Goal: Information Seeking & Learning: Find specific fact

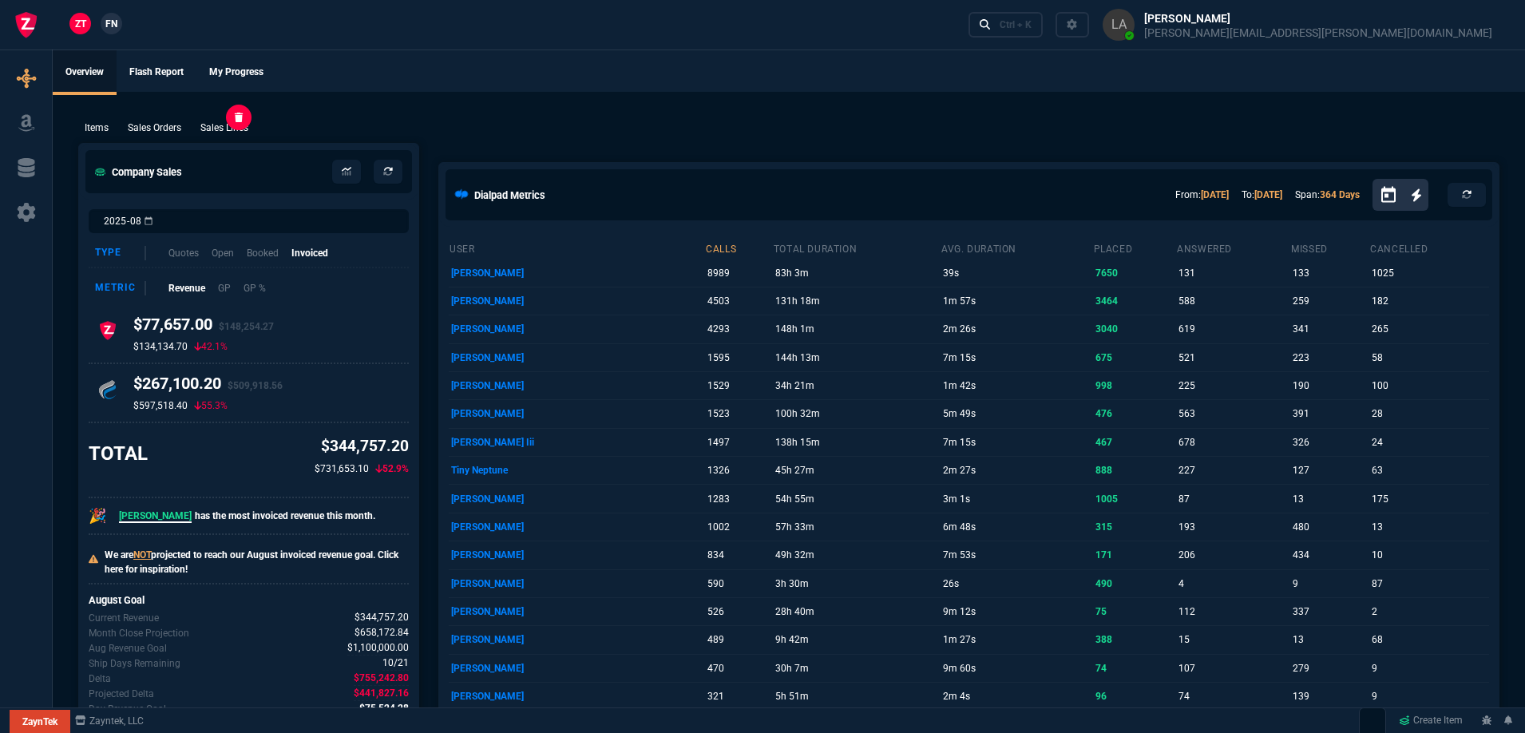
click at [204, 128] on p "Sales Lines" at bounding box center [224, 128] width 48 height 14
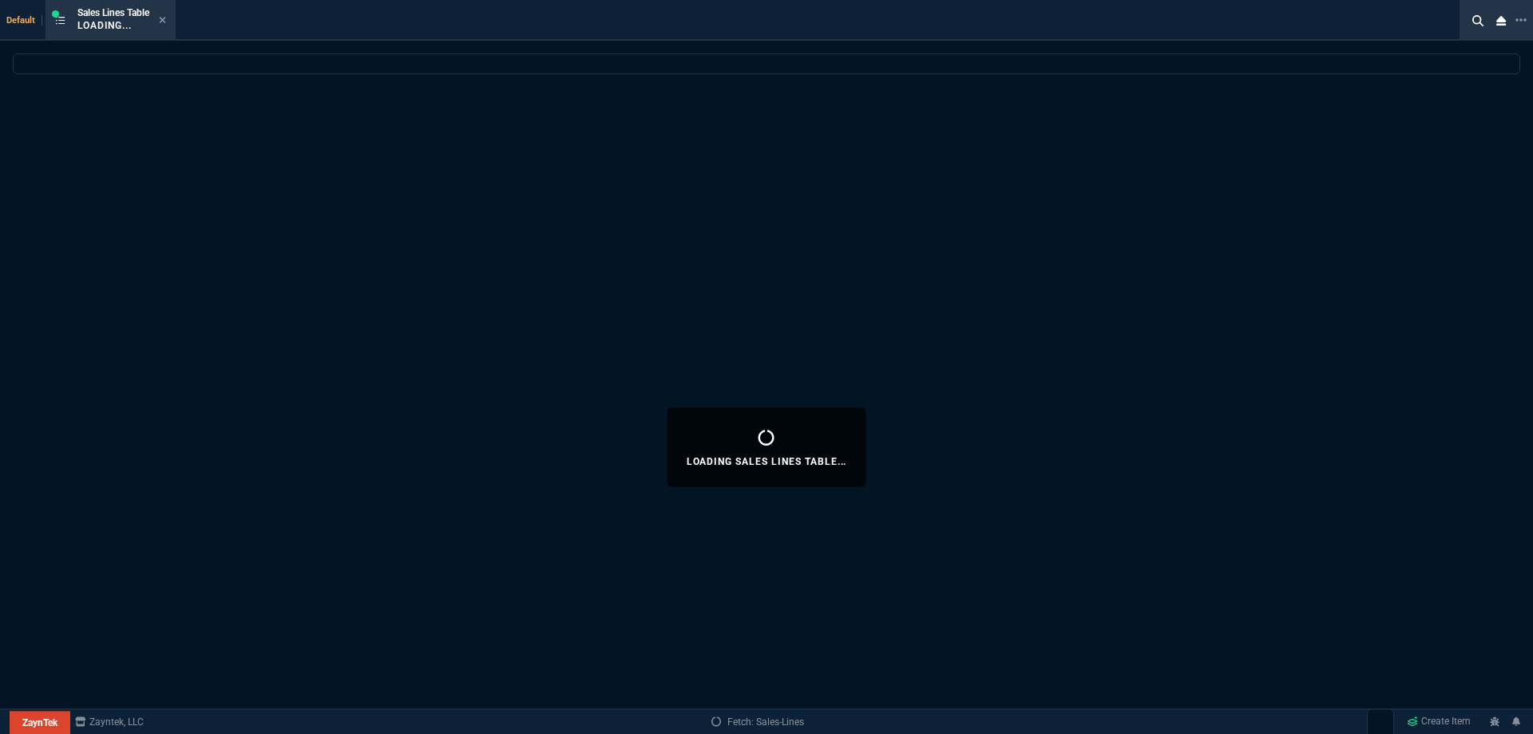
select select
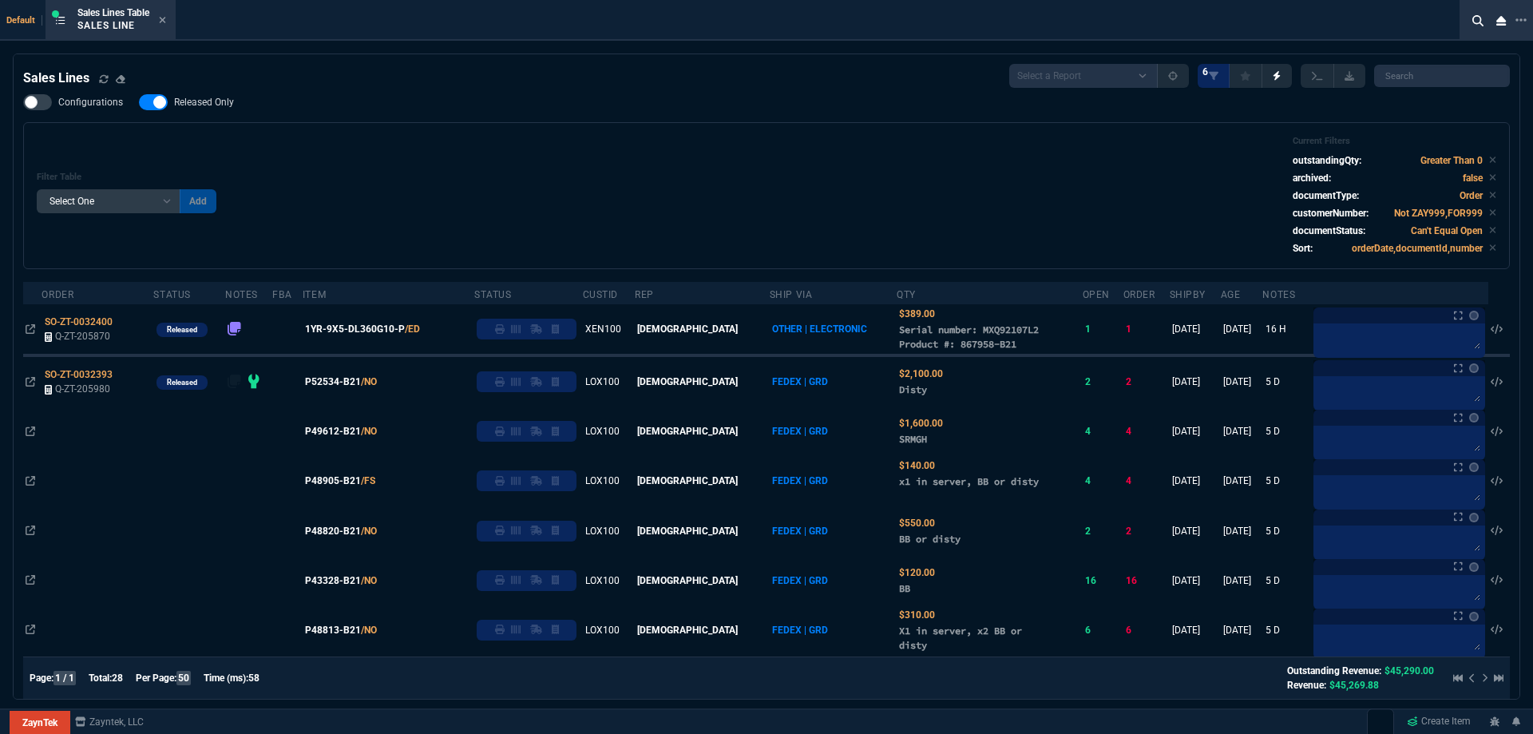
click at [225, 109] on label "Released Only" at bounding box center [194, 102] width 111 height 16
click at [139, 103] on input "Released Only" at bounding box center [138, 102] width 1 height 1
checkbox input "false"
click at [426, 135] on div "Filter Table Select One Add Filter () Age () ATS () Cond (itemVariantCode) Cust…" at bounding box center [766, 195] width 1487 height 147
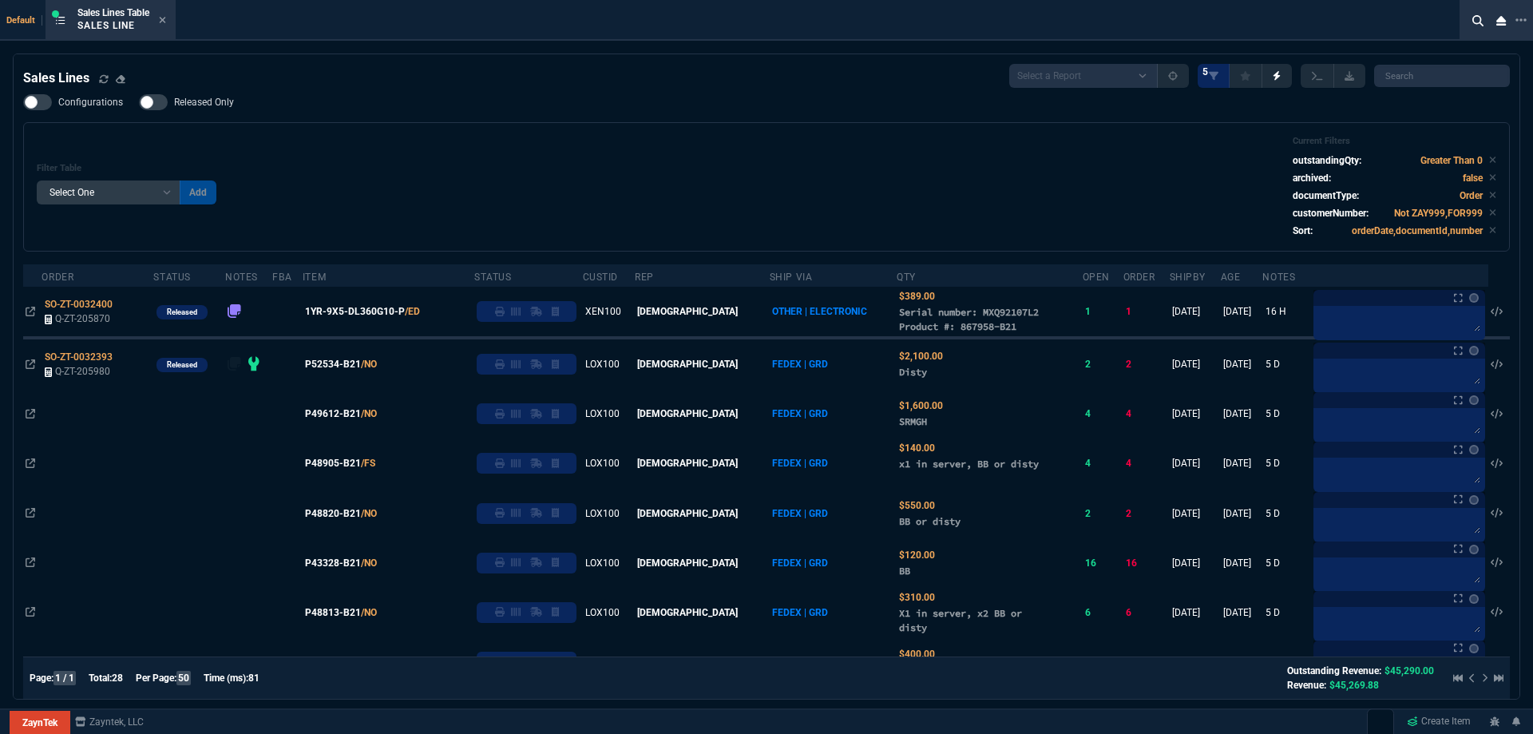
click at [913, 134] on div "Filter Table Select One Add Filter () Age () ATS () Cond (itemVariantCode) Cust…" at bounding box center [766, 186] width 1487 height 129
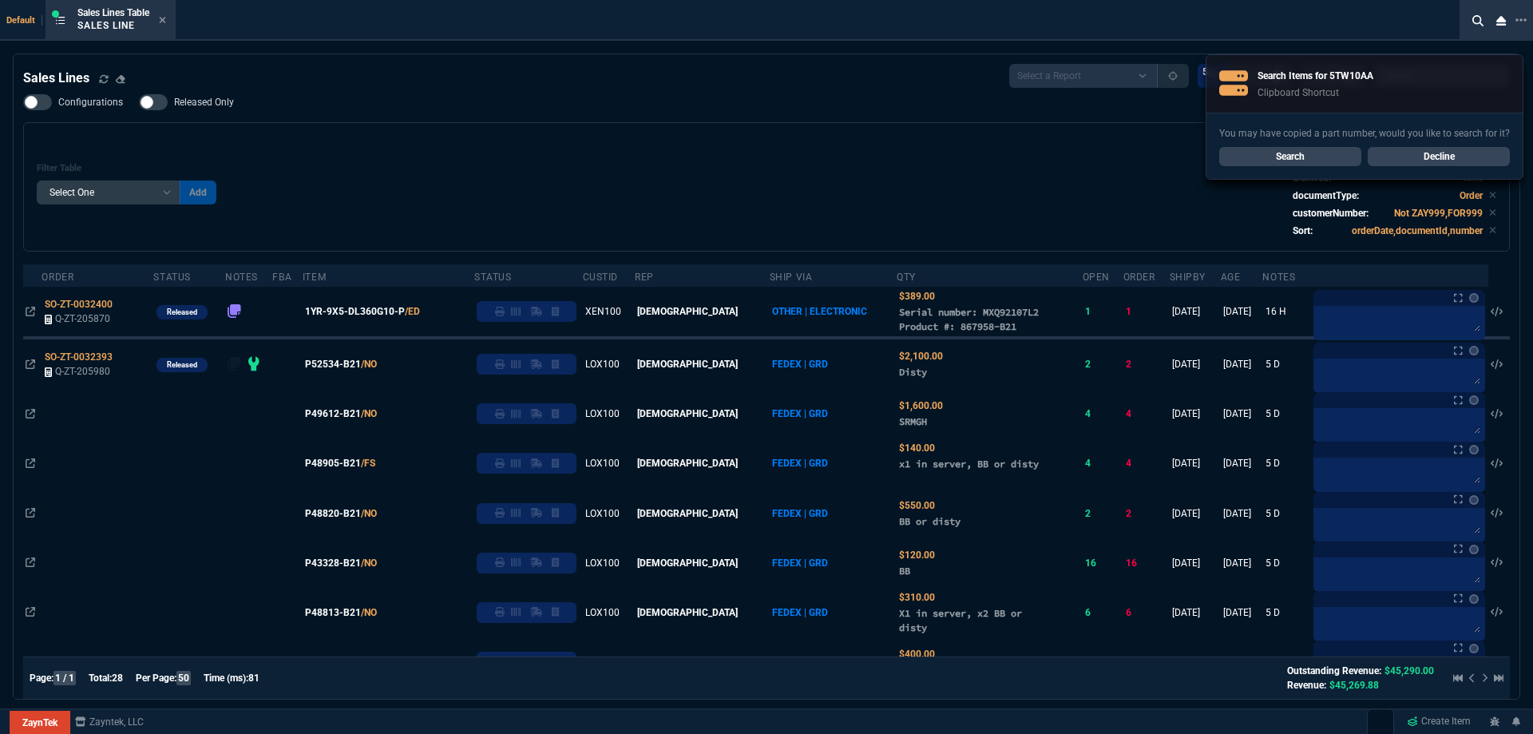
click at [913, 134] on div "Filter Table Select One Add Filter () Age () ATS () Cond (itemVariantCode) Cust…" at bounding box center [766, 186] width 1487 height 129
click at [913, 135] on div "Filter Table Select One Add Filter () Age () ATS () Cond (itemVariantCode) Cust…" at bounding box center [766, 186] width 1487 height 129
click at [1294, 162] on link "Search" at bounding box center [1290, 156] width 142 height 19
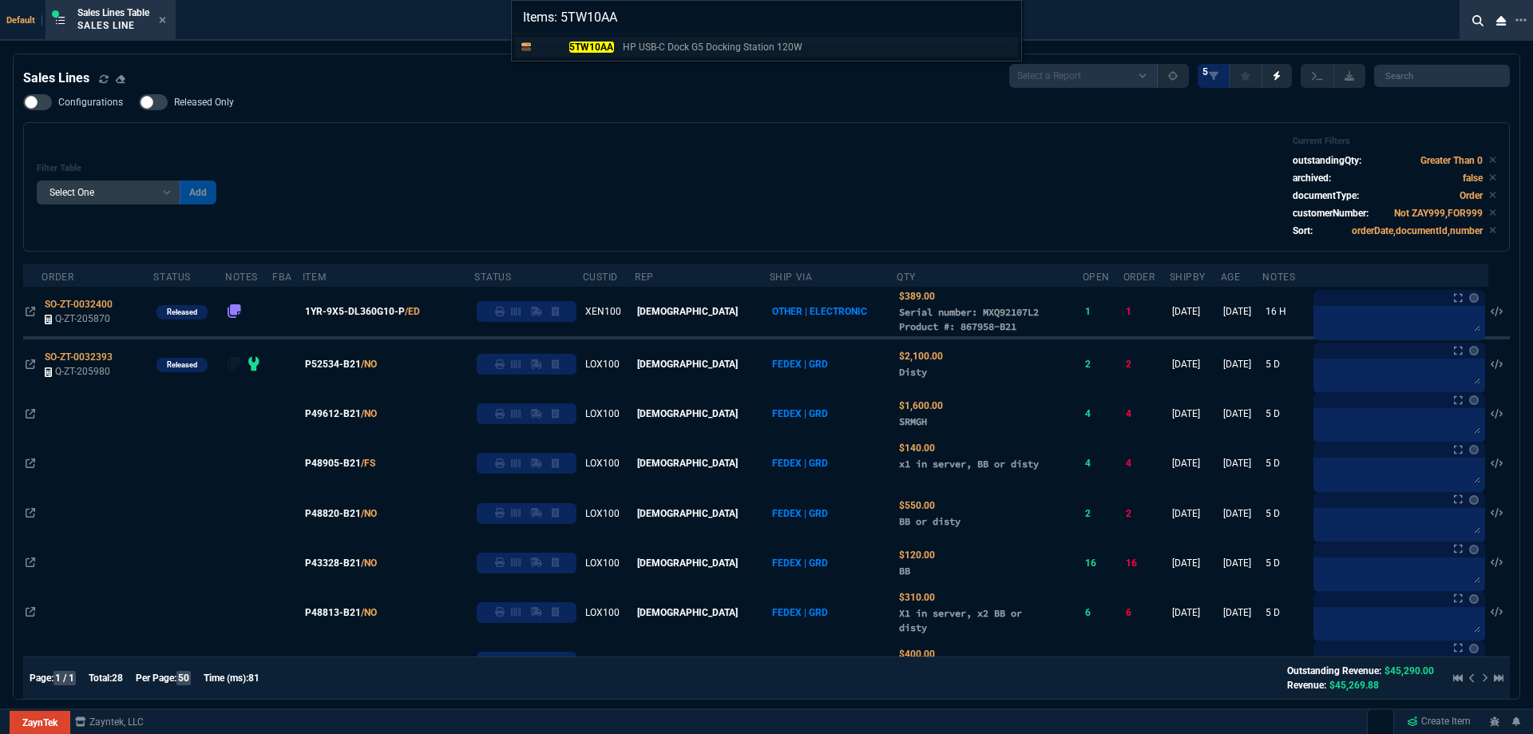
click at [618, 47] on div "5TW10AA HP USB-C Dock G5 Docking Station 120W" at bounding box center [672, 47] width 271 height 14
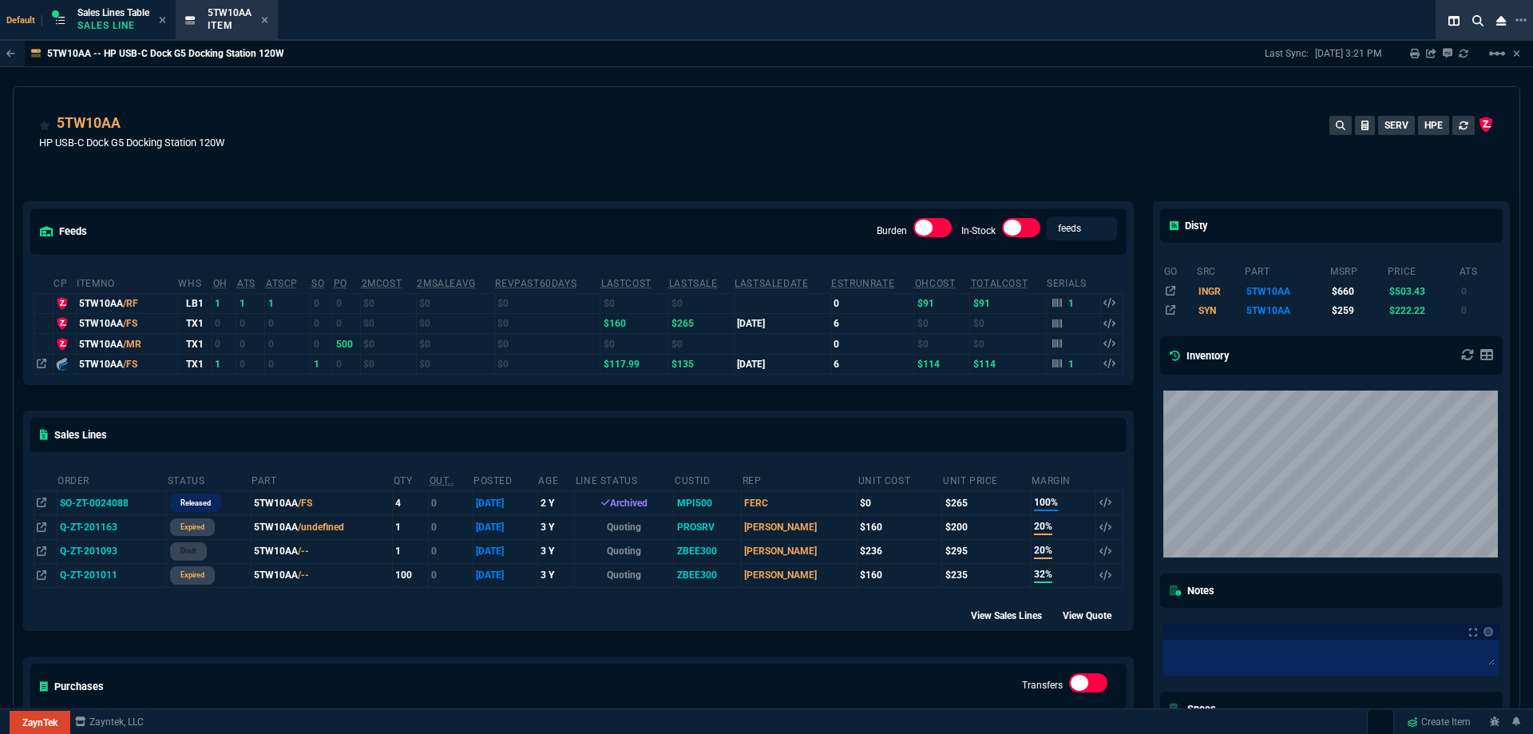
click at [42, 368] on icon at bounding box center [42, 364] width 10 height 10
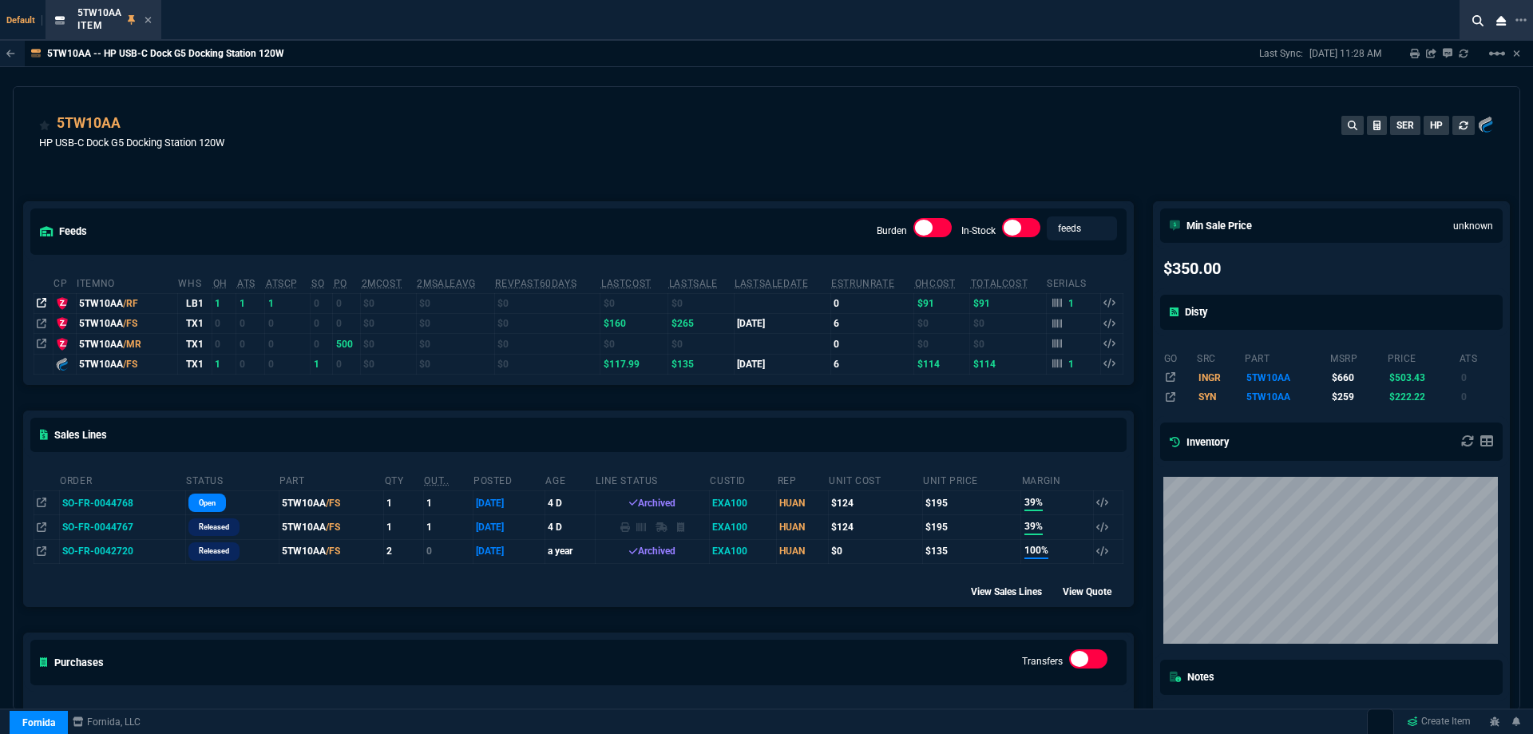
click at [45, 303] on icon at bounding box center [42, 303] width 10 height 10
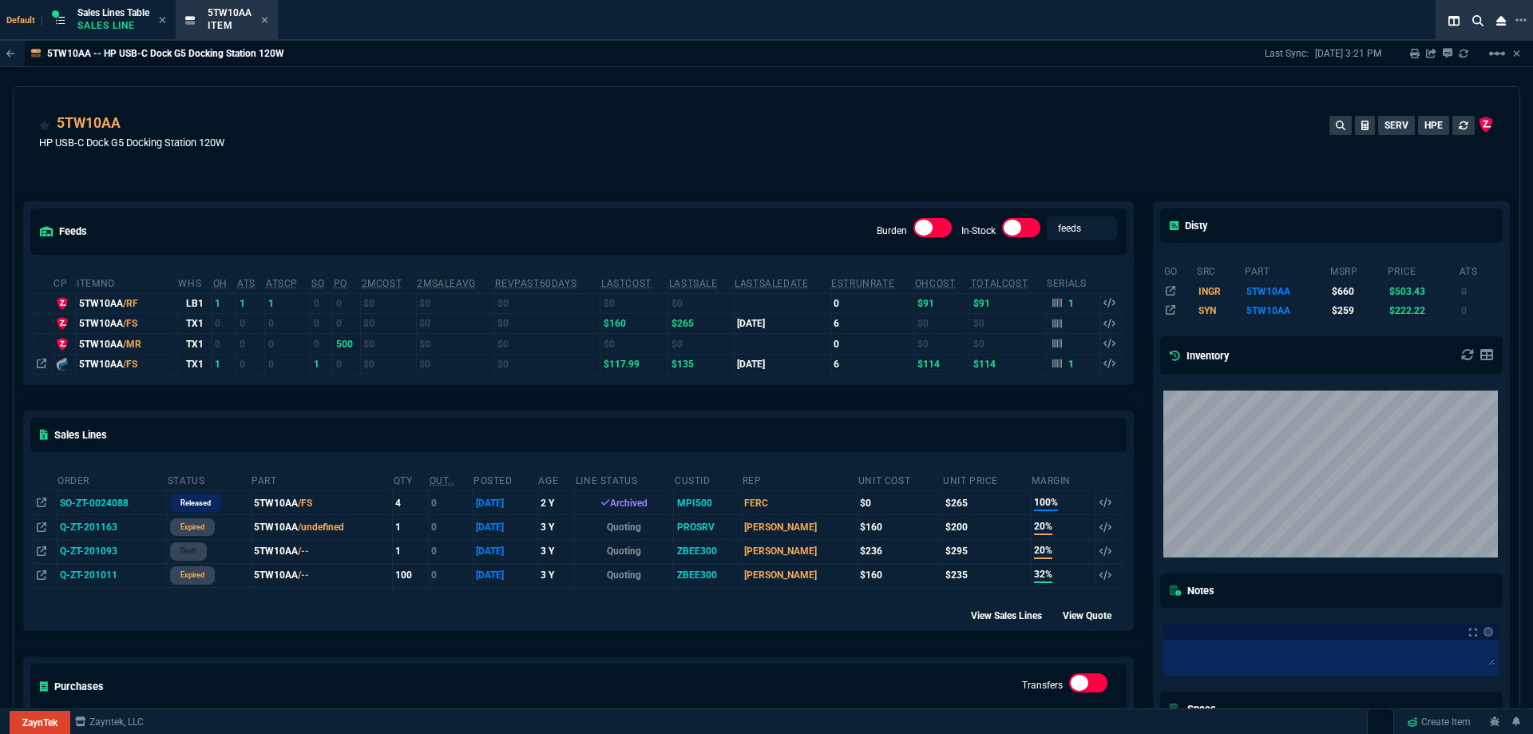
click at [880, 164] on div "5TW10AA HP USB-C Dock G5 Docking Station 120W SERV HPE" at bounding box center [766, 141] width 1455 height 57
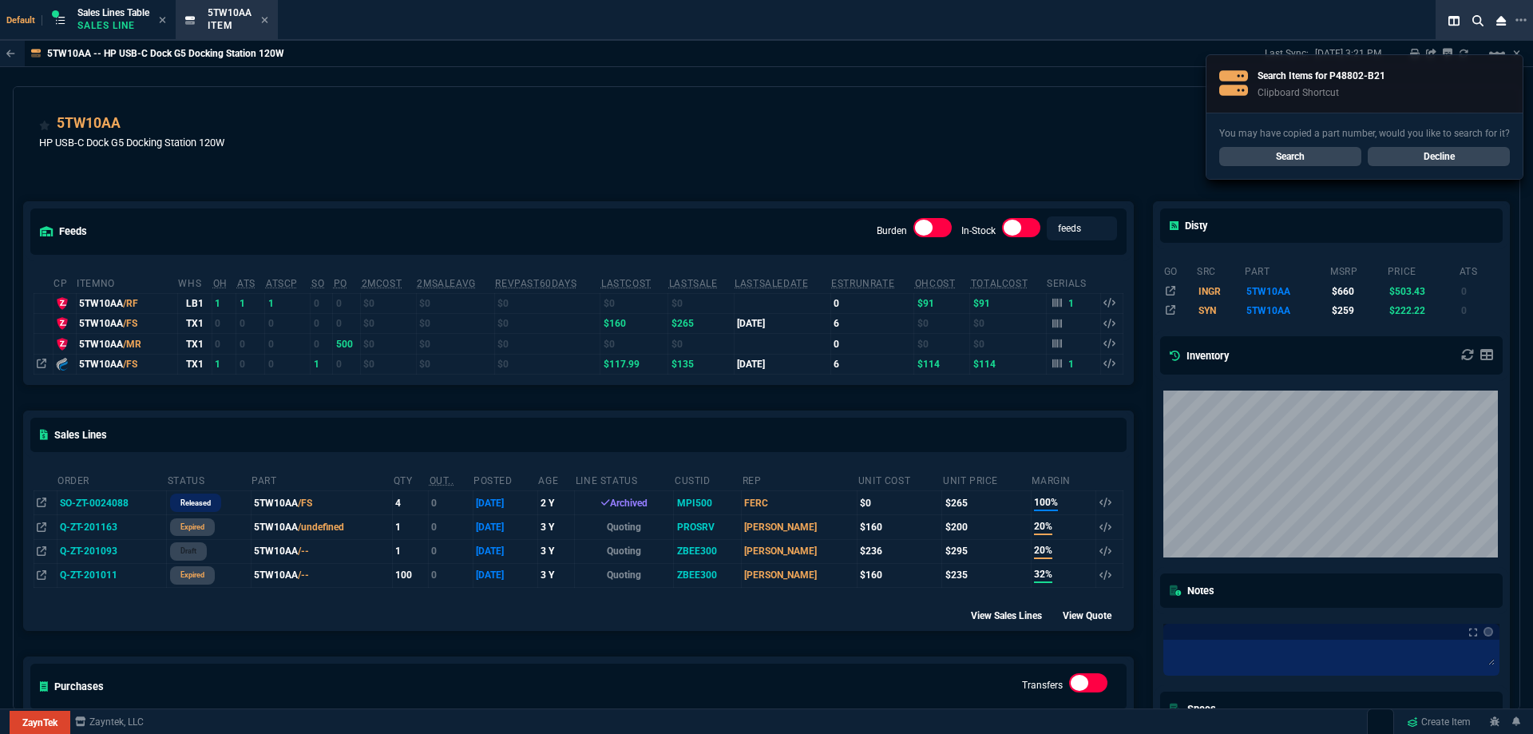
click at [880, 164] on div "5TW10AA HP USB-C Dock G5 Docking Station 120W SERV HPE" at bounding box center [766, 141] width 1455 height 57
click at [1315, 163] on link "Search" at bounding box center [1290, 156] width 142 height 19
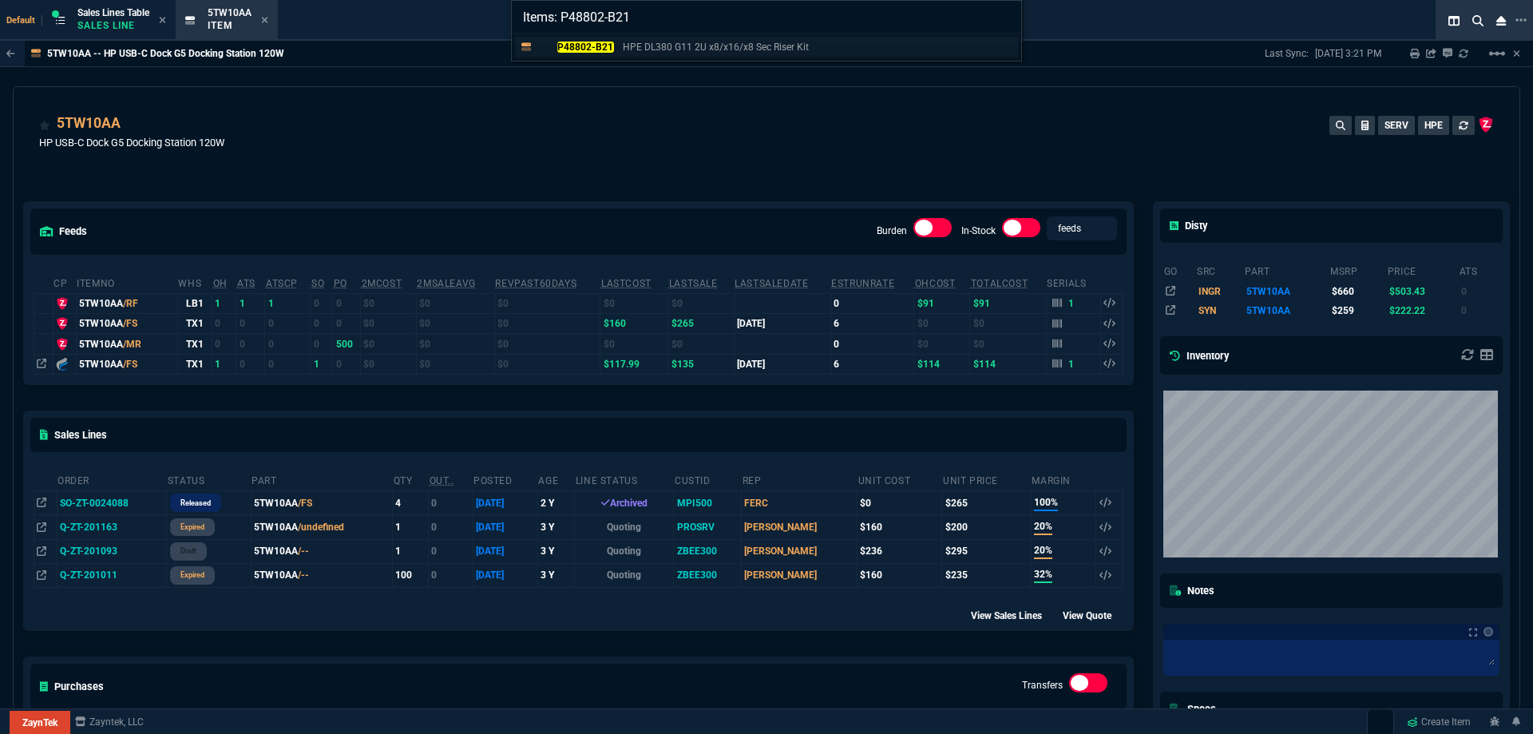
click at [606, 51] on mark "P48802-B21" at bounding box center [585, 47] width 57 height 11
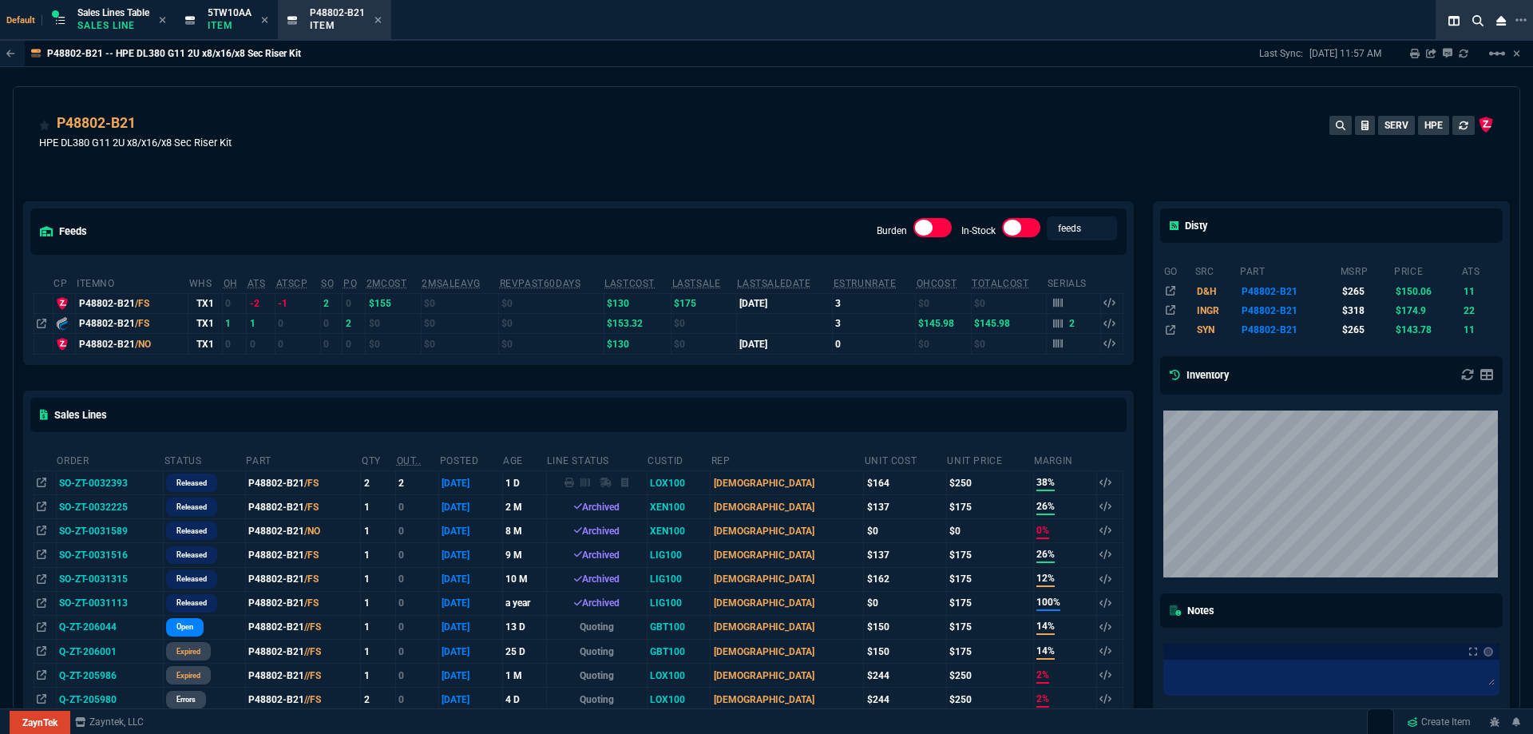
click at [504, 71] on div "P48802-B21 -- HPE DL380 G11 2U x8/x16/x8 Sec Riser Kit Last Sync: [DATE] 11:57 …" at bounding box center [766, 375] width 1533 height 669
click at [1481, 21] on icon at bounding box center [1477, 20] width 11 height 11
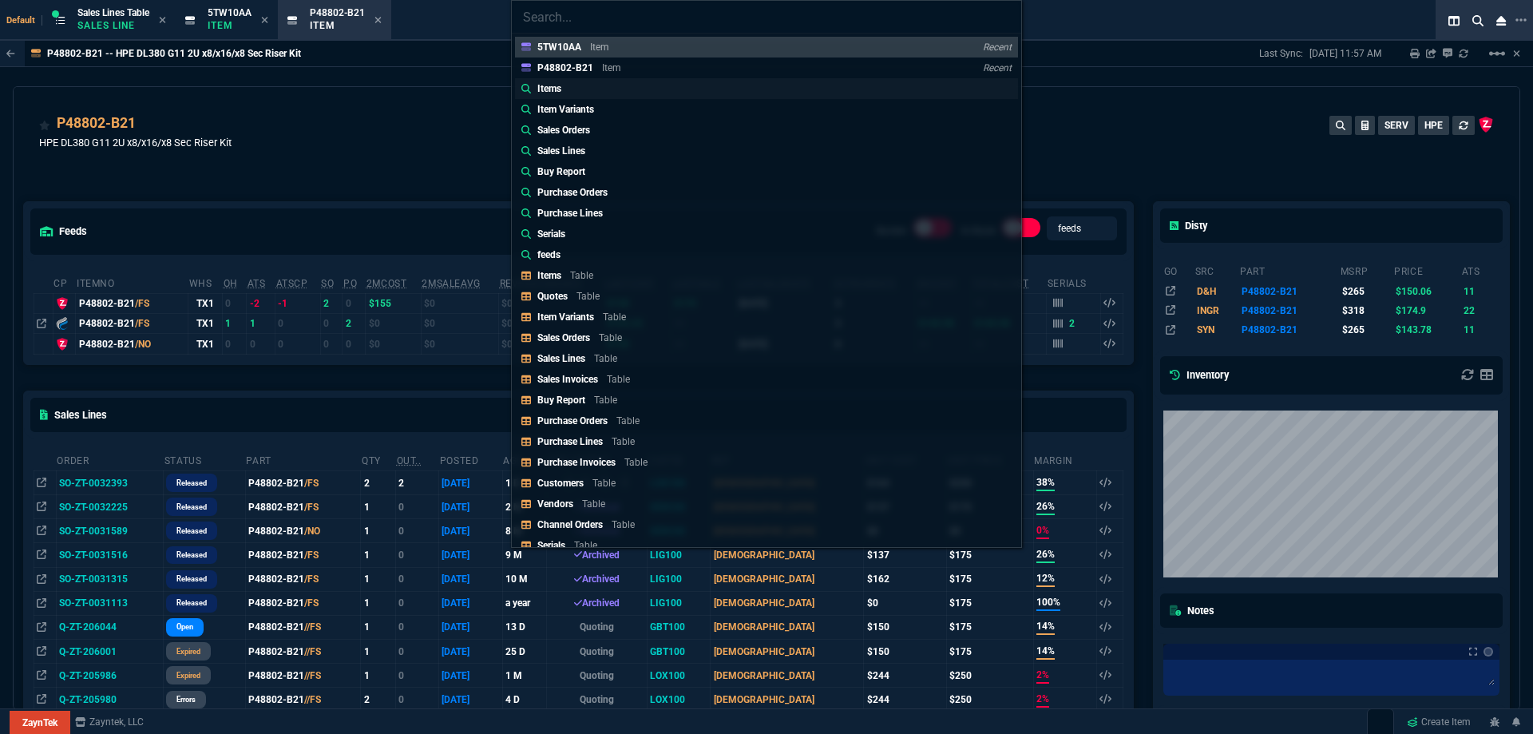
click at [582, 89] on link "Items" at bounding box center [766, 88] width 503 height 21
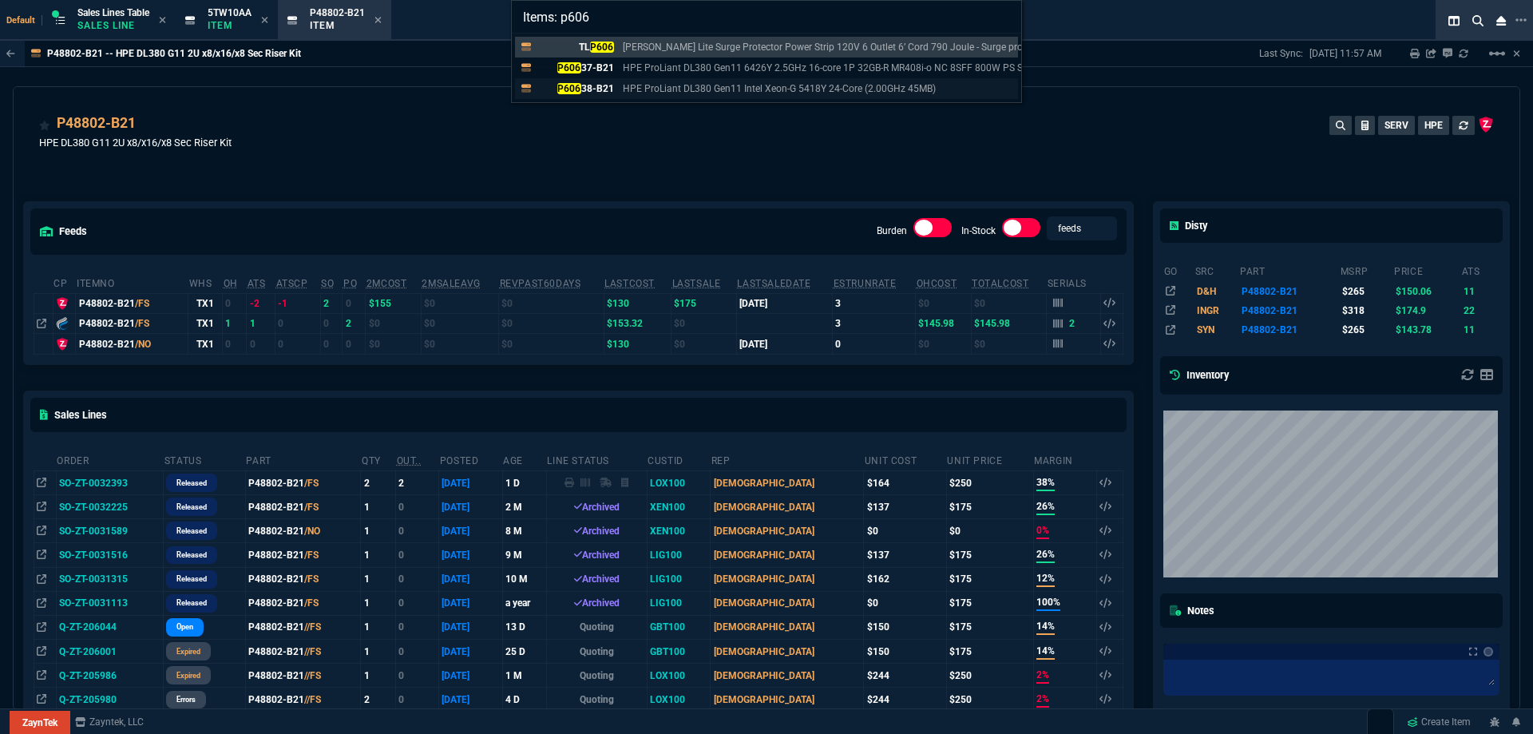
type input "Items: p606"
click at [593, 91] on p "P606 38-B21" at bounding box center [575, 88] width 77 height 14
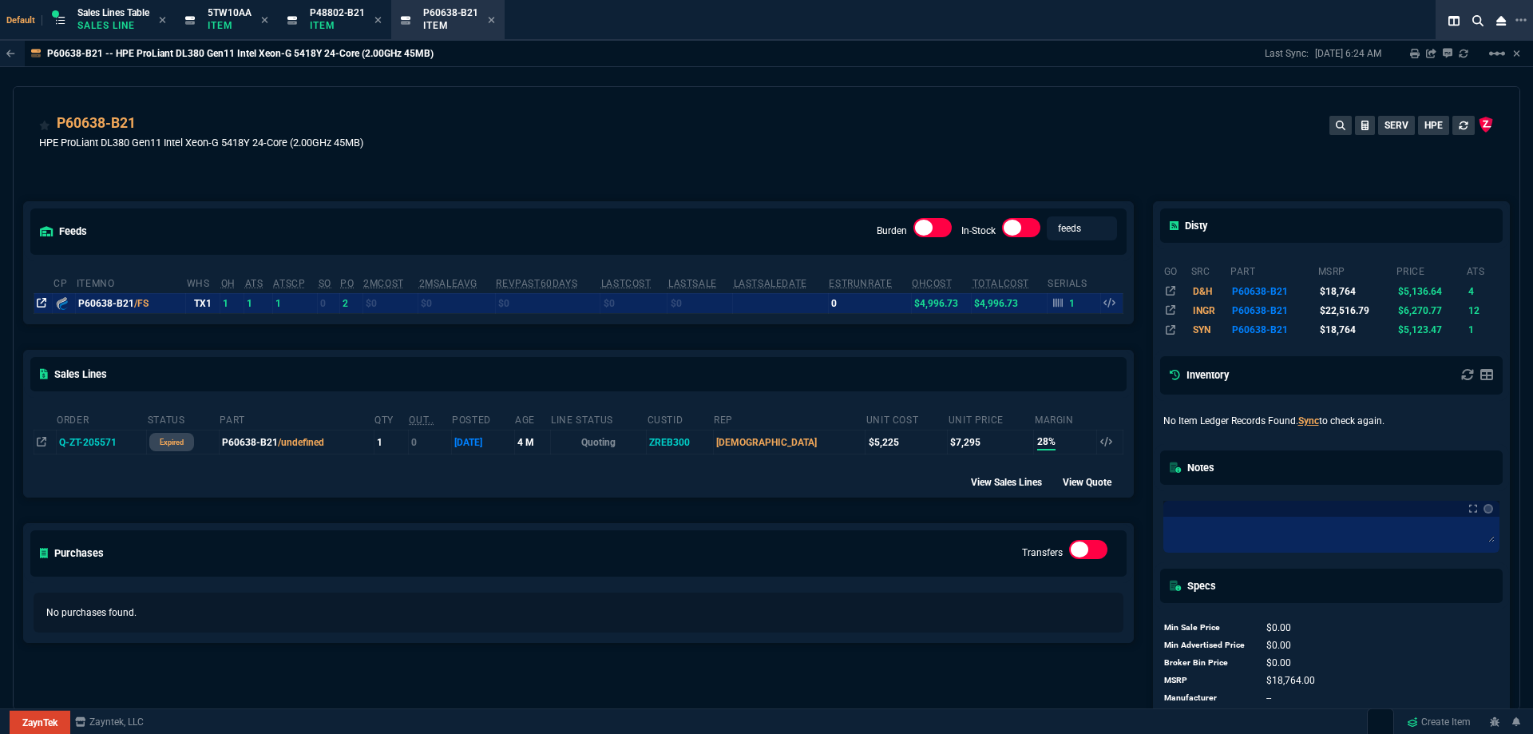
click at [44, 304] on icon at bounding box center [42, 303] width 10 height 10
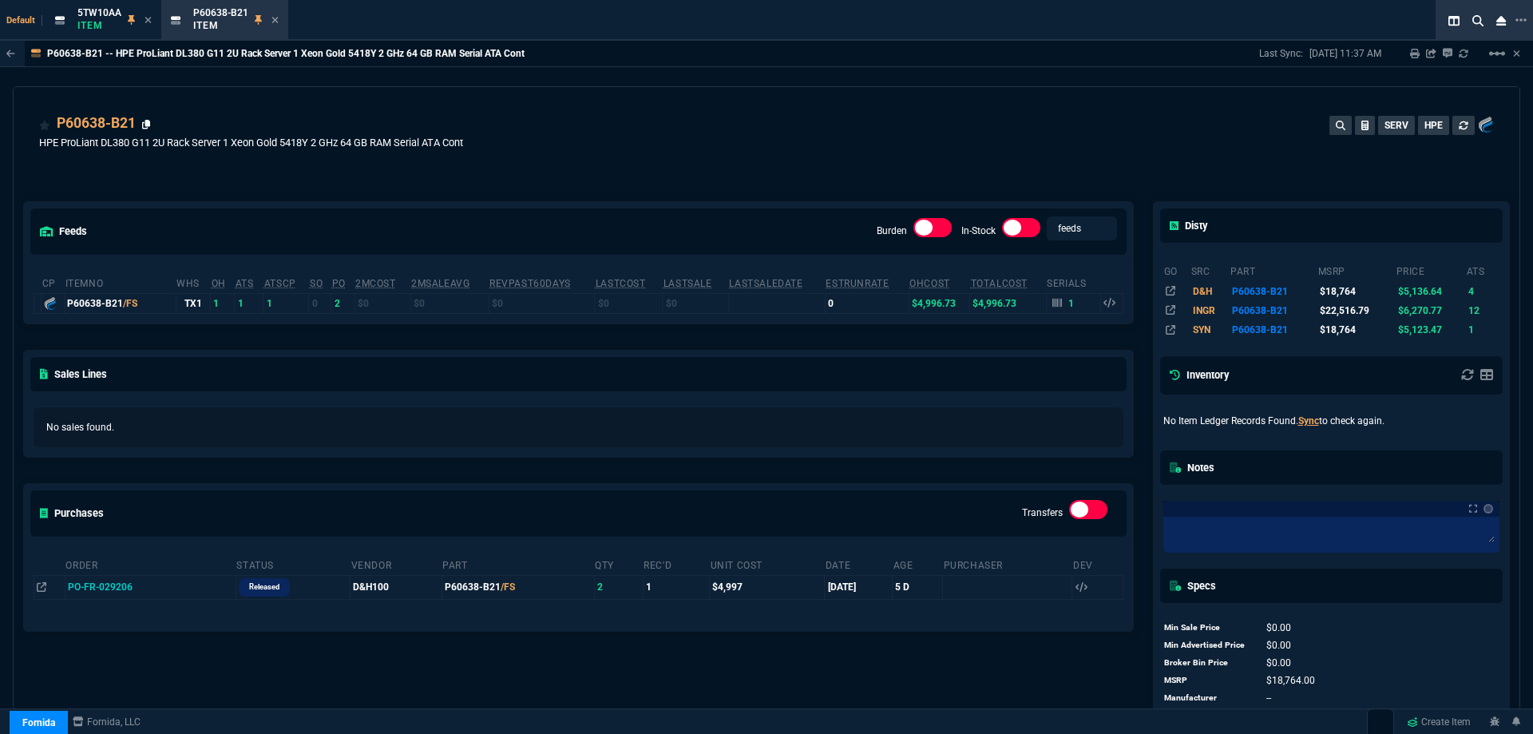
click at [142, 125] on icon at bounding box center [146, 125] width 9 height 10
click at [274, 24] on icon at bounding box center [274, 20] width 7 height 10
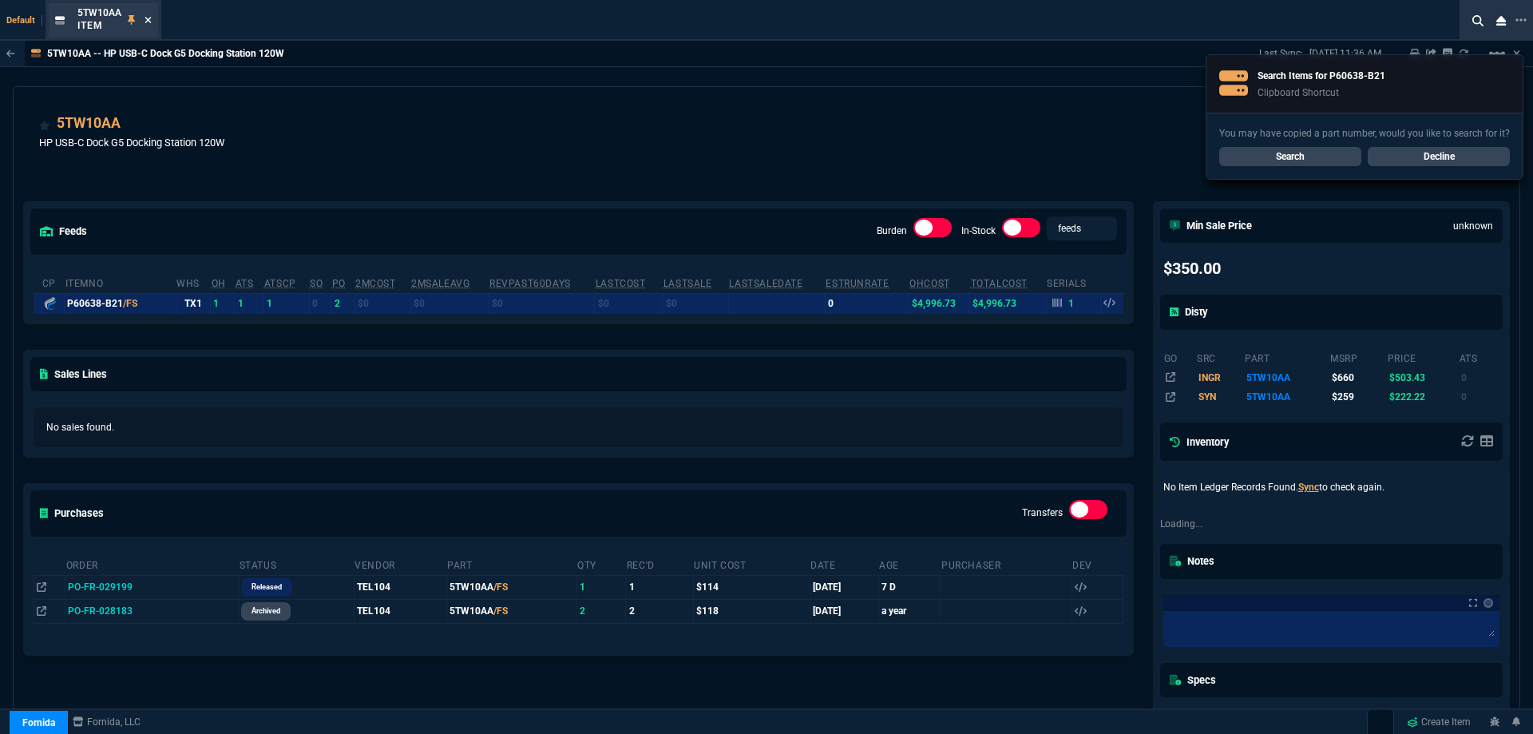
click at [146, 19] on icon at bounding box center [148, 20] width 7 height 10
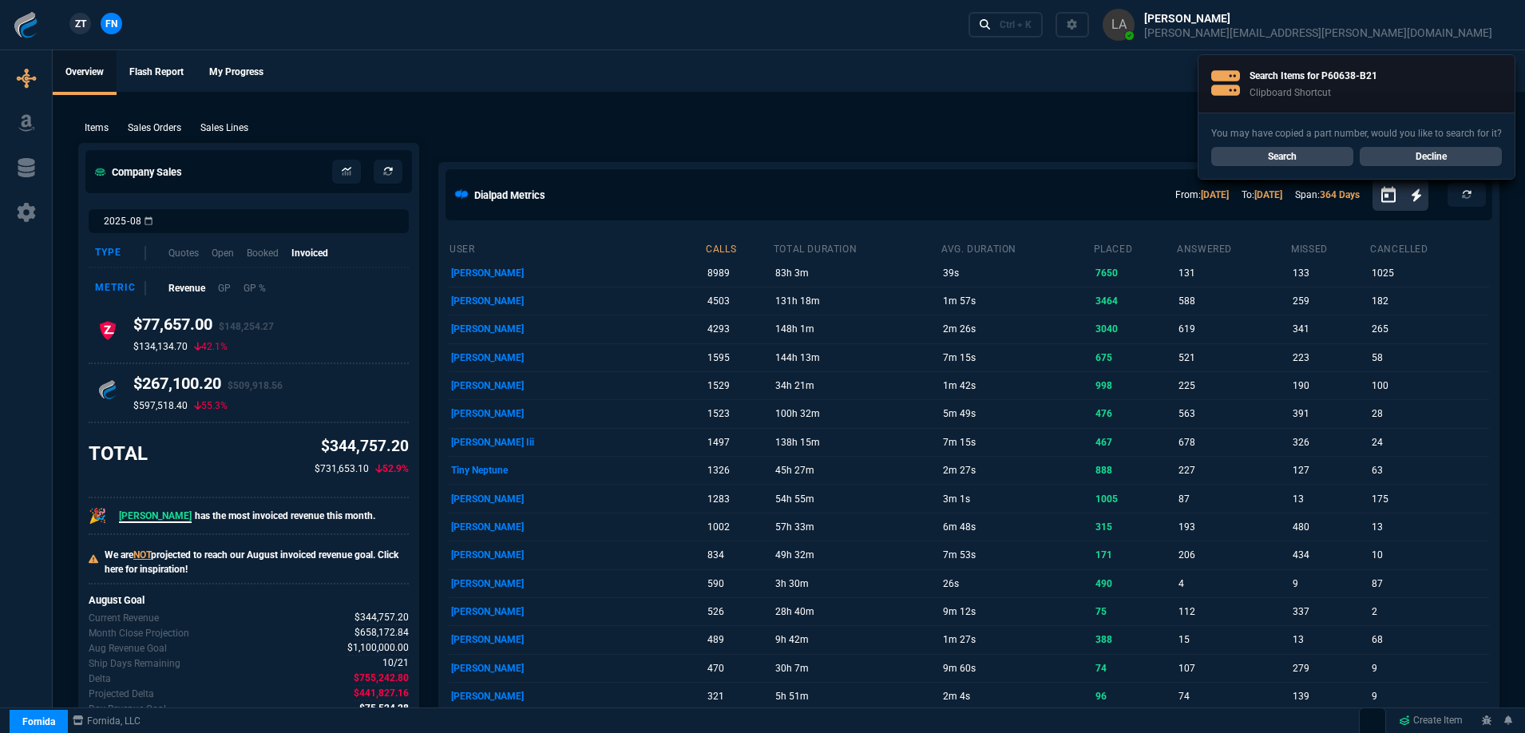
click at [78, 35] on nx-fornida-client-manager "ZT FN" at bounding box center [96, 25] width 62 height 24
click at [78, 29] on span "ZT" at bounding box center [80, 24] width 11 height 14
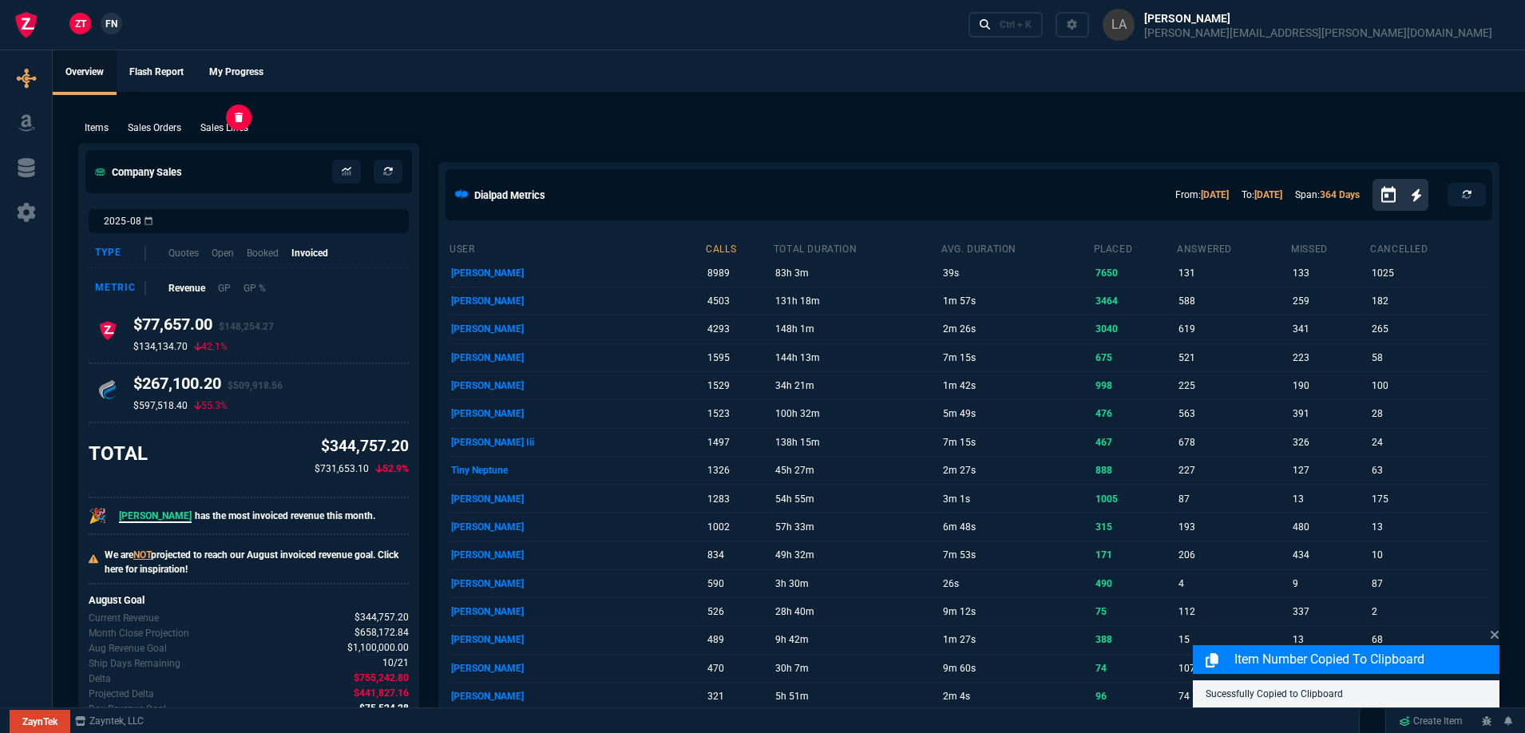
click at [229, 133] on p "Sales Lines" at bounding box center [224, 128] width 48 height 14
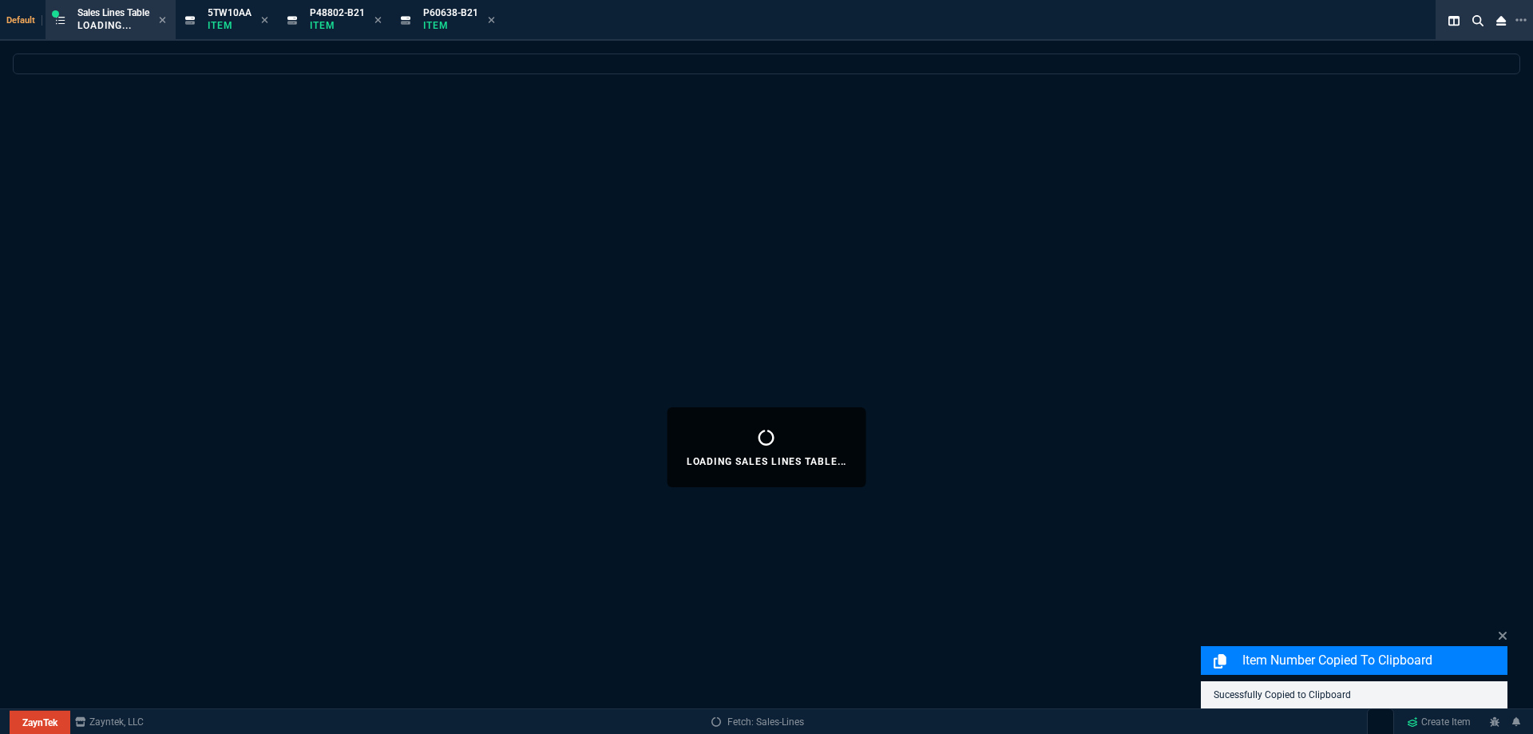
select select
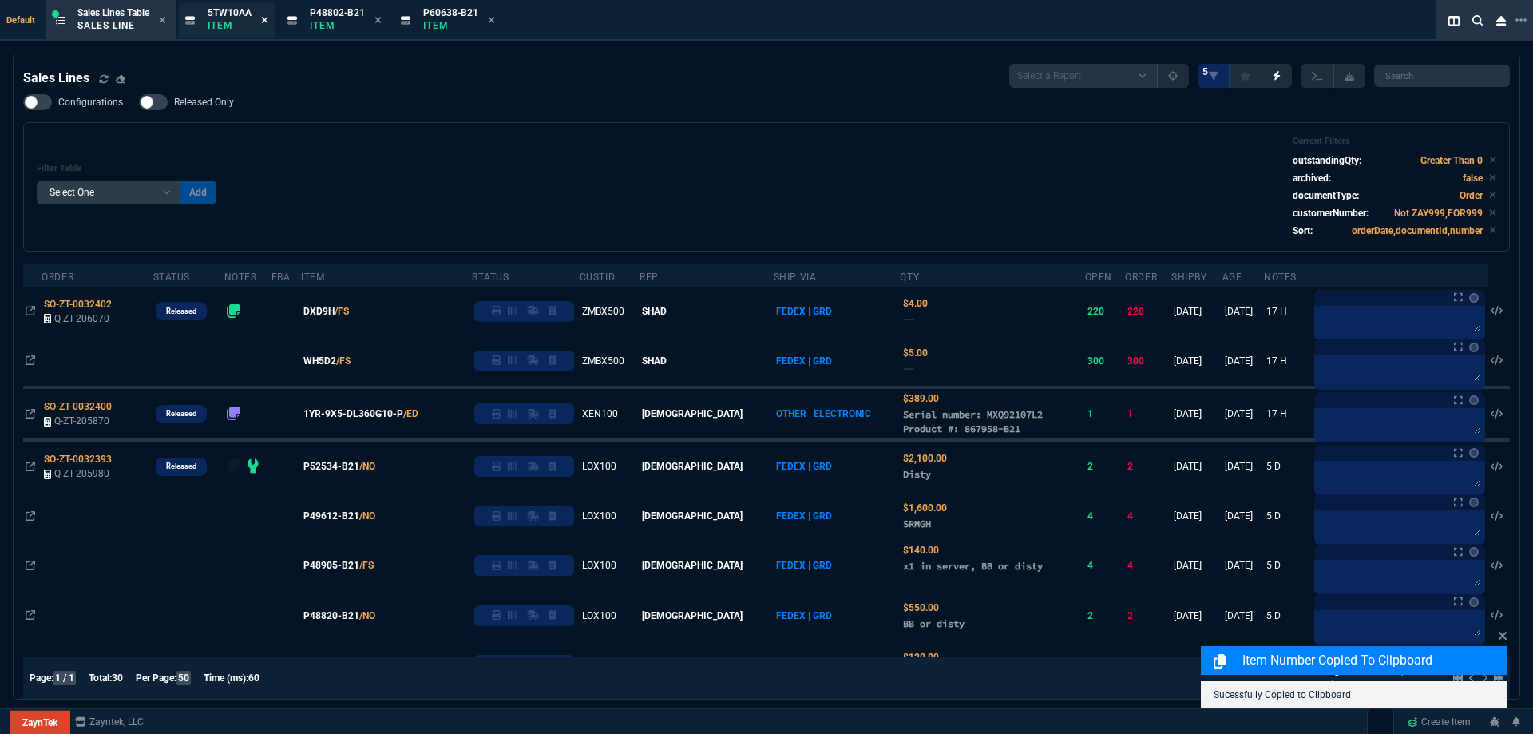
click at [264, 26] on fa-icon at bounding box center [264, 20] width 7 height 11
click at [277, 22] on icon at bounding box center [276, 20] width 6 height 6
click at [279, 22] on icon at bounding box center [276, 20] width 6 height 6
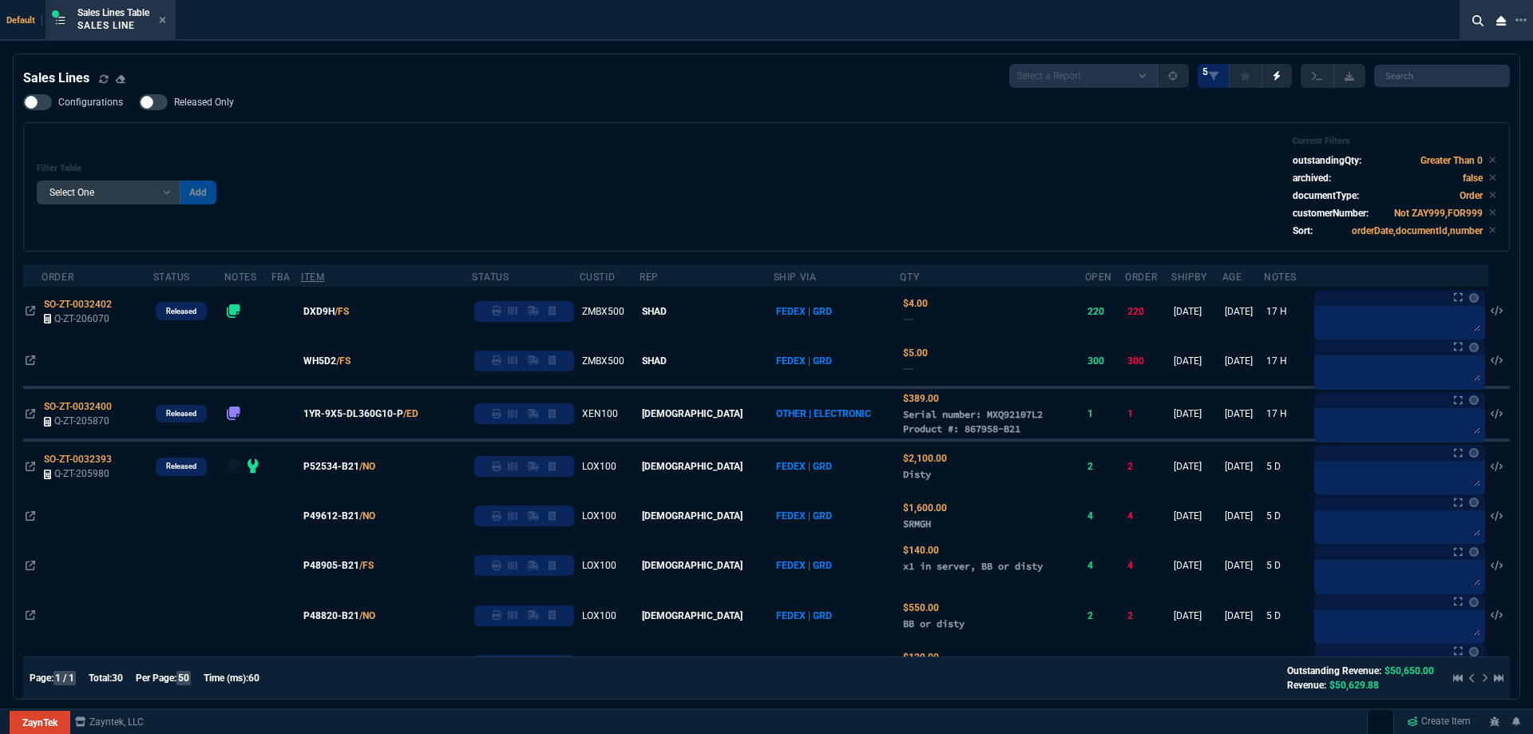
click at [336, 362] on span "WH5D2" at bounding box center [319, 361] width 33 height 14
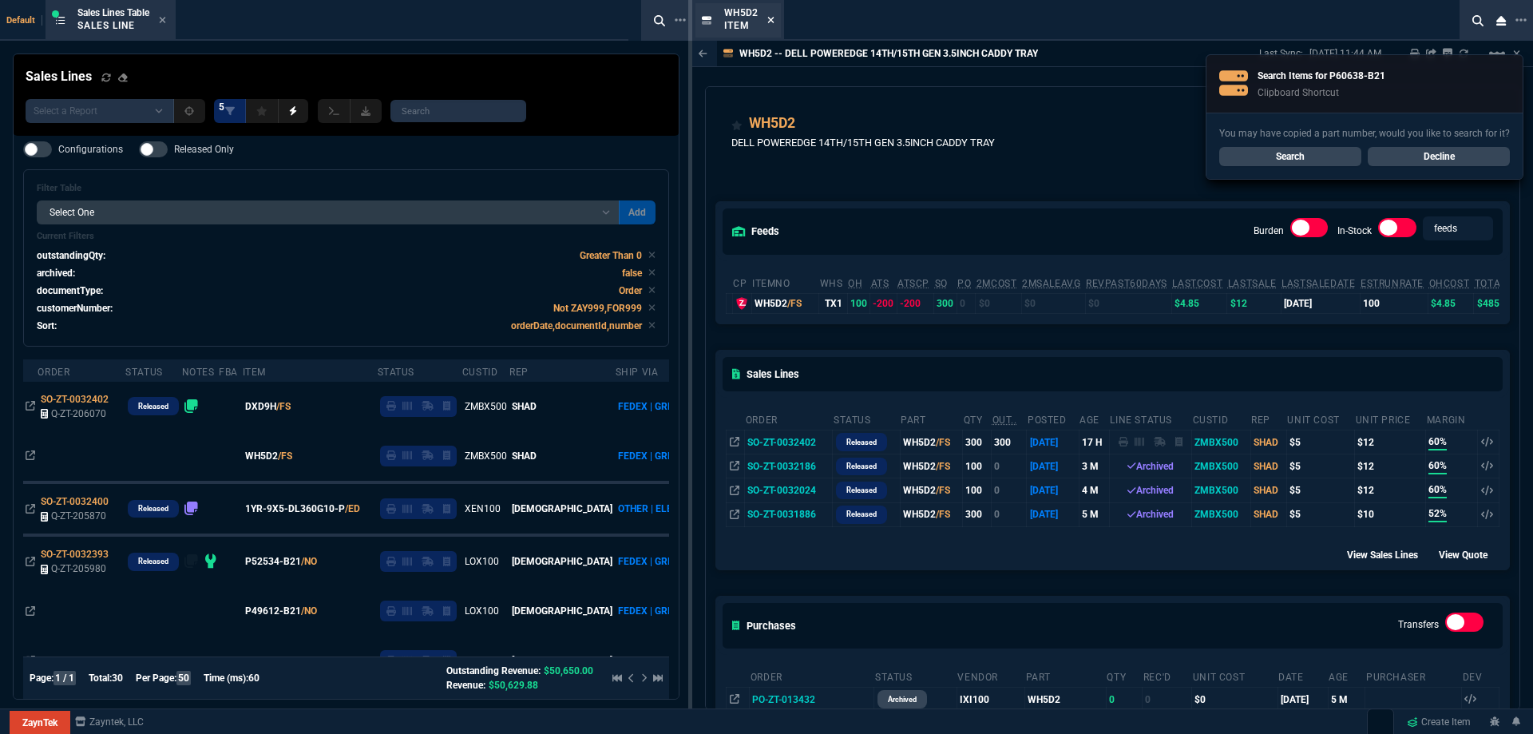
click at [767, 25] on fa-icon at bounding box center [770, 20] width 7 height 11
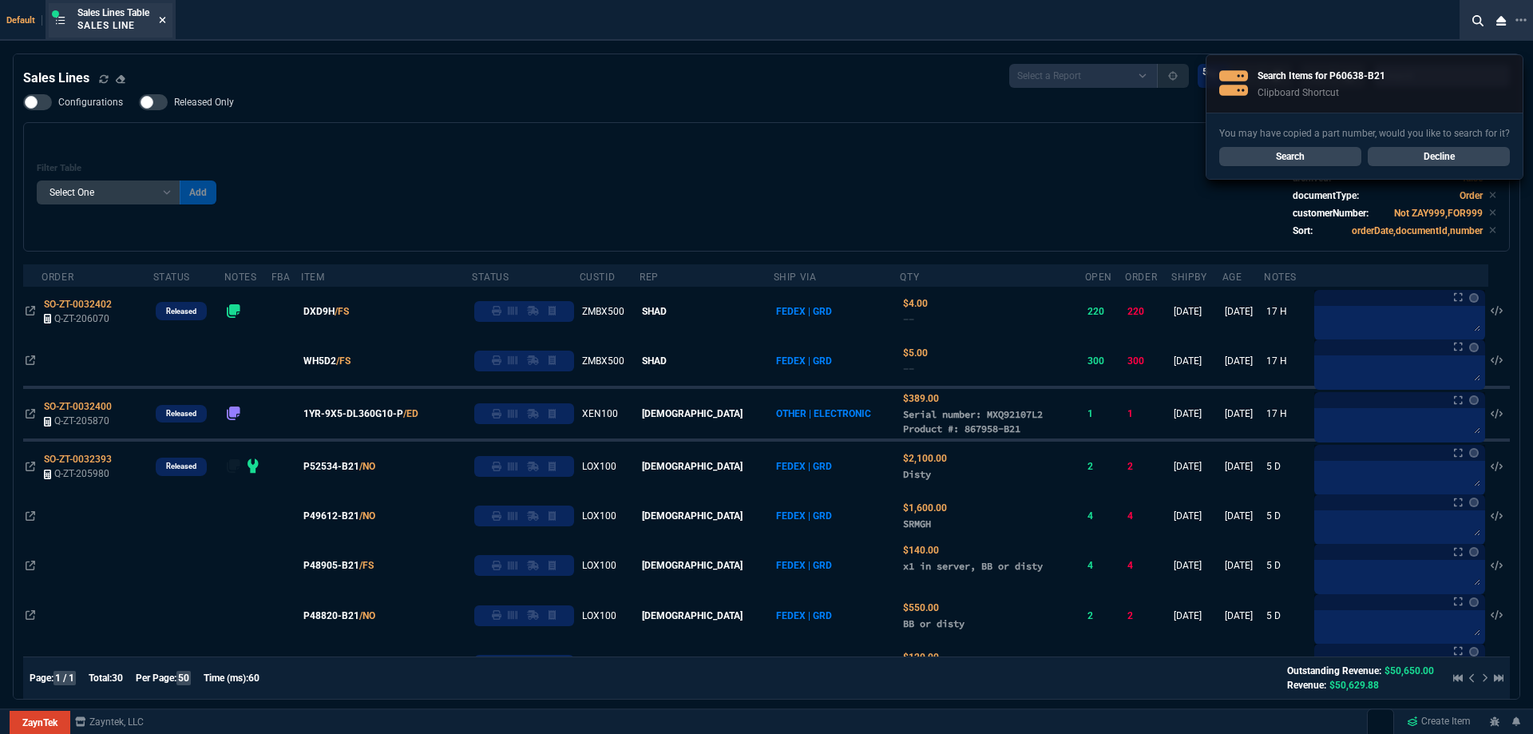
click at [164, 21] on icon at bounding box center [163, 20] width 6 height 6
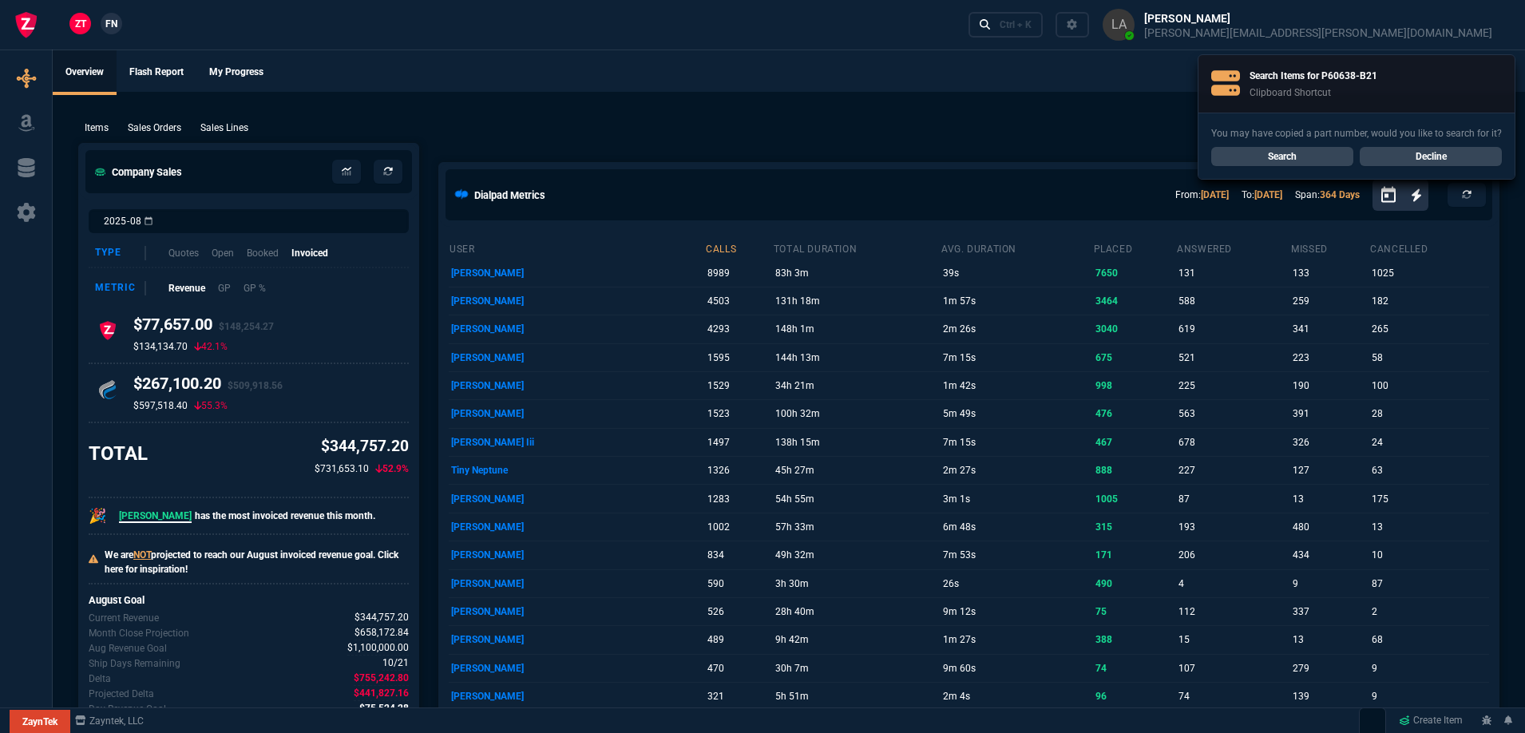
click at [116, 18] on span "FN" at bounding box center [111, 24] width 12 height 14
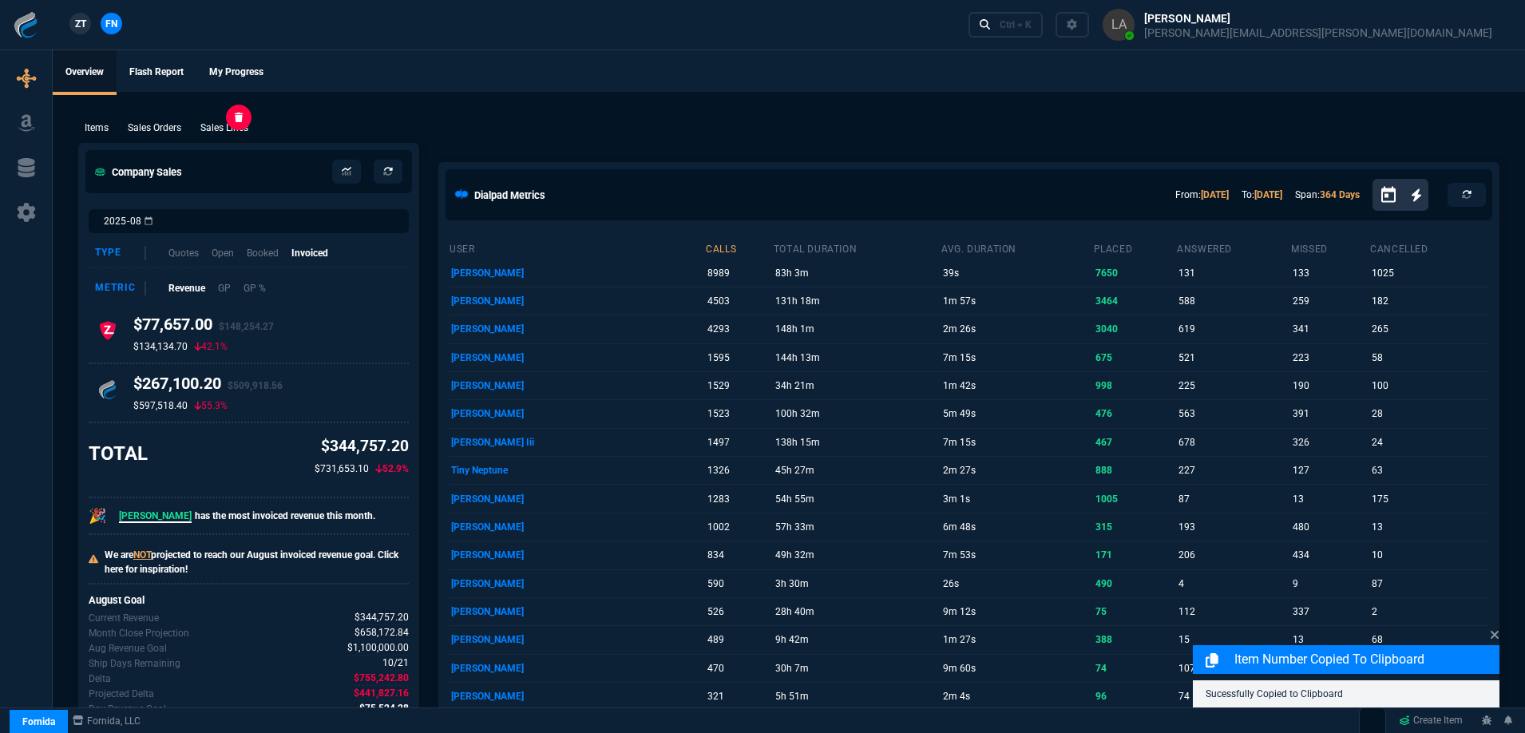
click at [228, 132] on p "Sales Lines" at bounding box center [224, 128] width 48 height 14
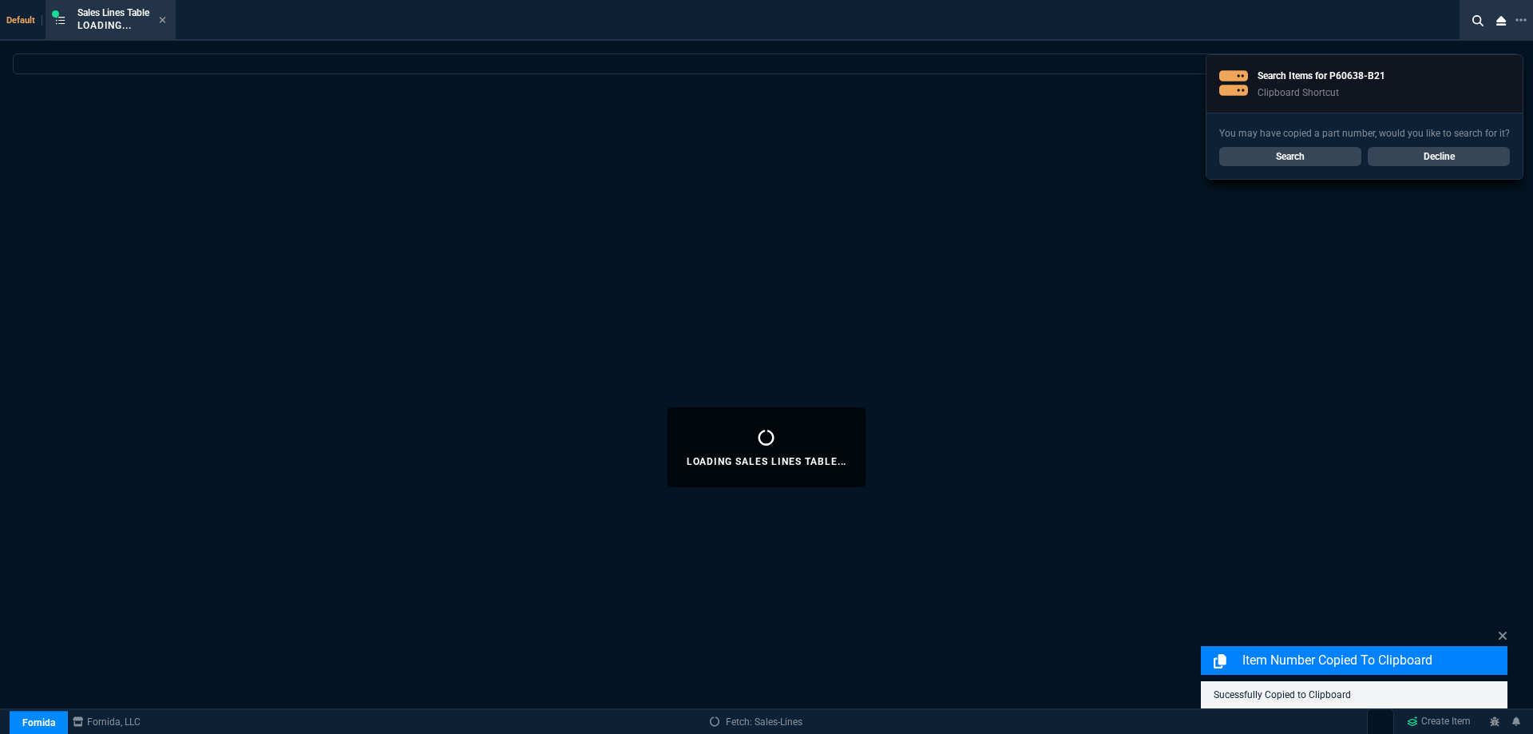
select select
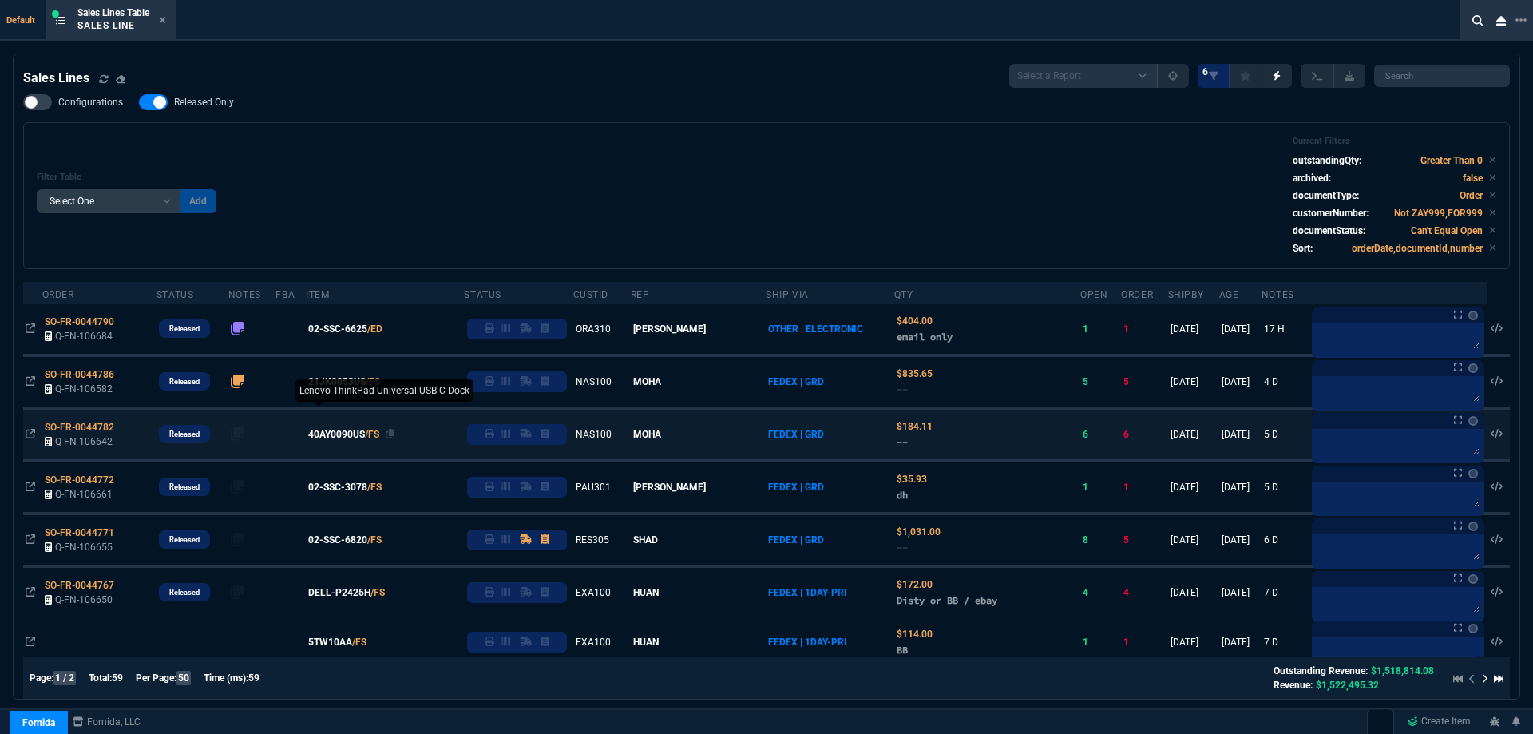
click at [343, 430] on span "40AY0090US" at bounding box center [336, 434] width 57 height 14
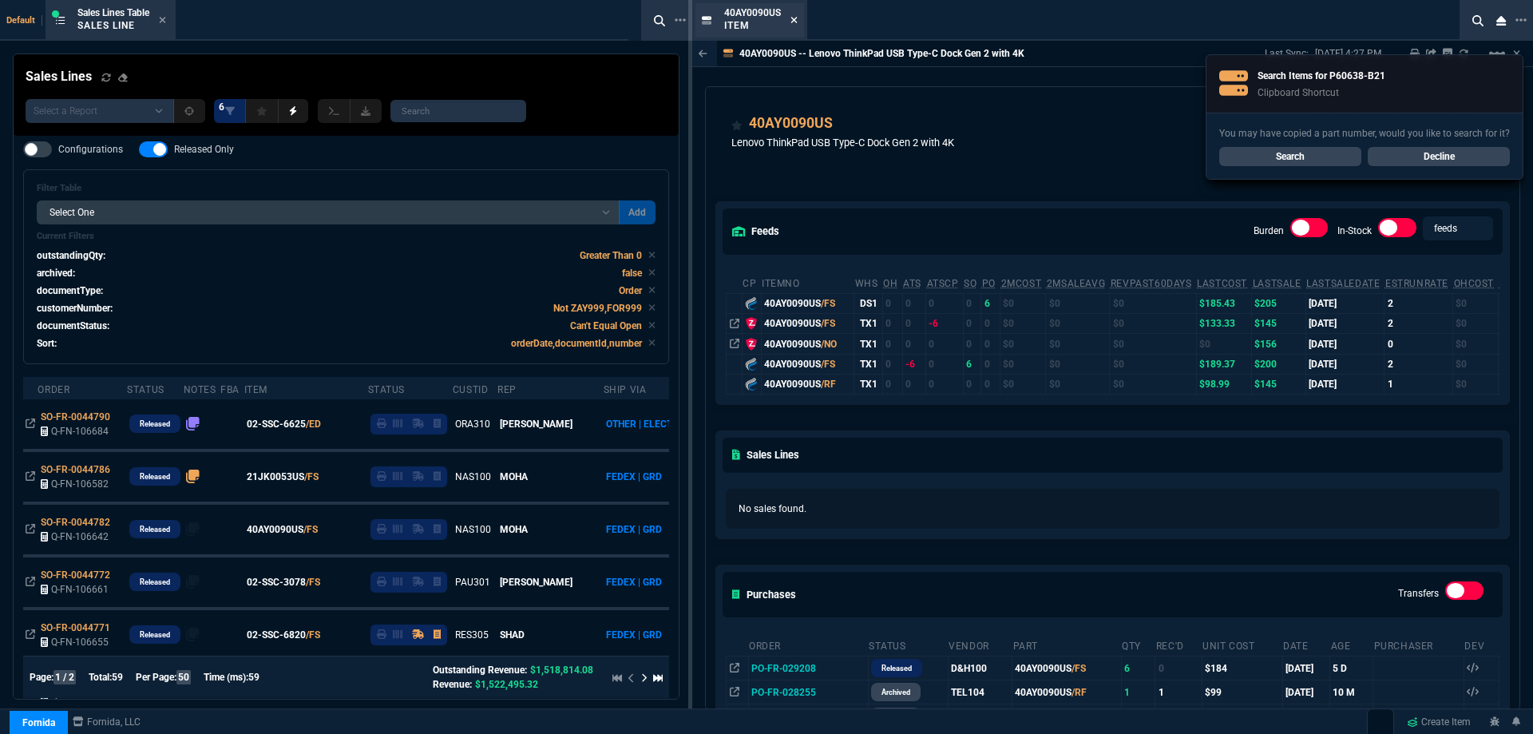
click at [797, 17] on icon at bounding box center [794, 20] width 7 height 10
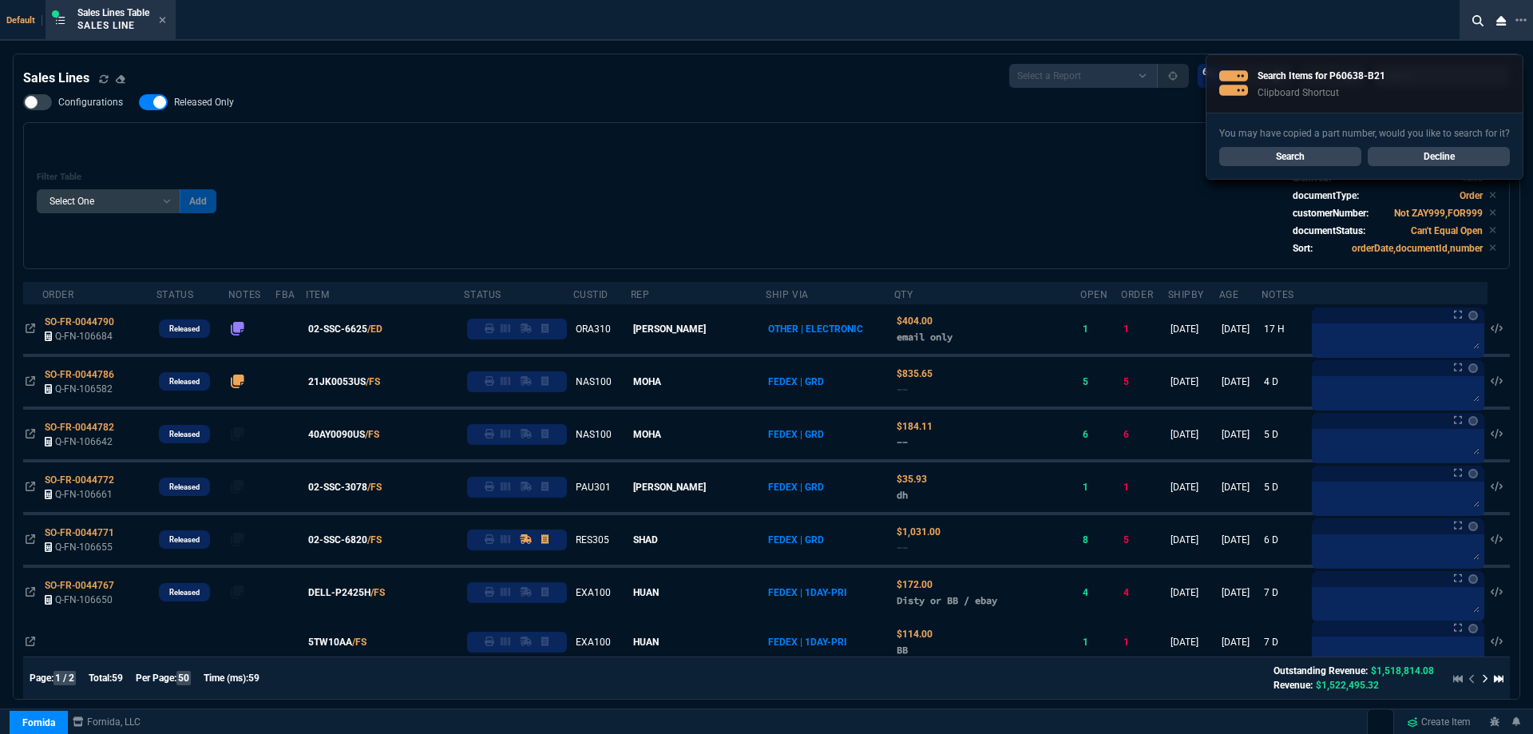
click at [1413, 158] on link "Decline" at bounding box center [1439, 156] width 142 height 19
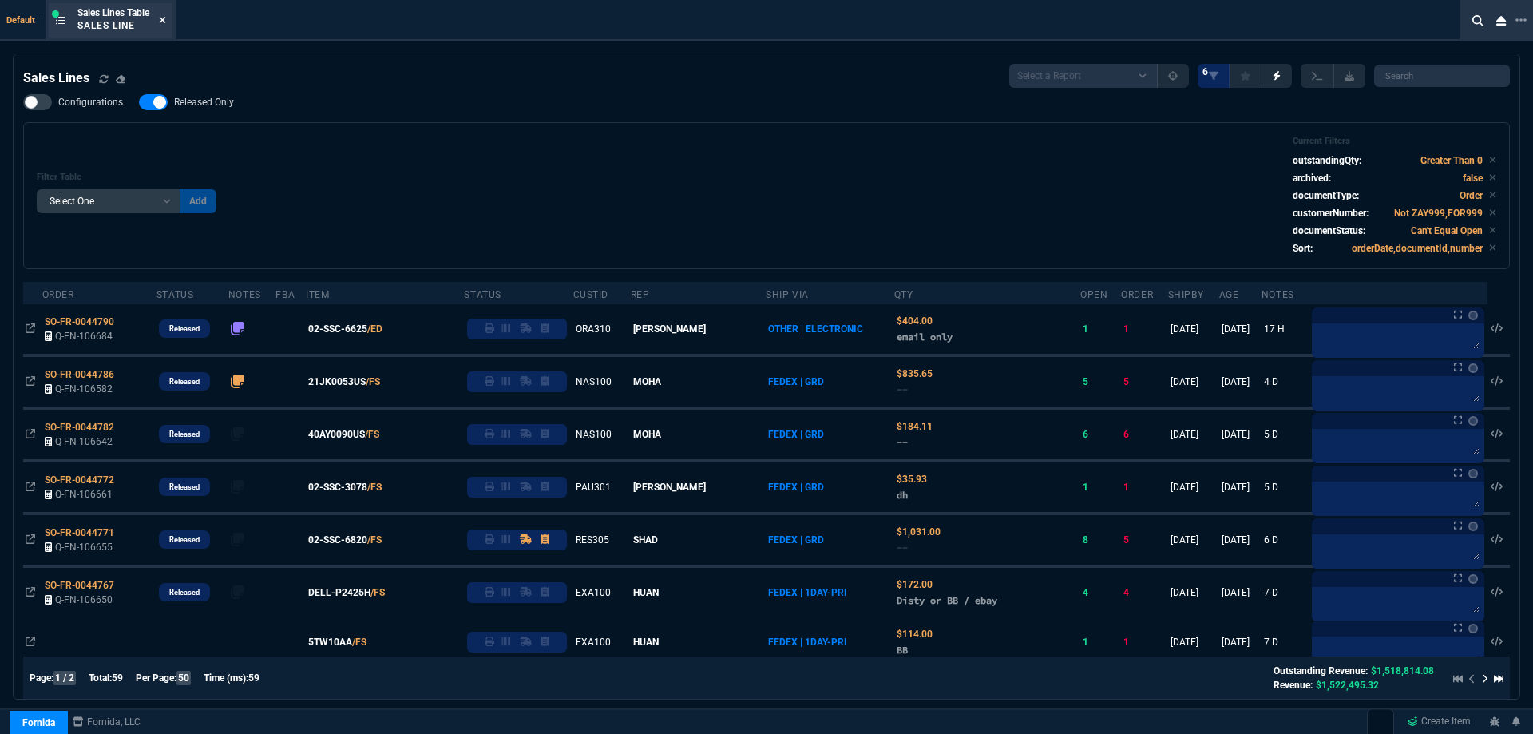
click at [165, 24] on icon at bounding box center [162, 20] width 7 height 10
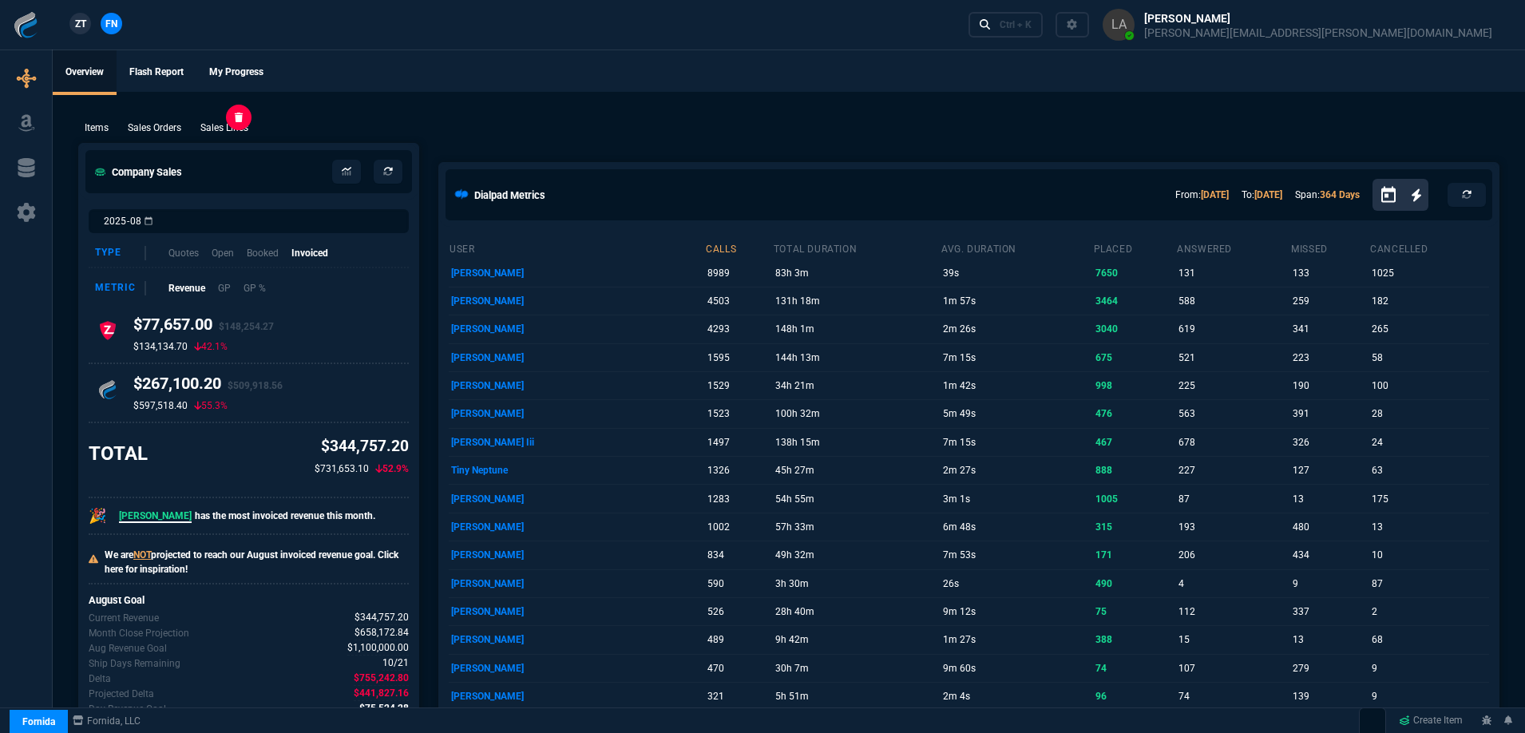
click at [222, 129] on p "Sales Lines" at bounding box center [224, 128] width 48 height 14
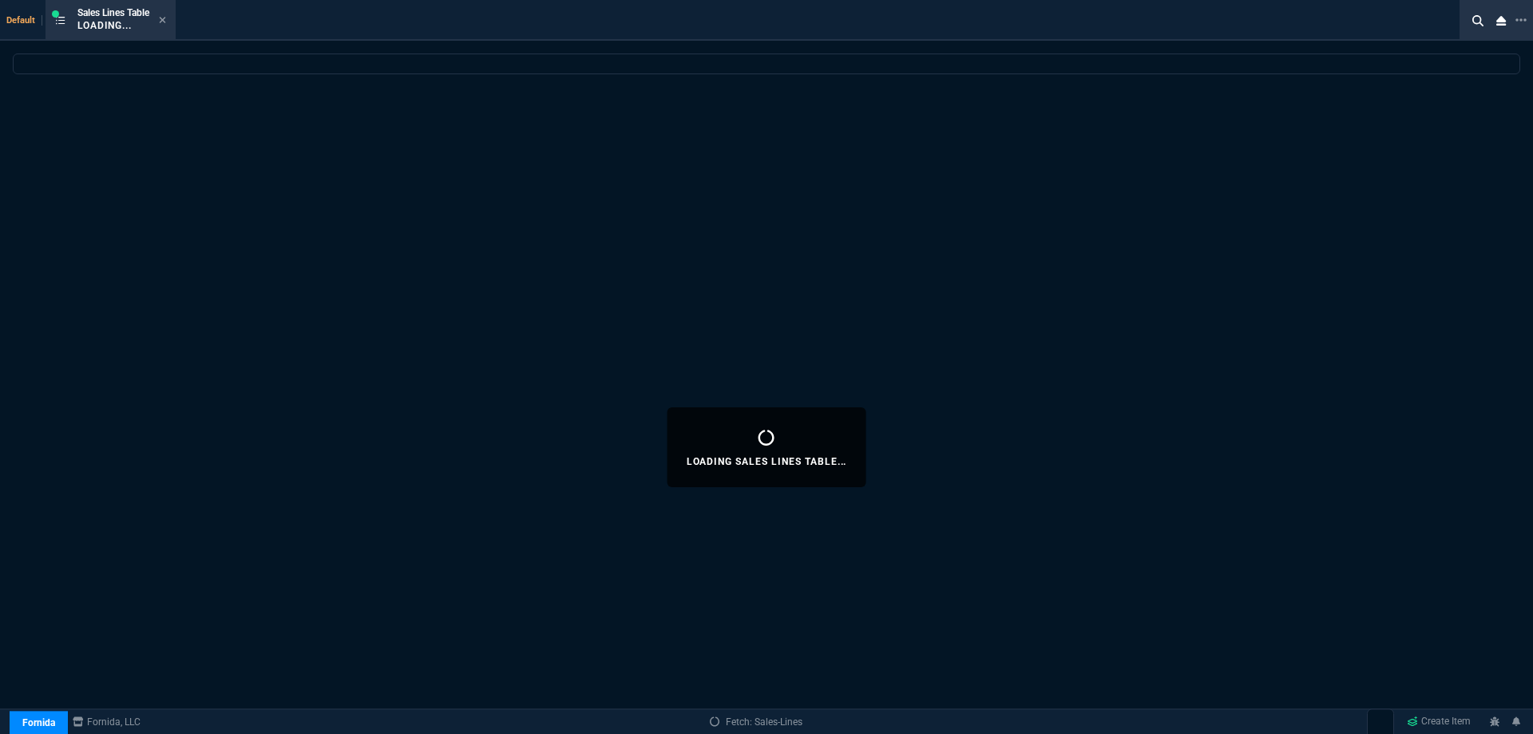
select select
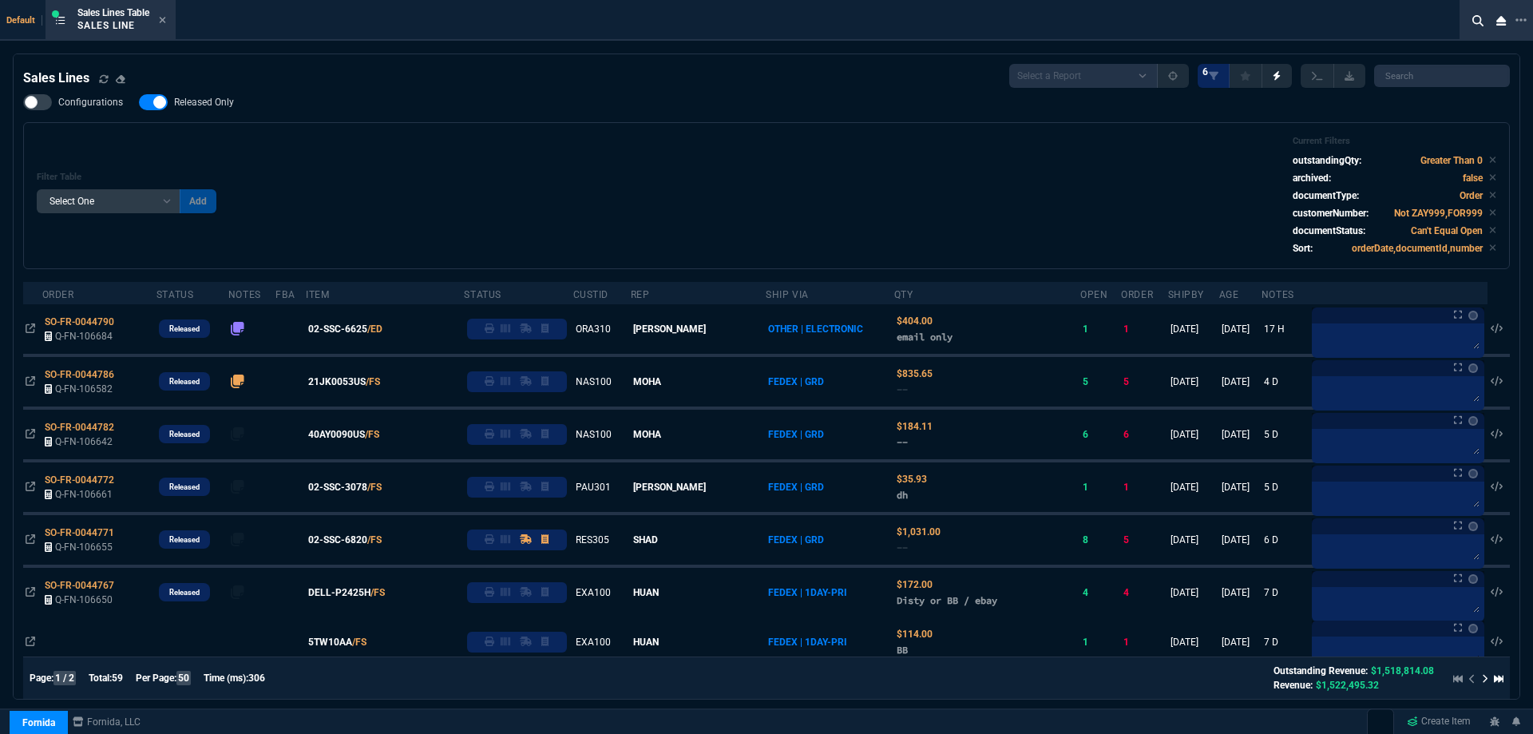
click at [204, 104] on span "Released Only" at bounding box center [204, 102] width 60 height 13
click at [139, 103] on input "Released Only" at bounding box center [138, 102] width 1 height 1
checkbox input "false"
drag, startPoint x: 517, startPoint y: 146, endPoint x: 507, endPoint y: 125, distance: 23.9
click at [521, 145] on div "Filter Table Select One Add Filter () Age () ATS () Cond (itemVariantCode) Cust…" at bounding box center [767, 196] width 1460 height 120
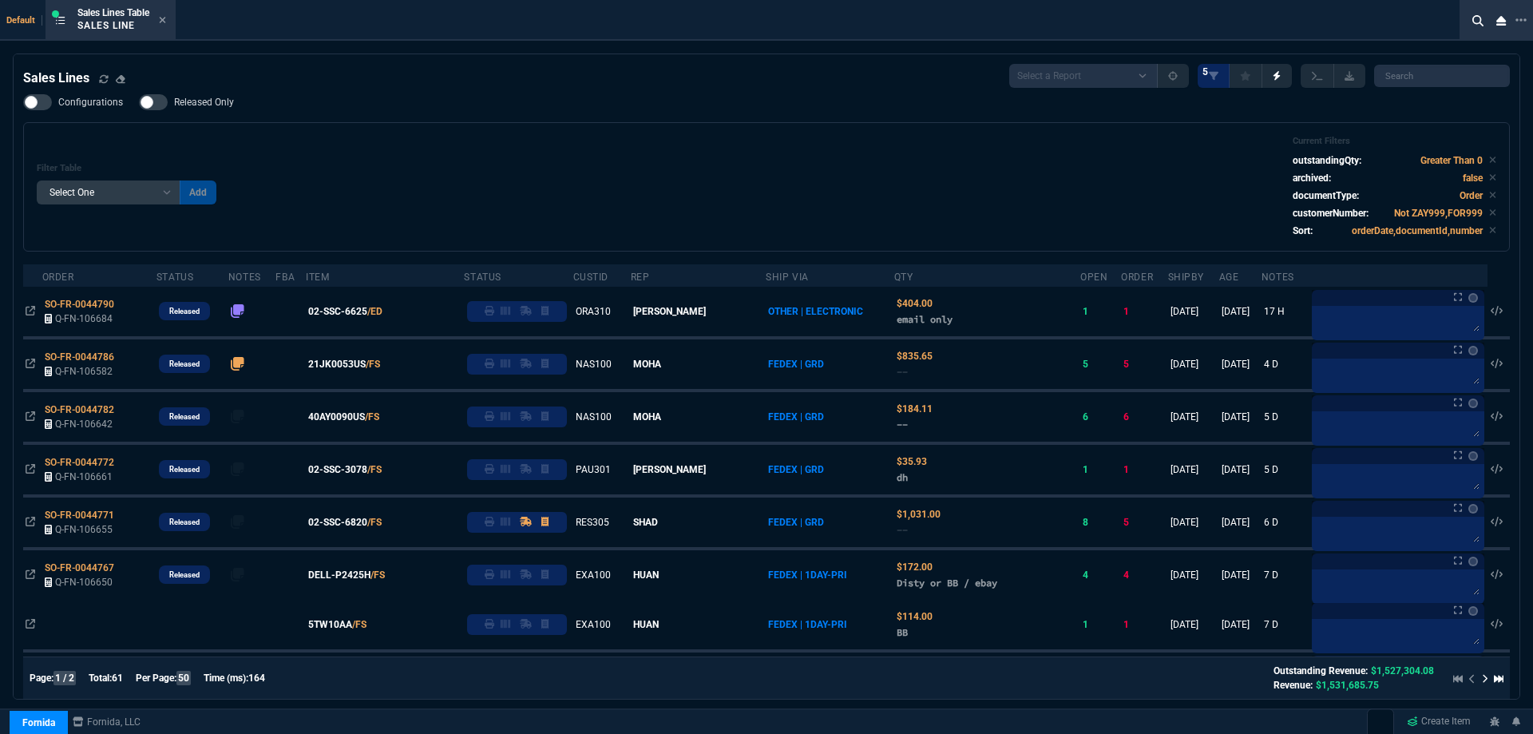
click at [690, 166] on div "Filter Table Select One Add Filter () Age () ATS () Cond (itemVariantCode) Cust…" at bounding box center [767, 187] width 1460 height 102
click at [161, 22] on icon at bounding box center [162, 20] width 7 height 10
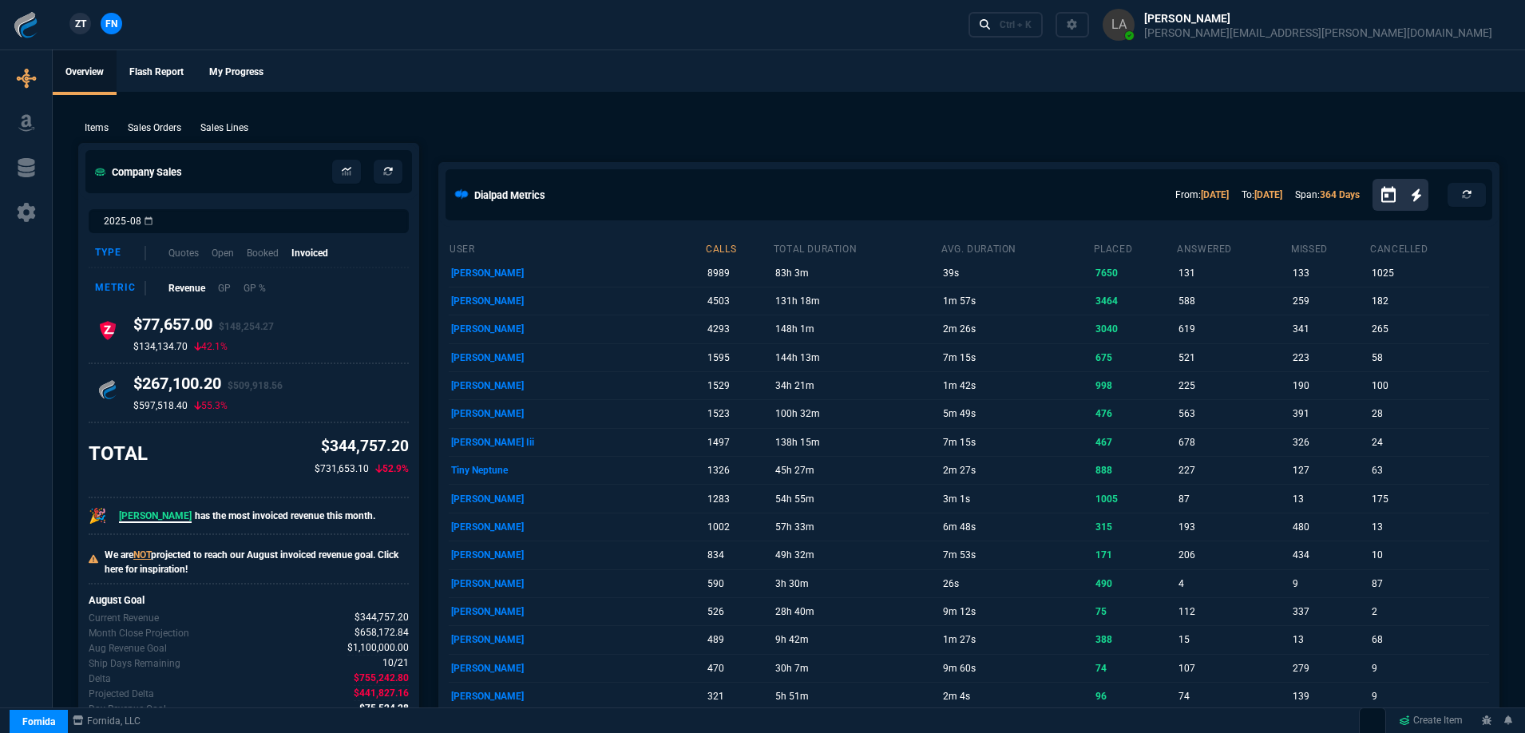
click at [87, 23] on link "ZT" at bounding box center [80, 24] width 22 height 22
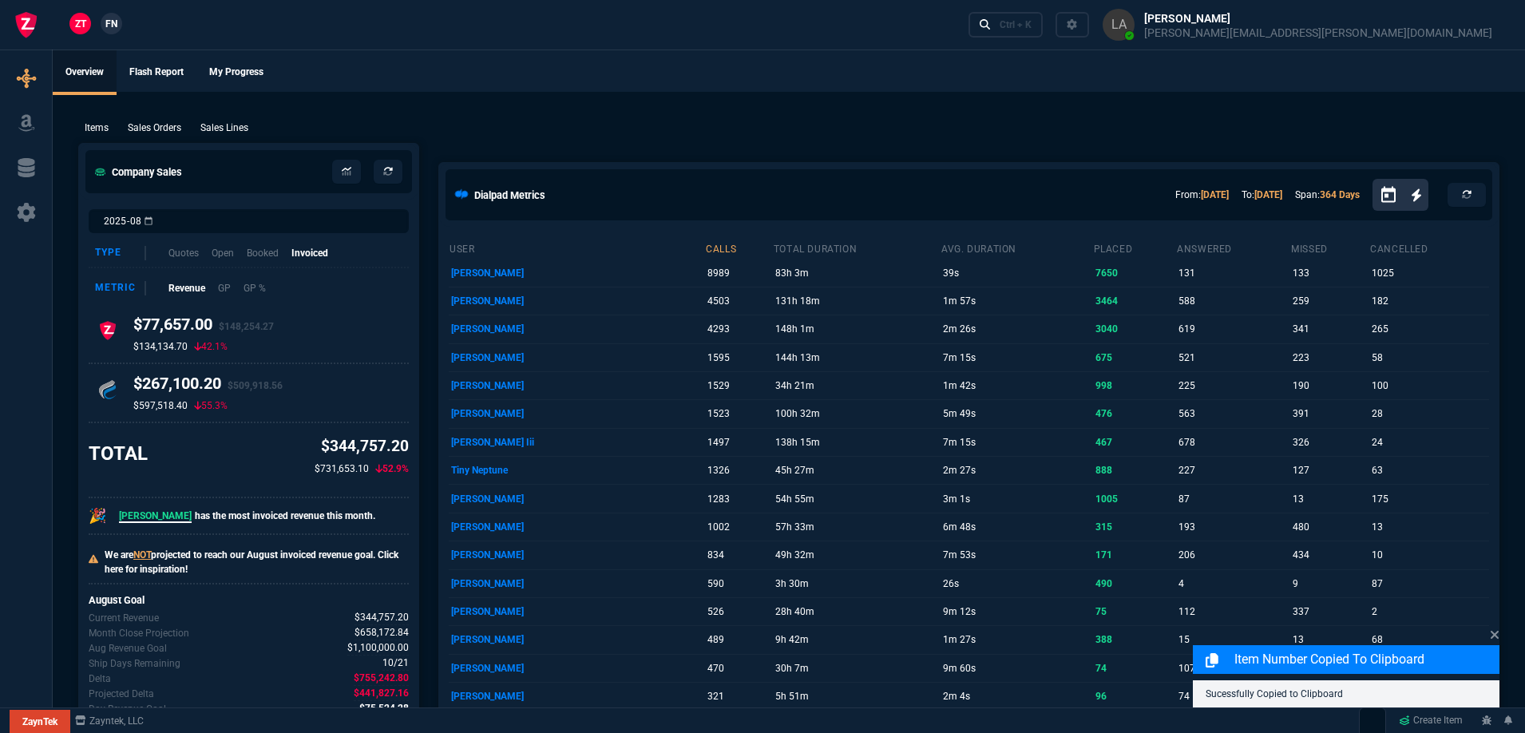
click at [234, 131] on p "Sales Lines" at bounding box center [224, 128] width 48 height 14
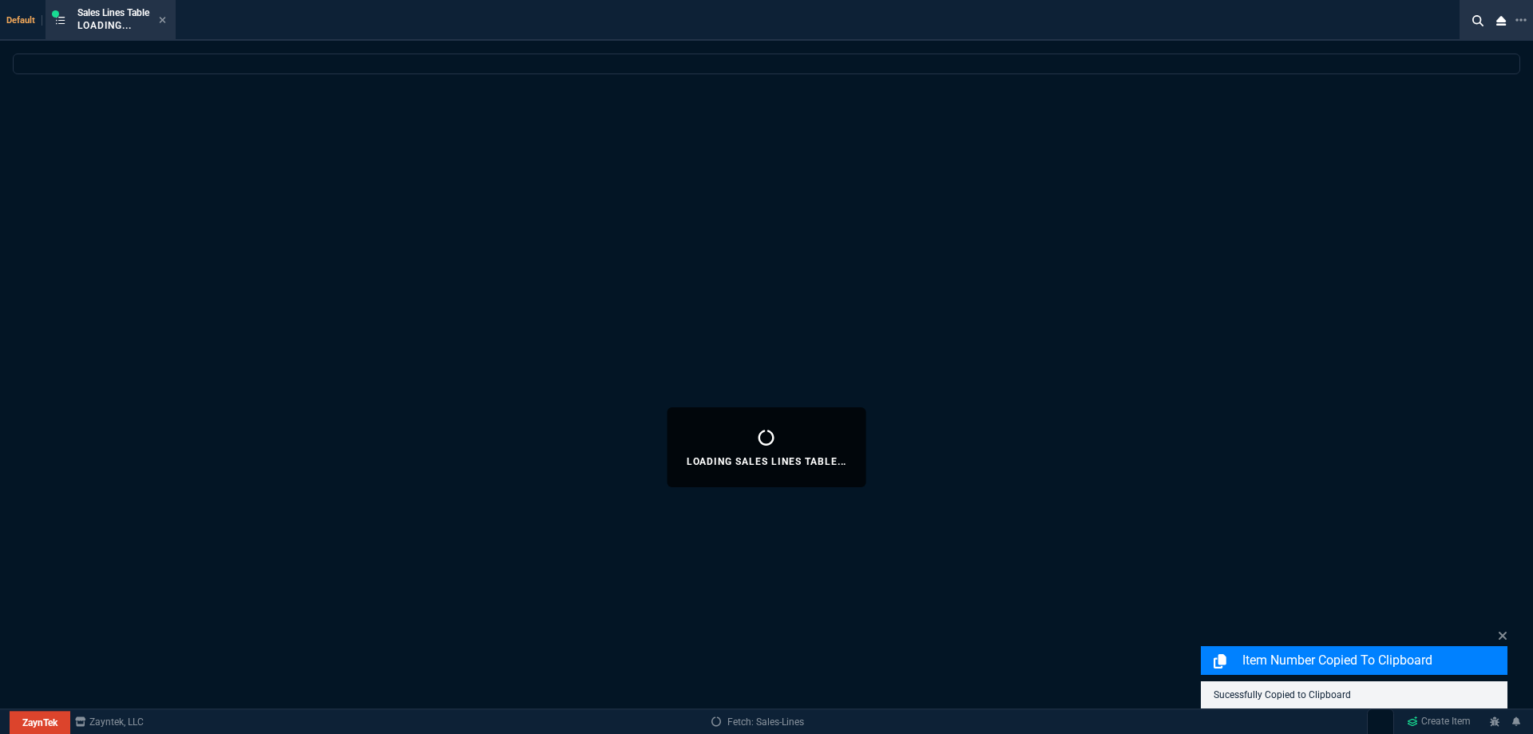
select select
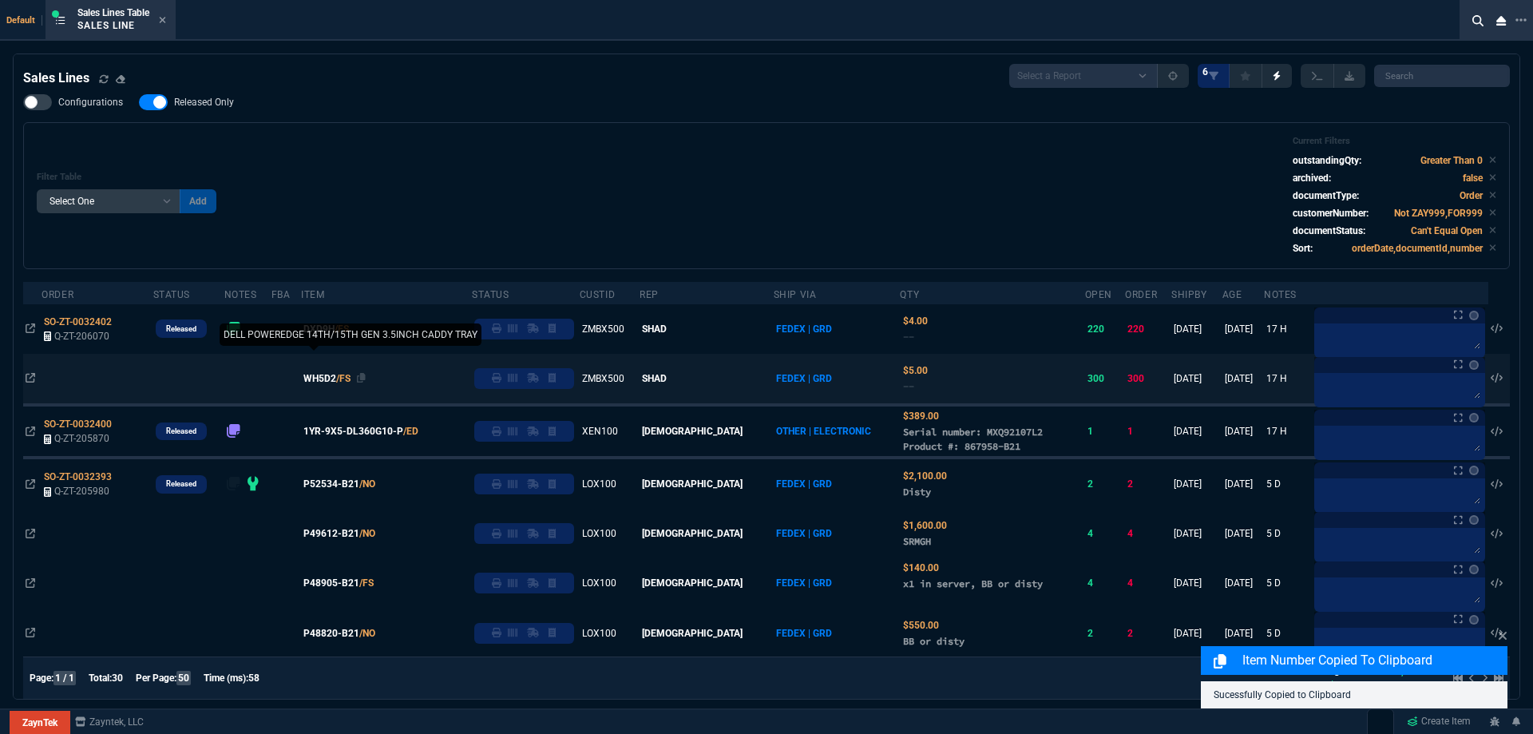
click at [336, 381] on span "WH5D2" at bounding box center [319, 378] width 33 height 14
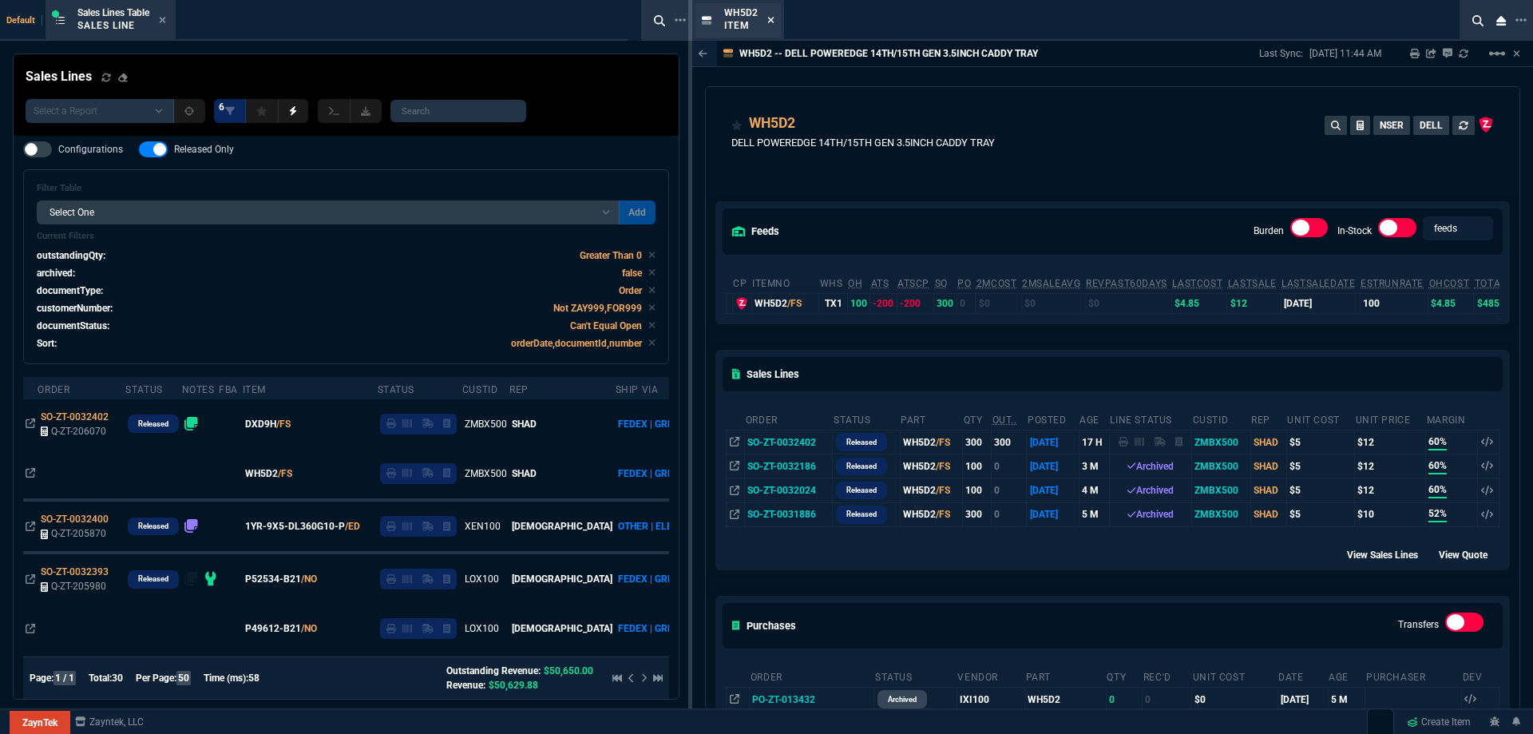
click at [772, 18] on icon at bounding box center [771, 20] width 6 height 6
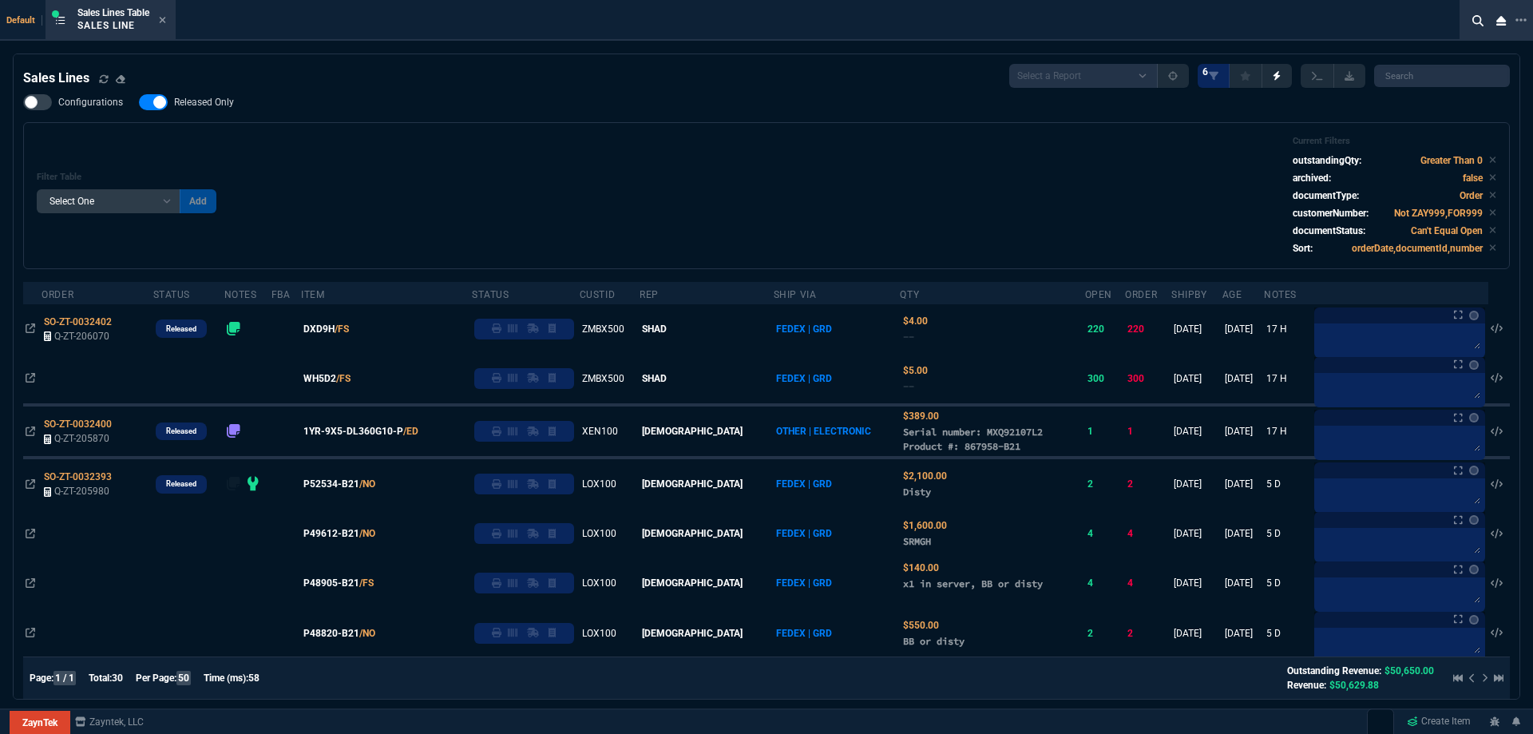
click at [196, 99] on span "Released Only" at bounding box center [204, 102] width 60 height 13
click at [139, 102] on input "Released Only" at bounding box center [138, 102] width 1 height 1
click at [501, 135] on div "Filter Table Select One Add Filter () Age () ATS () Cond (itemVariantCode) Cust…" at bounding box center [766, 195] width 1487 height 147
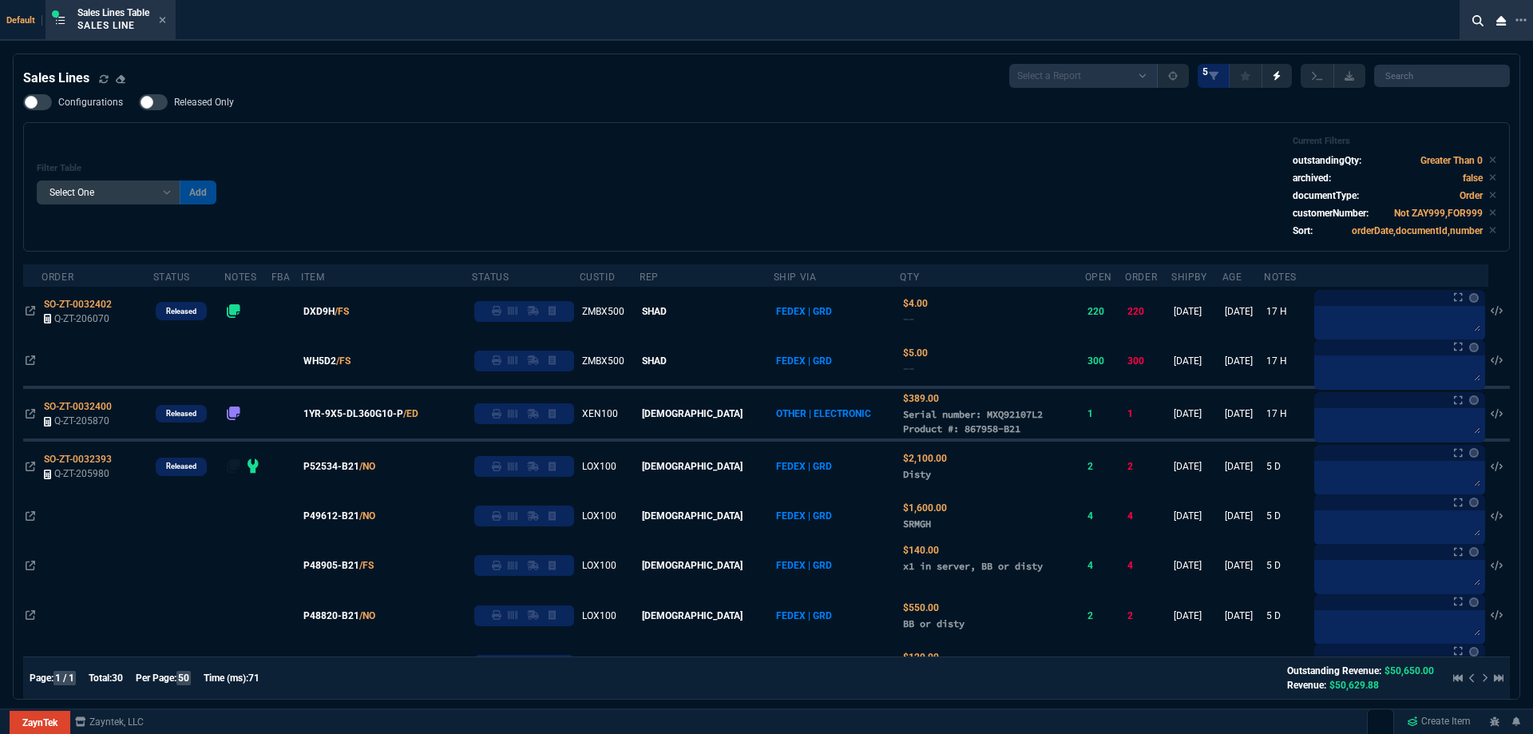
click at [233, 103] on label "Released Only" at bounding box center [194, 102] width 111 height 16
click at [139, 103] on input "Released Only" at bounding box center [138, 102] width 1 height 1
click at [656, 140] on div "Filter Table Select One Add Filter () Age () ATS () Cond (itemVariantCode) Cust…" at bounding box center [767, 187] width 1460 height 102
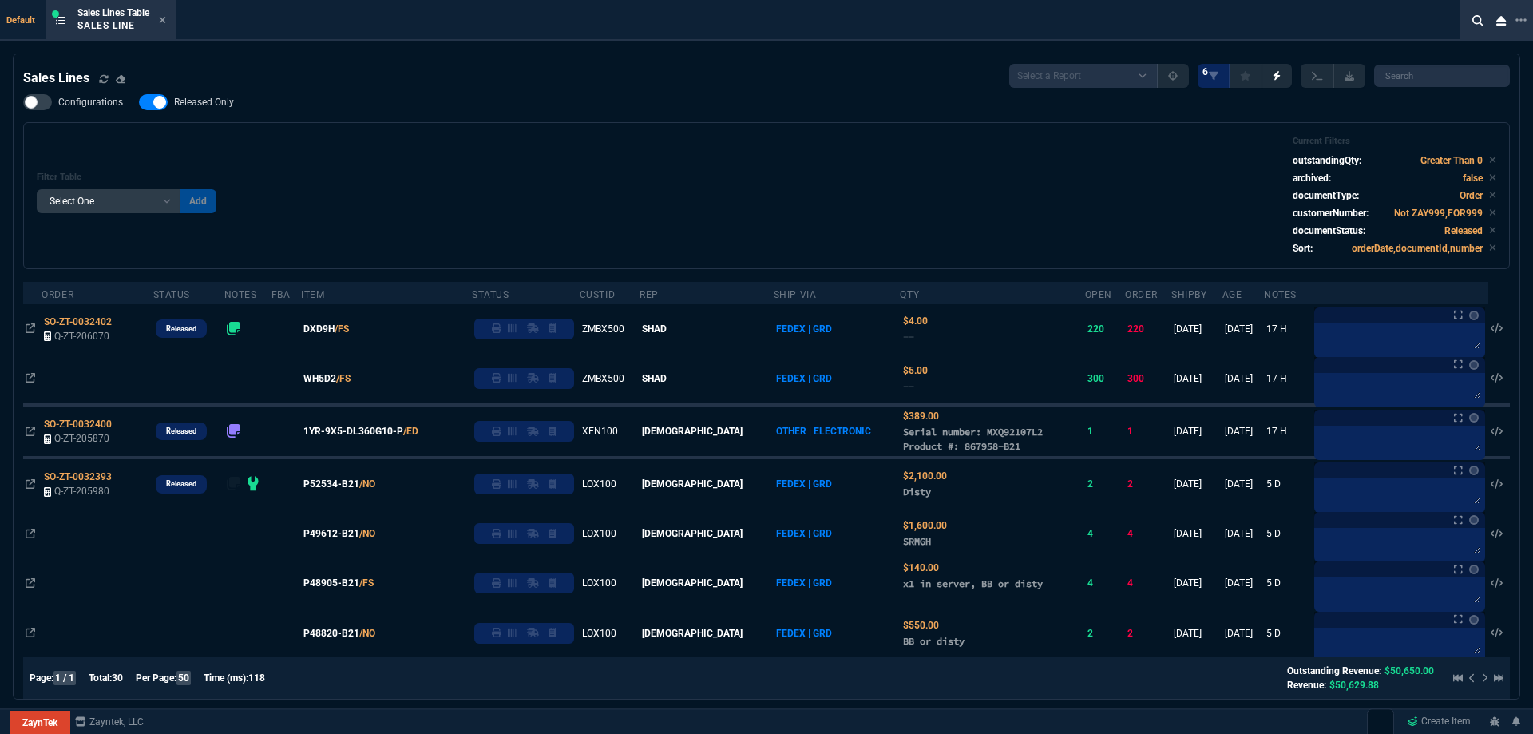
click at [231, 97] on span "Released Only" at bounding box center [204, 102] width 60 height 13
click at [139, 102] on input "Released Only" at bounding box center [138, 102] width 1 height 1
checkbox input "false"
click at [557, 144] on div "Filter Table Select One Add Filter () Age () ATS () Cond (itemVariantCode) Cust…" at bounding box center [767, 196] width 1460 height 120
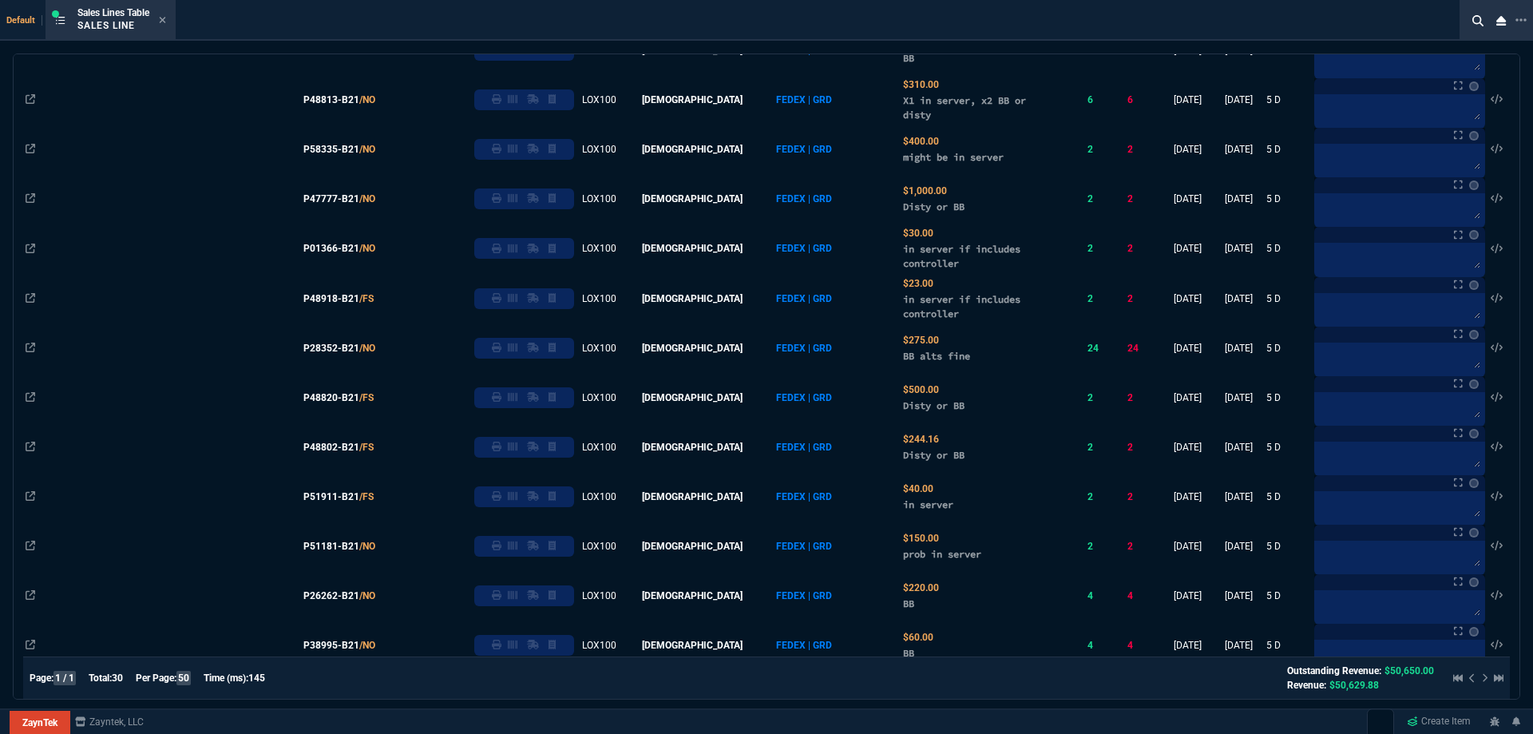
scroll to position [295, 0]
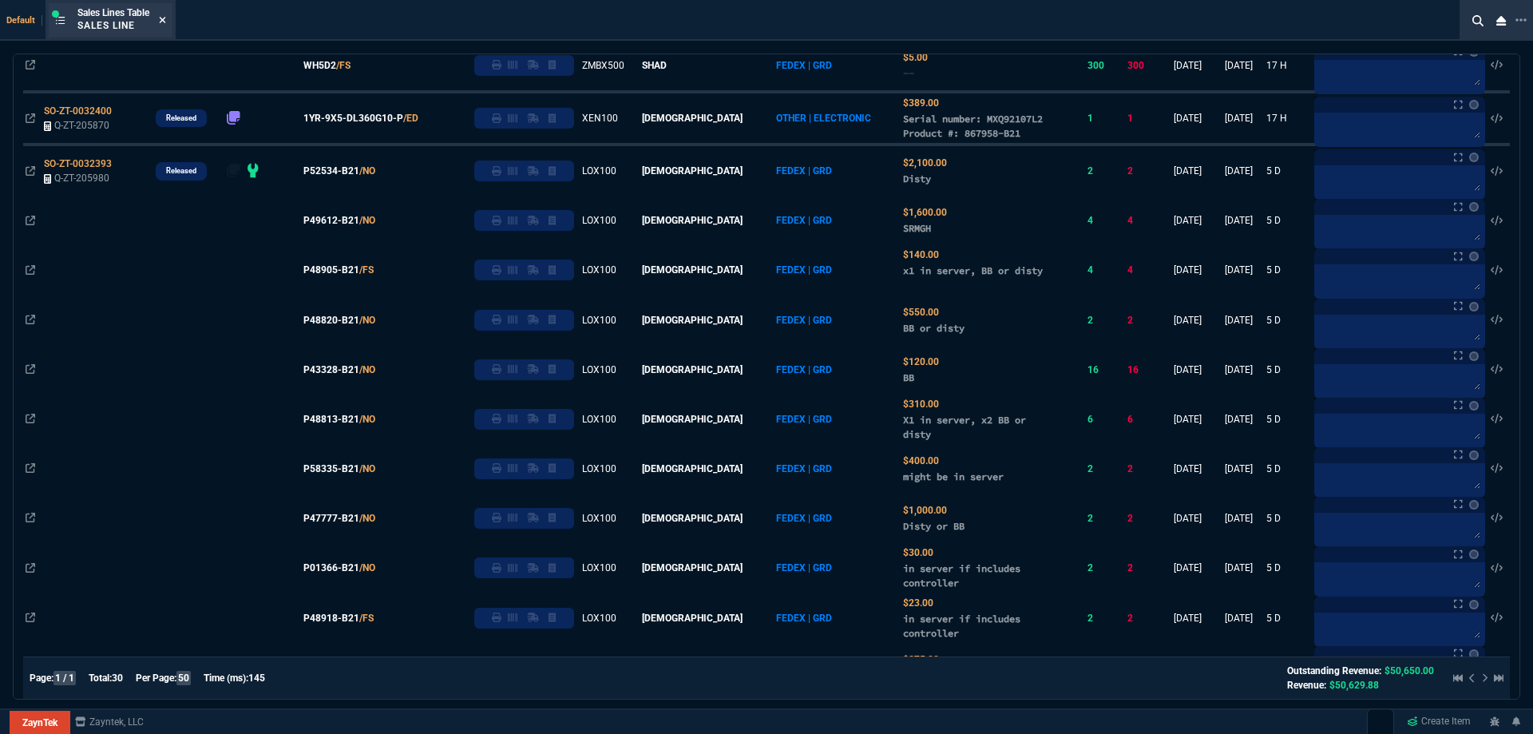
click at [164, 23] on icon at bounding box center [162, 20] width 7 height 10
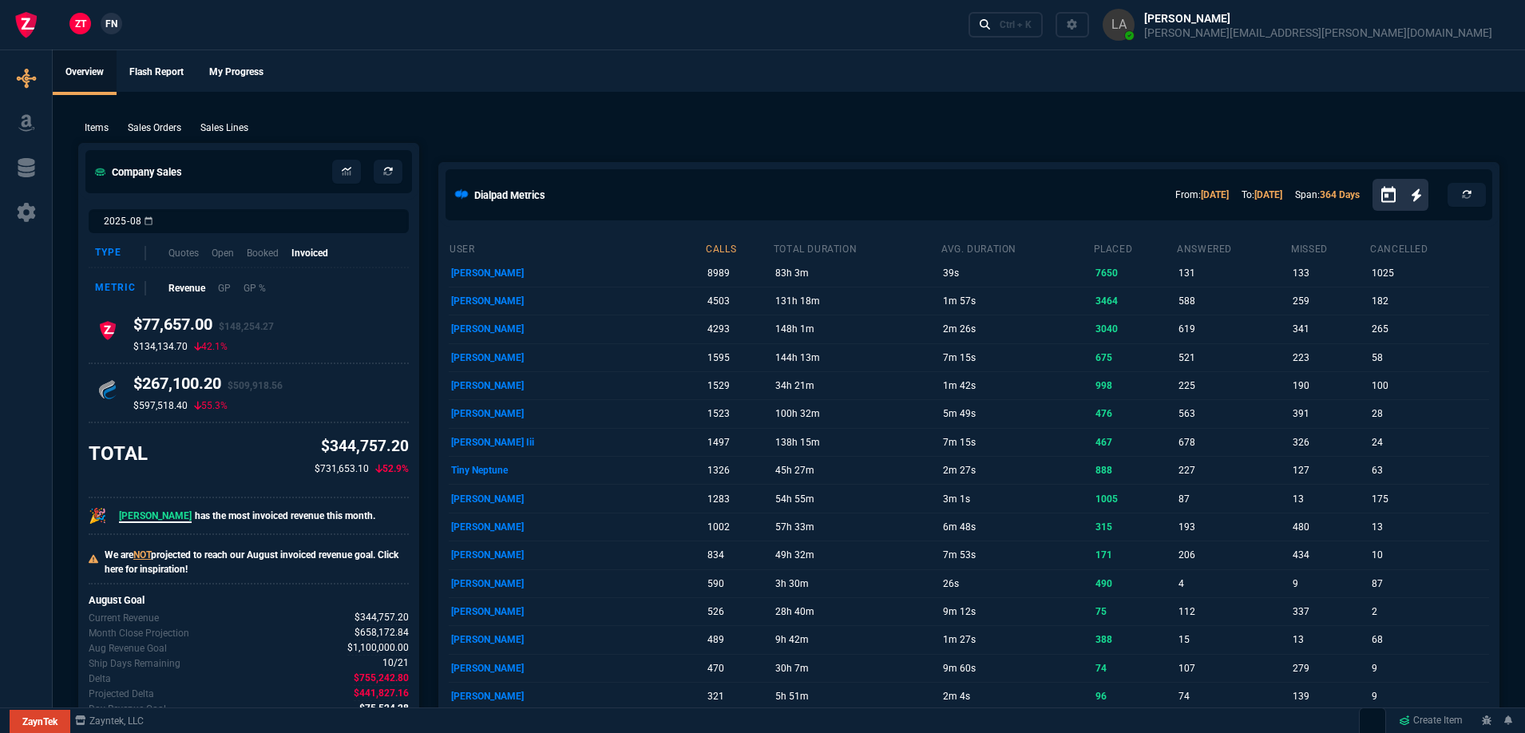
click at [116, 24] on span "FN" at bounding box center [111, 24] width 12 height 14
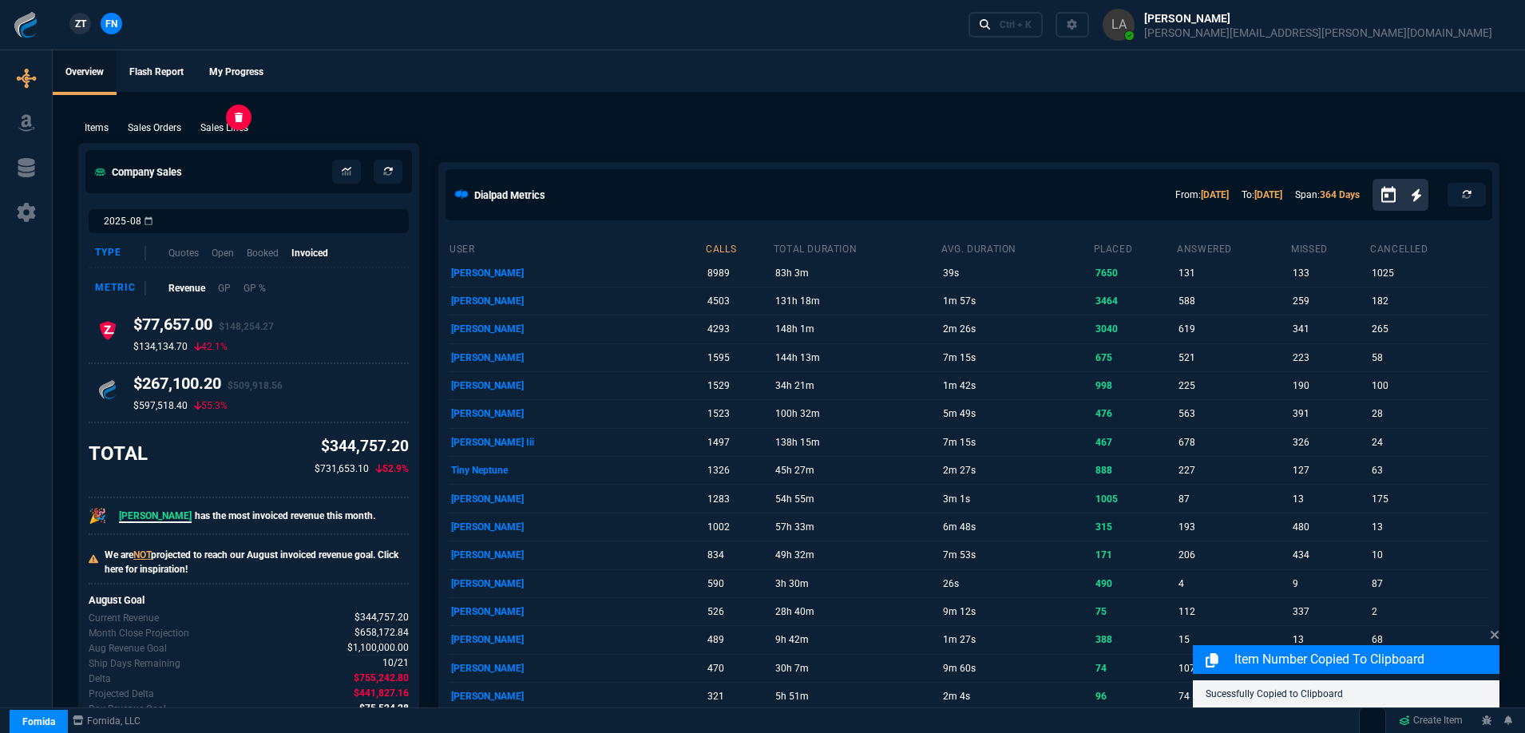
click at [229, 131] on p "Sales Lines" at bounding box center [224, 128] width 48 height 14
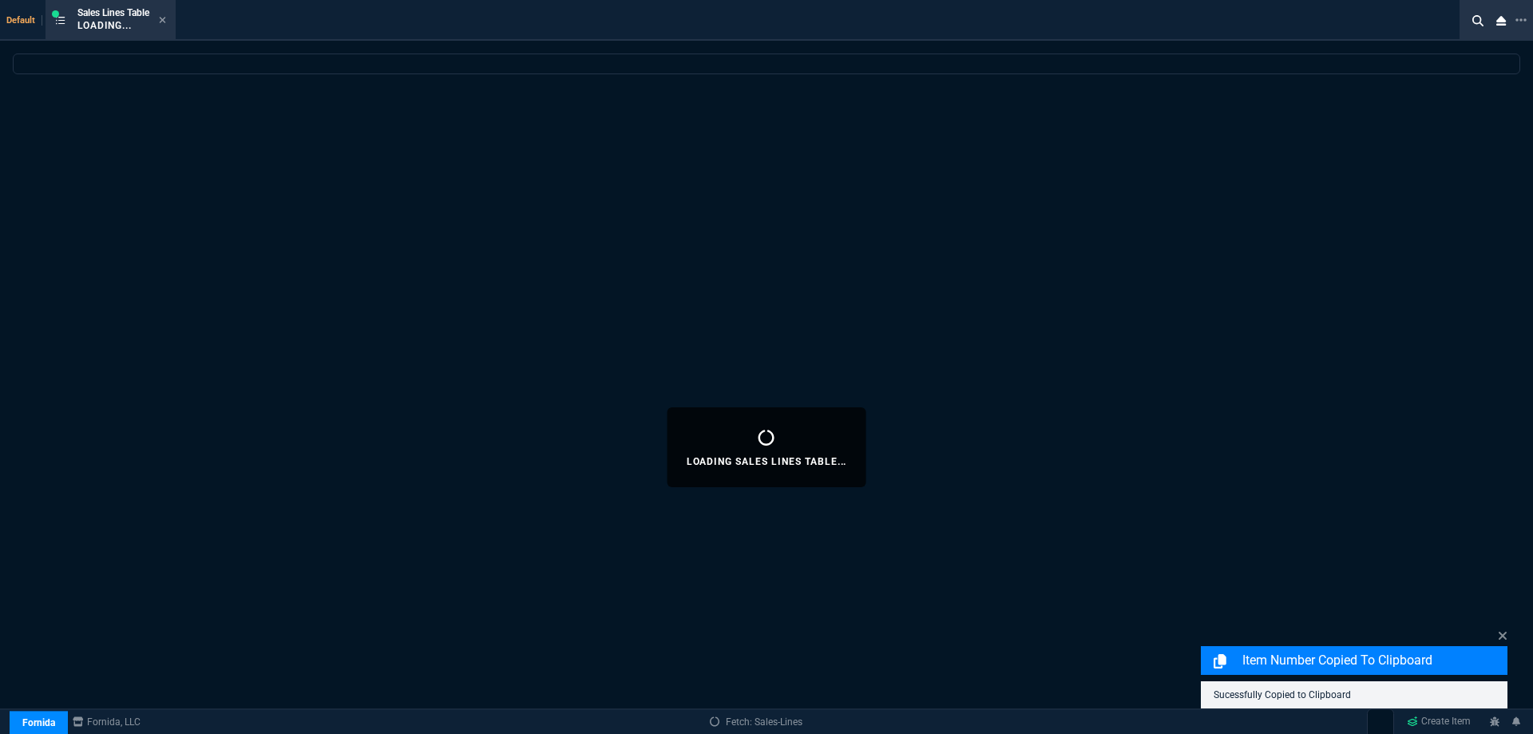
select select
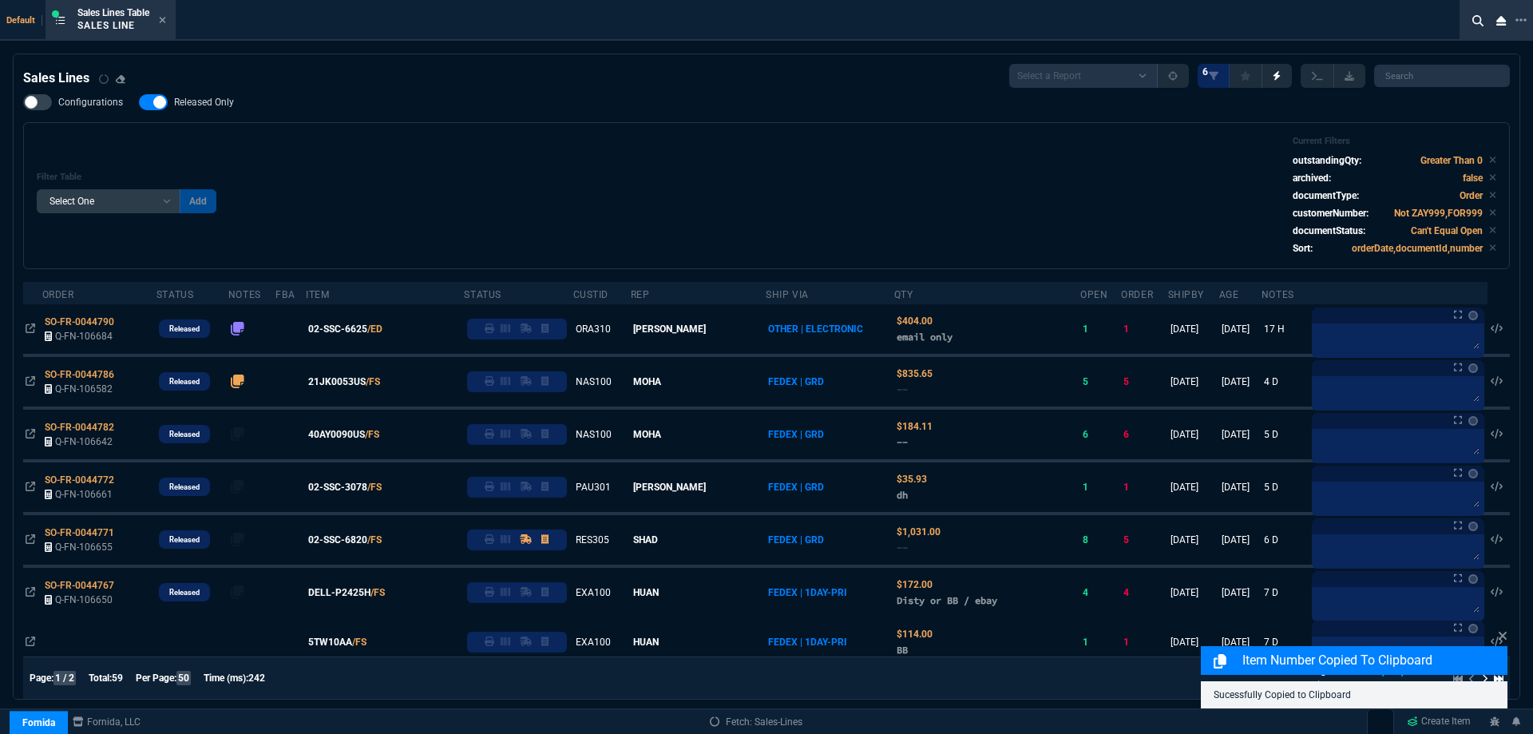
click at [216, 109] on label "Released Only" at bounding box center [194, 102] width 111 height 16
click at [139, 103] on input "Released Only" at bounding box center [138, 102] width 1 height 1
checkbox input "false"
click at [333, 115] on div "Configurations Released Only Filter Table Select One Add Filter () Age () ATS (…" at bounding box center [766, 181] width 1487 height 175
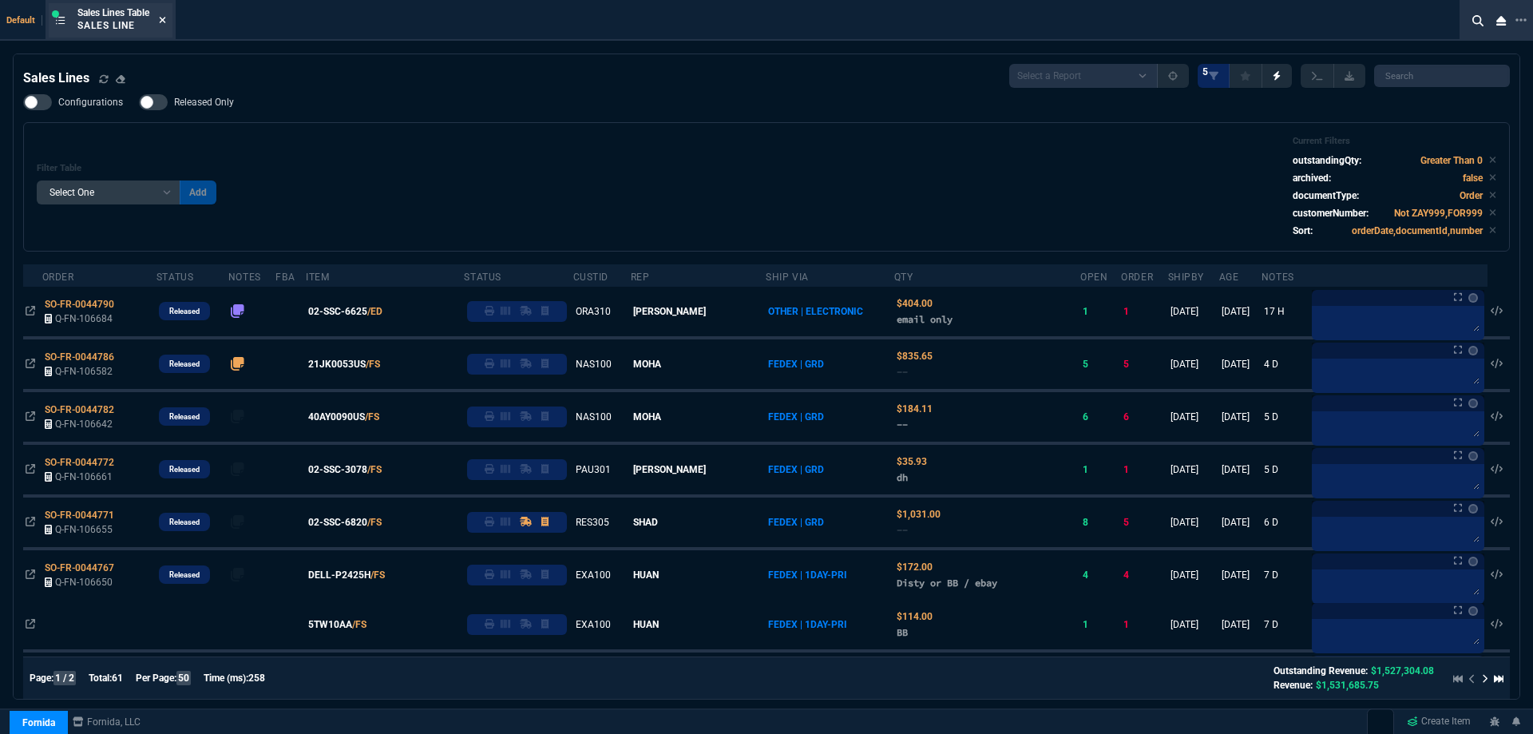
click at [166, 18] on icon at bounding box center [162, 20] width 7 height 10
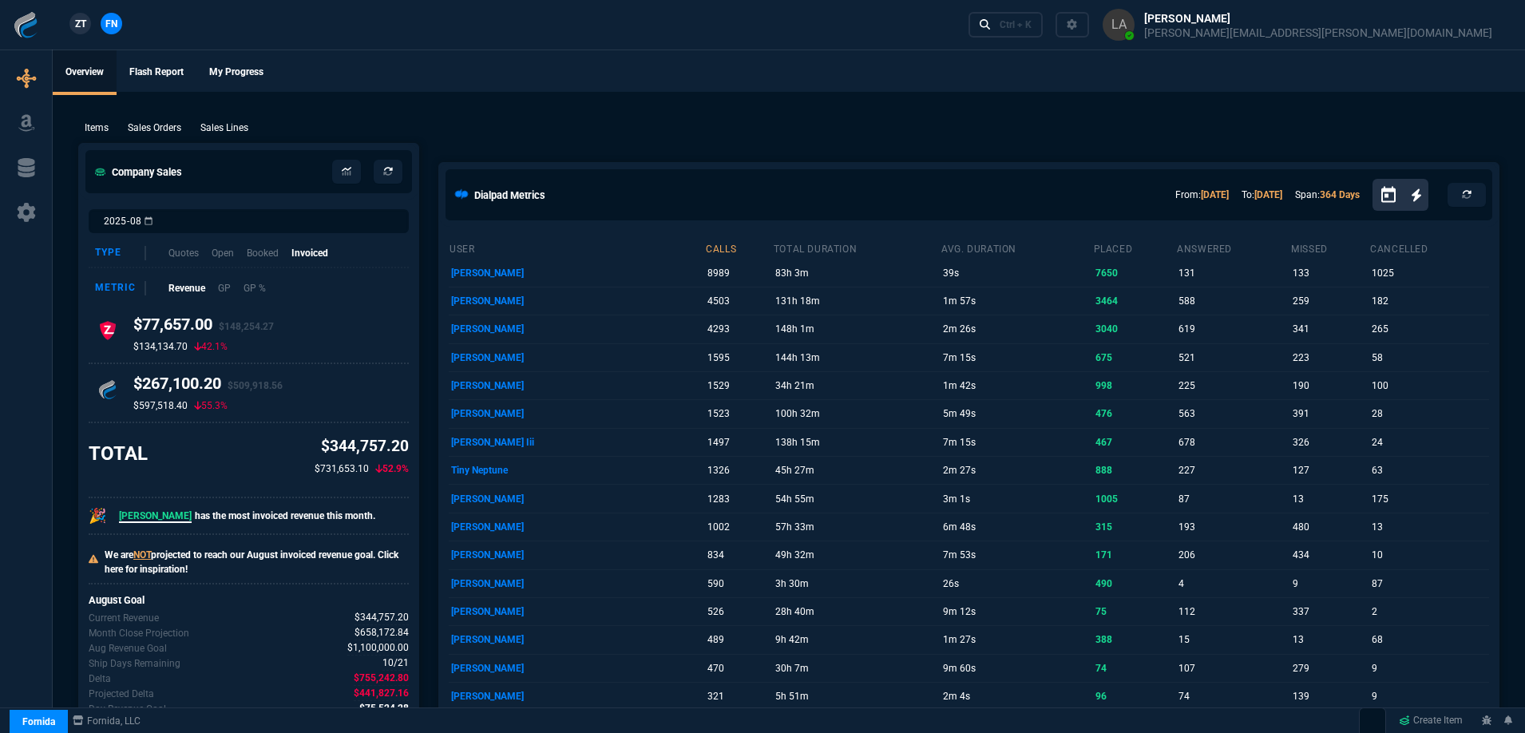
click at [86, 27] on span "ZT" at bounding box center [80, 24] width 11 height 14
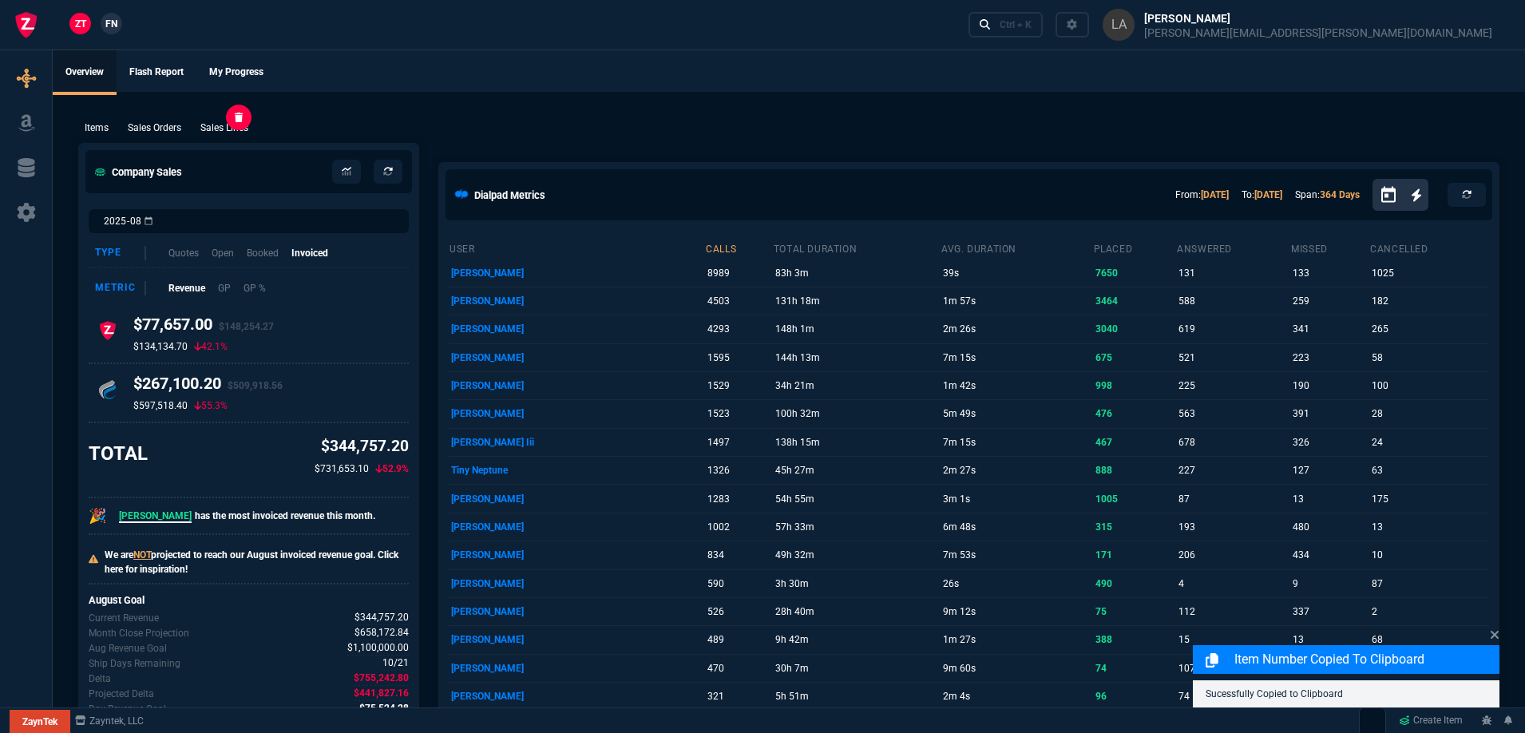
click at [244, 130] on p "Sales Lines" at bounding box center [224, 128] width 48 height 14
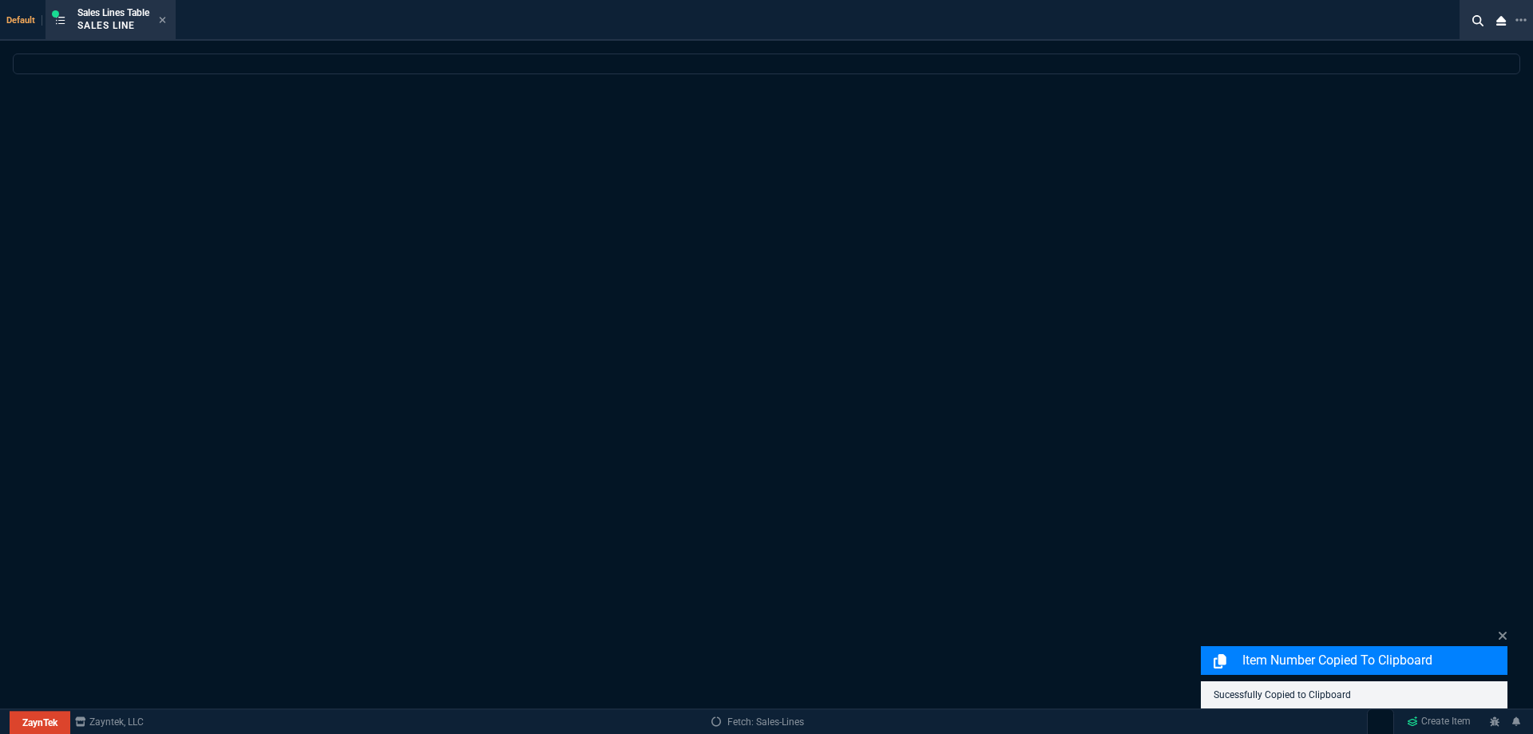
select select
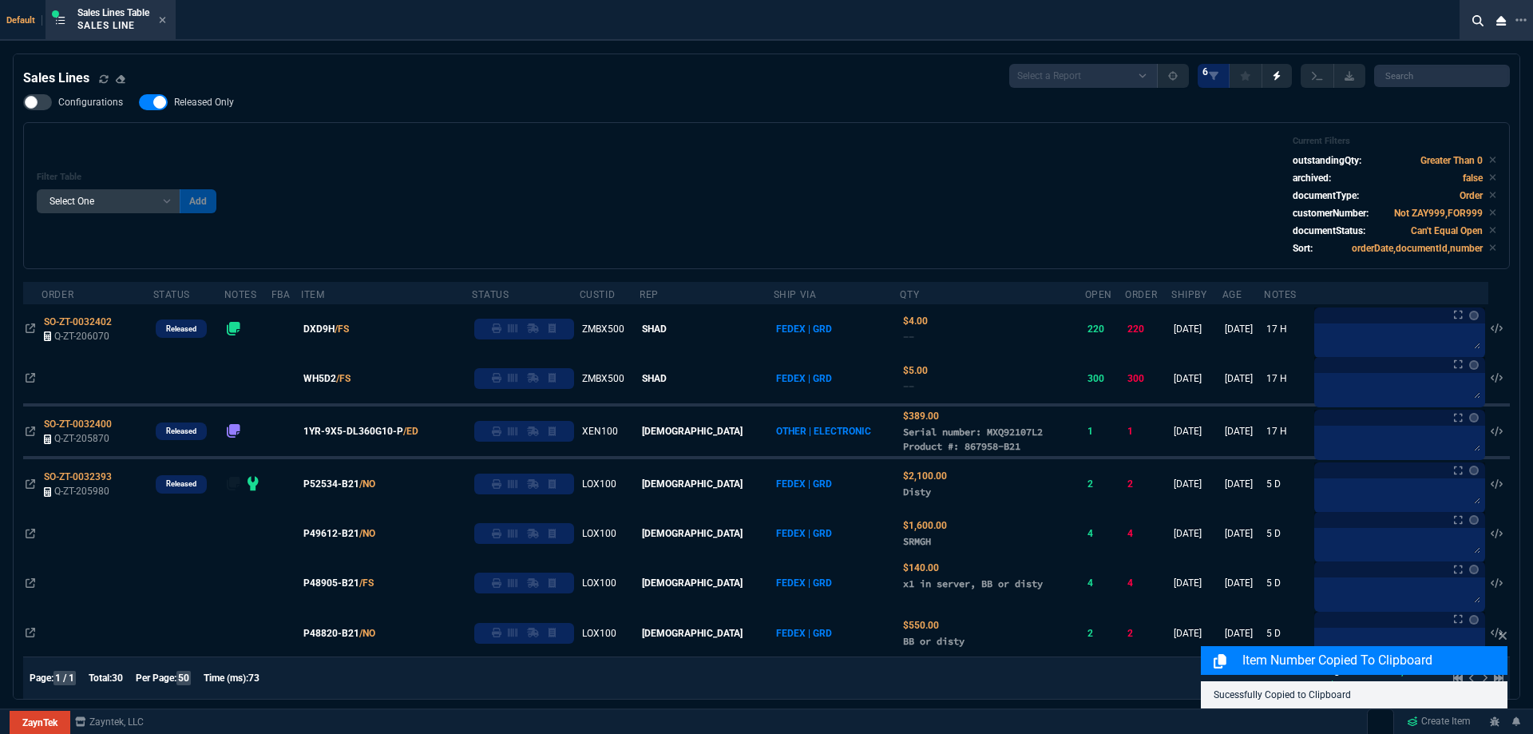
click at [208, 104] on span "Released Only" at bounding box center [204, 102] width 60 height 13
click at [139, 103] on input "Released Only" at bounding box center [138, 102] width 1 height 1
checkbox input "false"
click at [441, 134] on div "Filter Table Select One Add Filter () Age () ATS () Cond (itemVariantCode) Cust…" at bounding box center [766, 195] width 1487 height 147
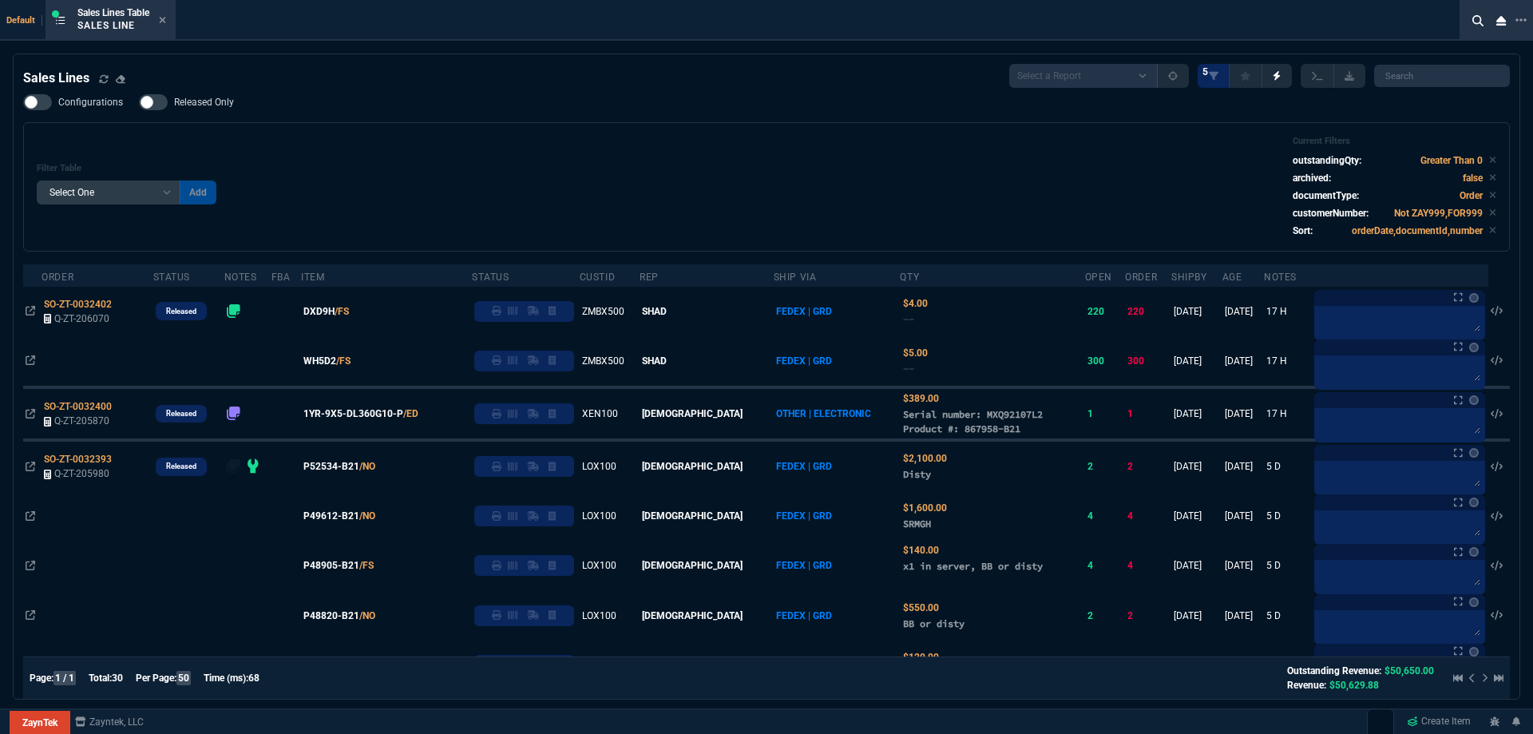
click at [459, 117] on div "Configurations Released Only Filter Table Select One Add Filter () Age () ATS (…" at bounding box center [766, 172] width 1487 height 157
click at [164, 24] on icon at bounding box center [162, 20] width 7 height 10
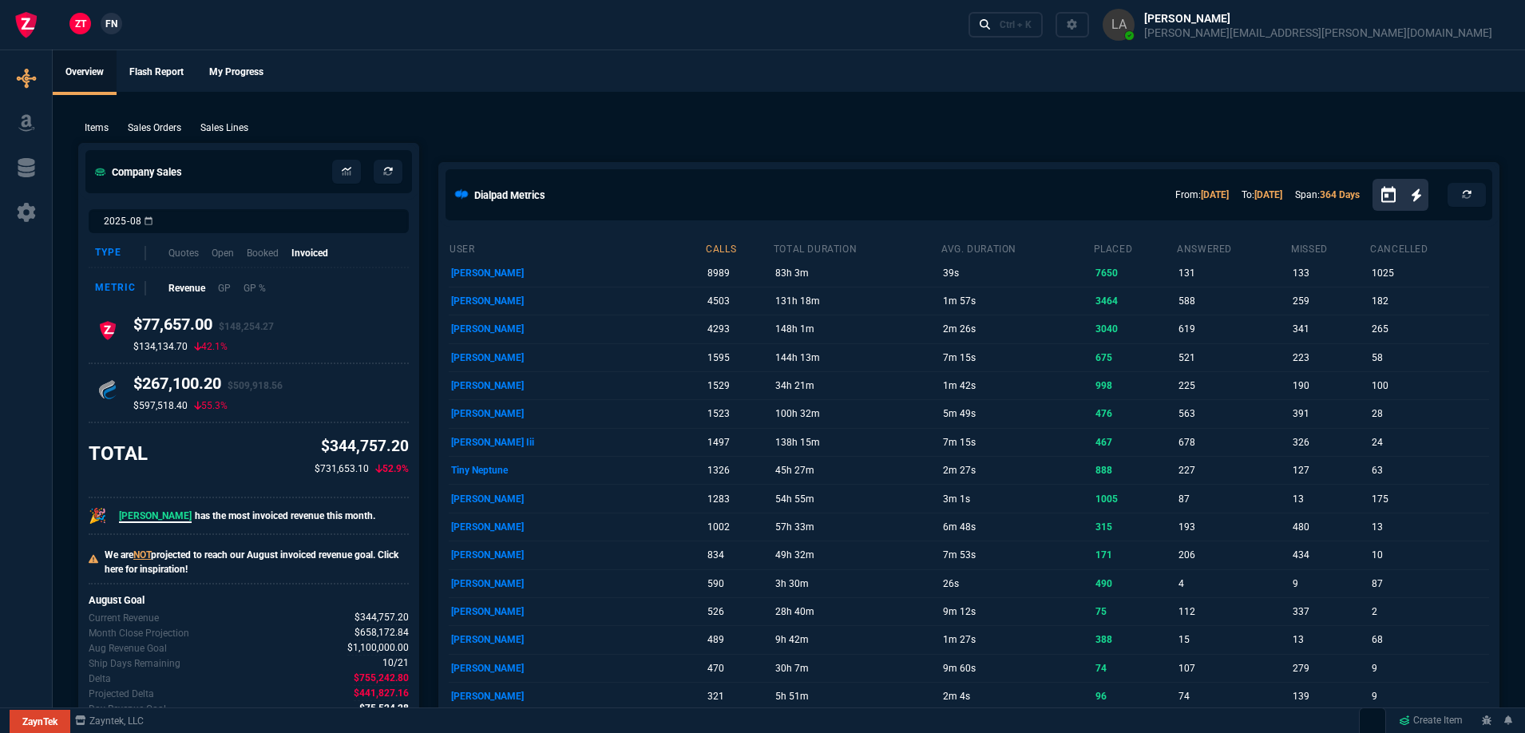
click at [109, 26] on span "FN" at bounding box center [111, 24] width 12 height 14
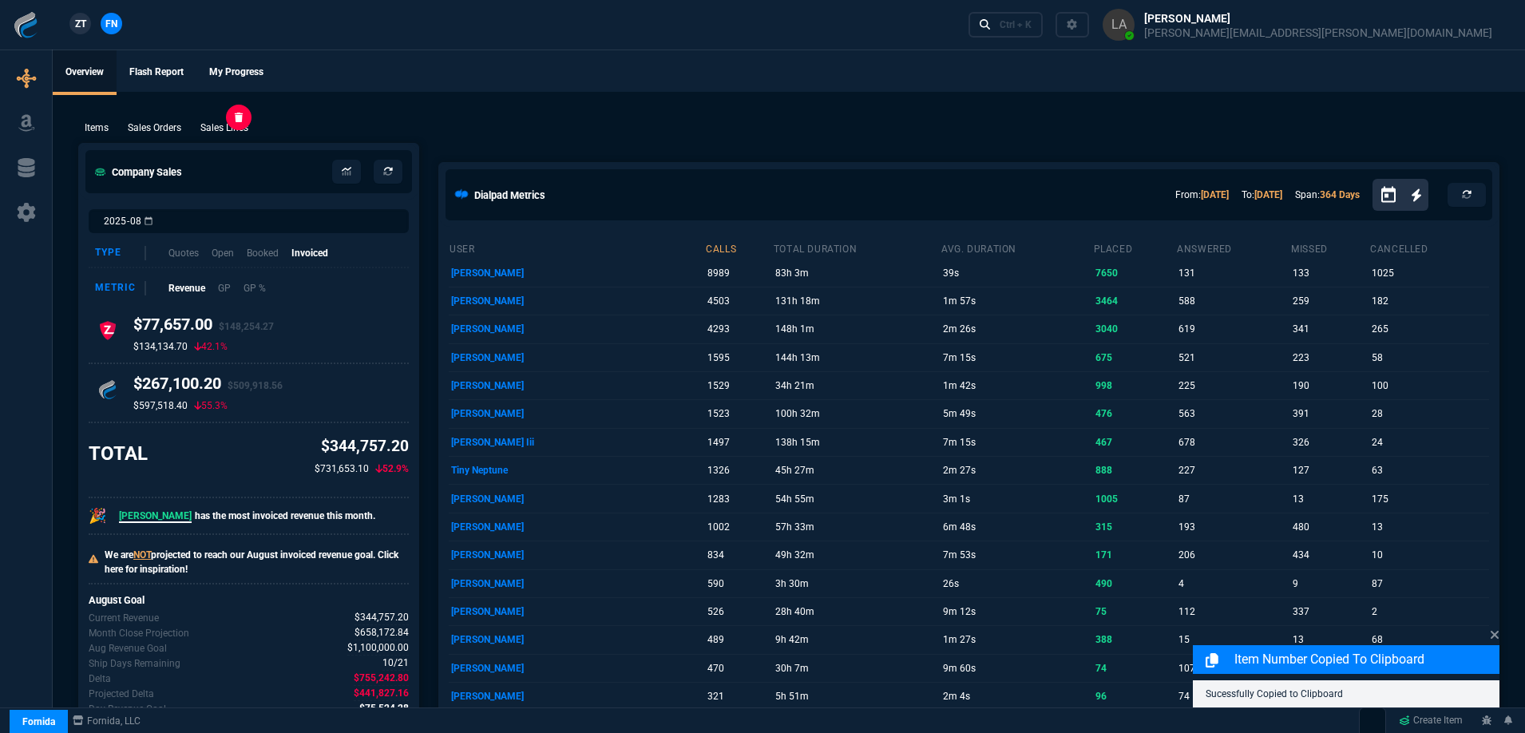
click at [223, 131] on p "Sales Lines" at bounding box center [224, 128] width 48 height 14
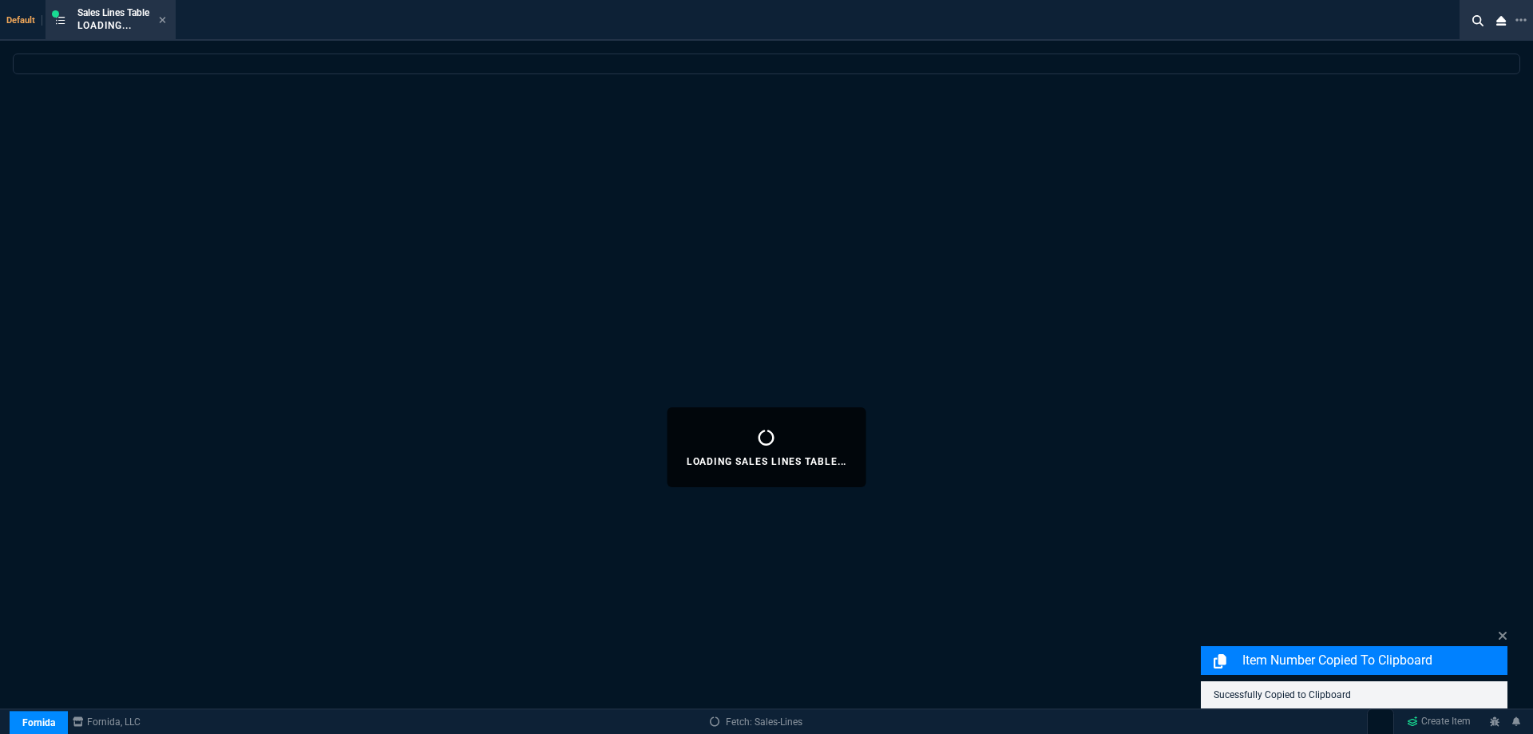
select select
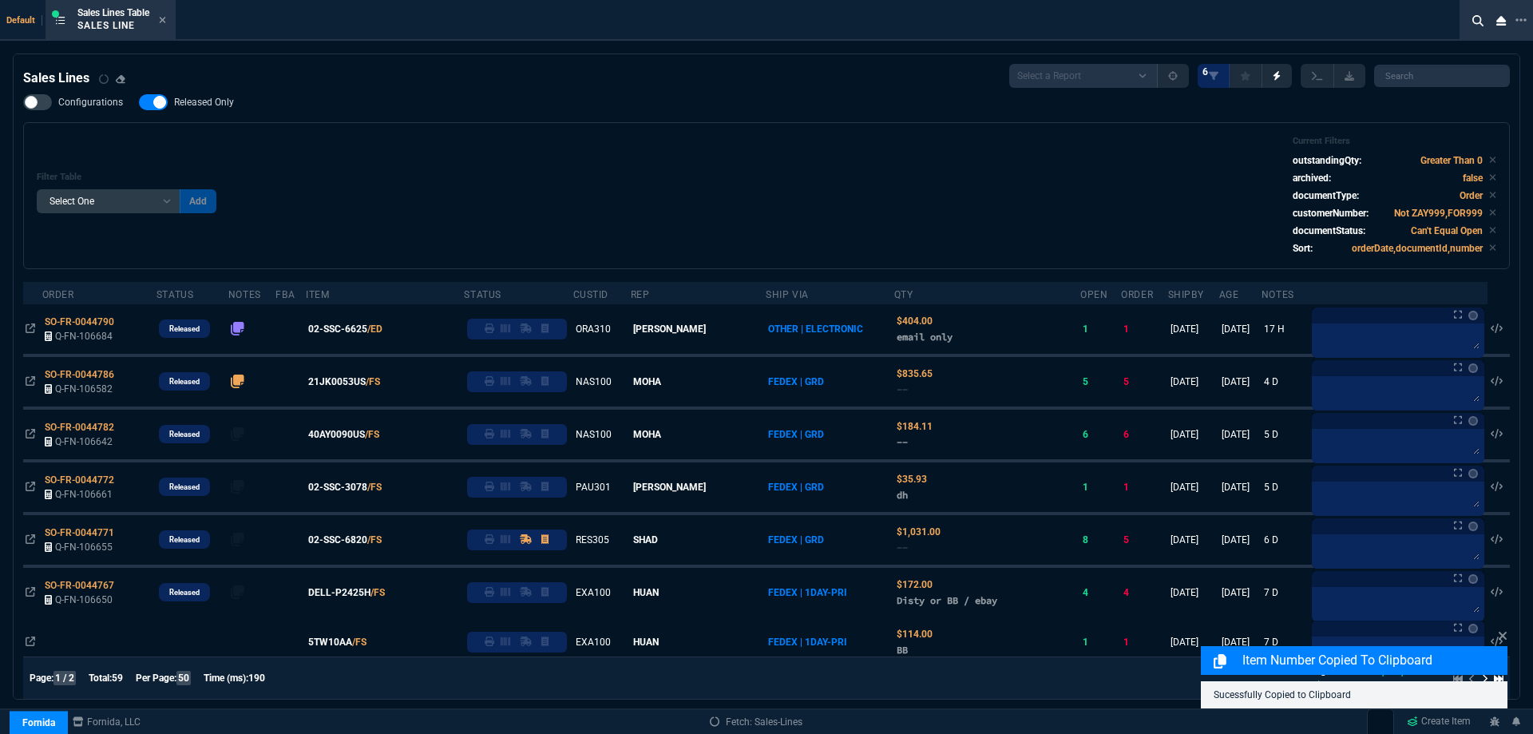
click at [206, 108] on span "Released Only" at bounding box center [204, 102] width 60 height 13
click at [139, 103] on input "Released Only" at bounding box center [138, 102] width 1 height 1
checkbox input "false"
click at [454, 169] on div "Filter Table Select One Add Filter () Age () ATS () Cond (itemVariantCode) Cust…" at bounding box center [767, 196] width 1460 height 120
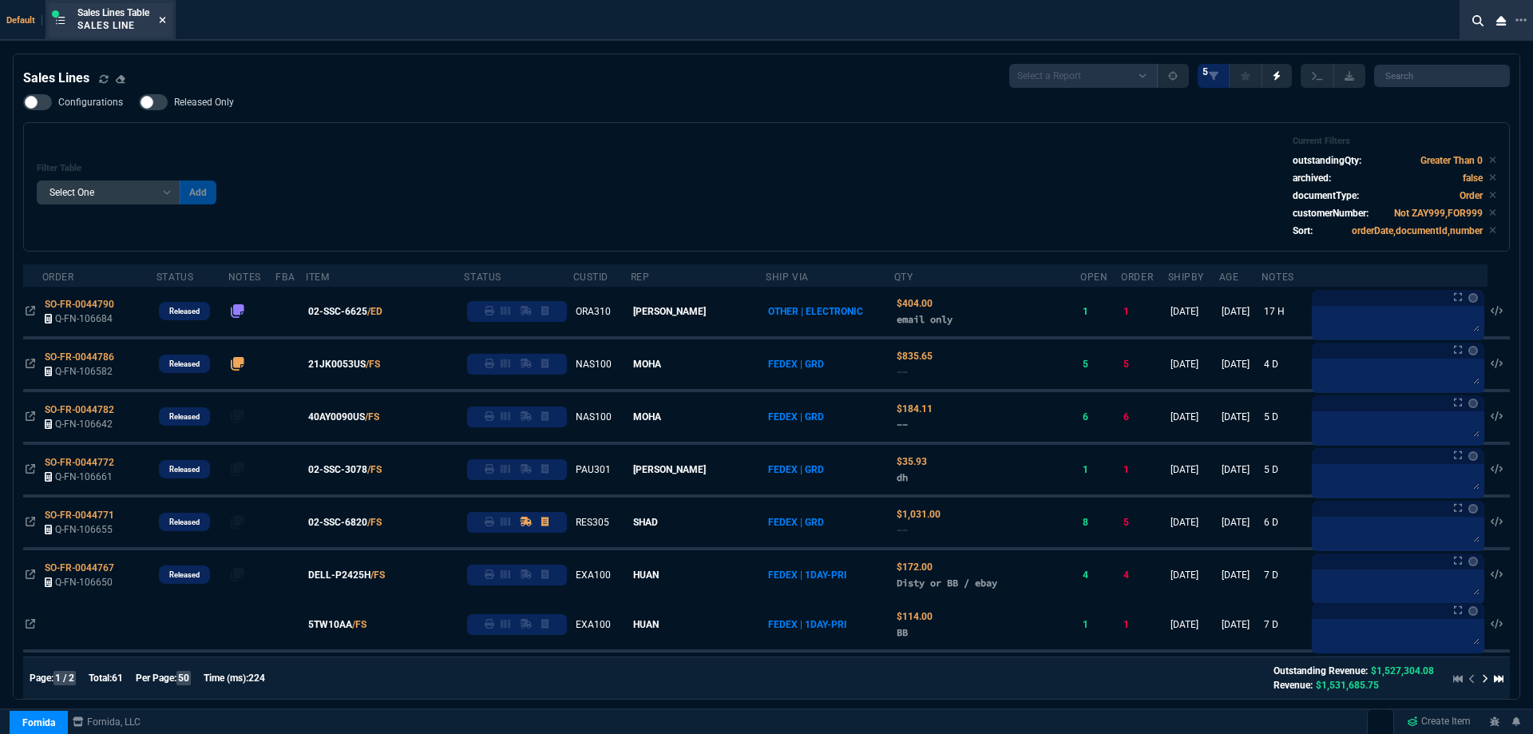
click at [165, 22] on icon at bounding box center [162, 20] width 7 height 10
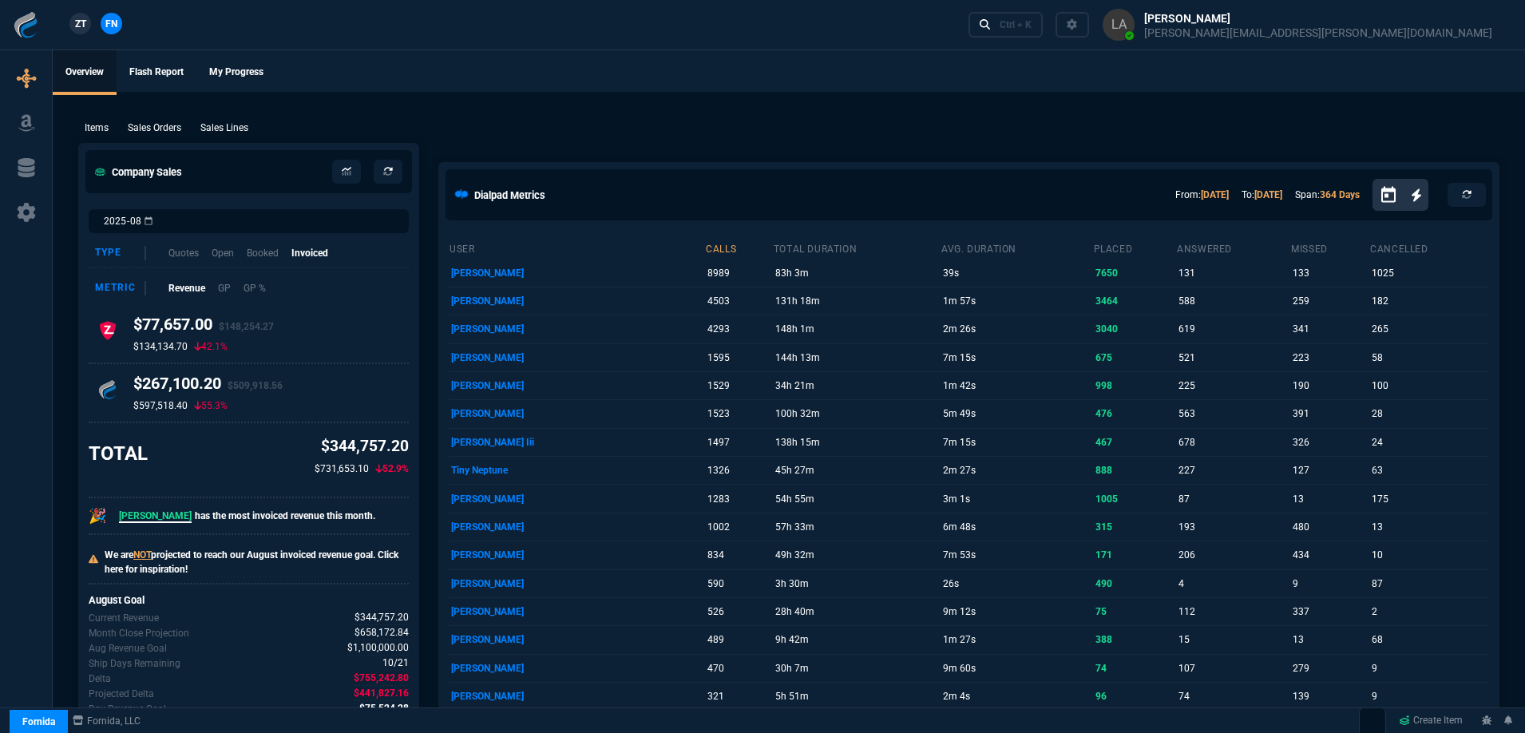
click at [78, 26] on span "ZT" at bounding box center [80, 24] width 11 height 14
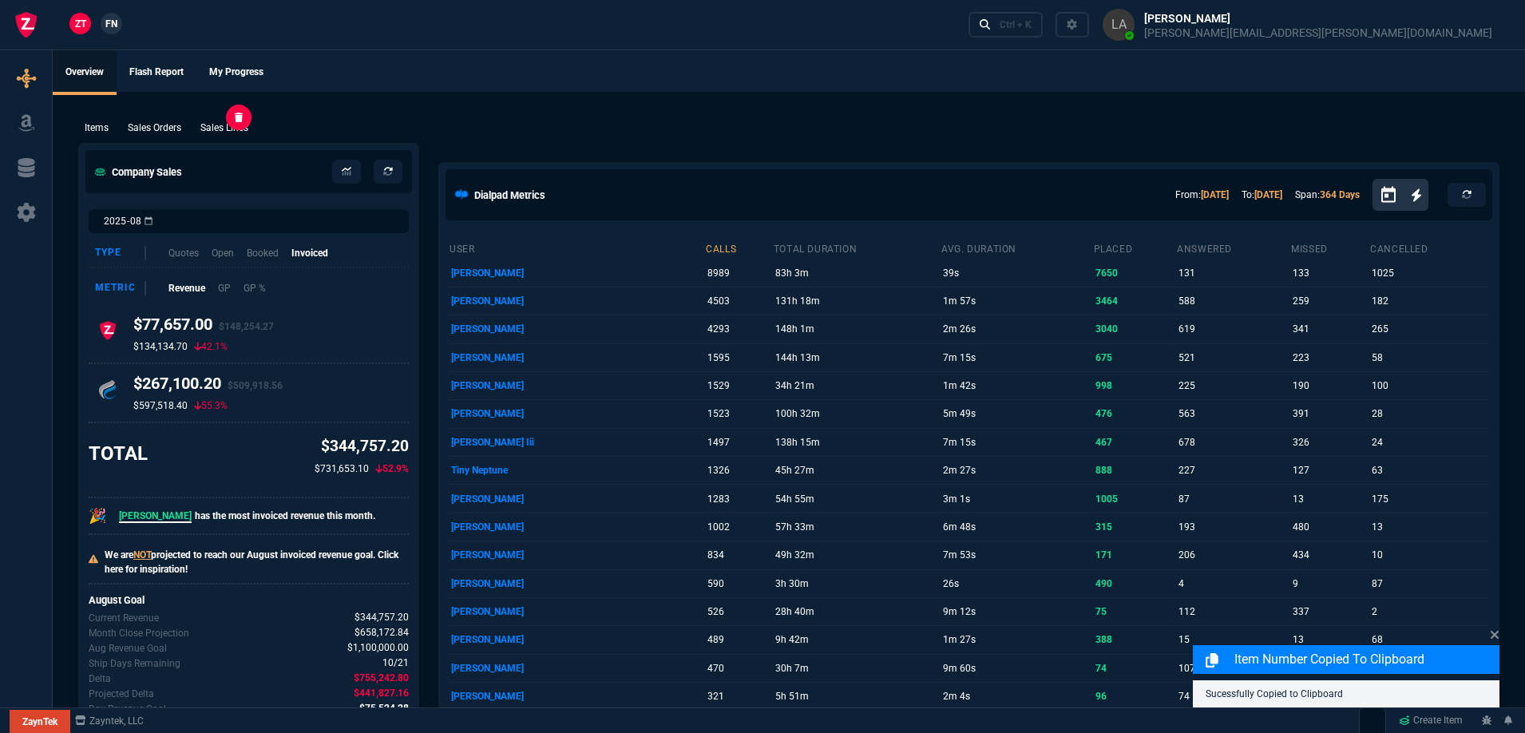
click at [240, 127] on p "Sales Lines" at bounding box center [224, 128] width 48 height 14
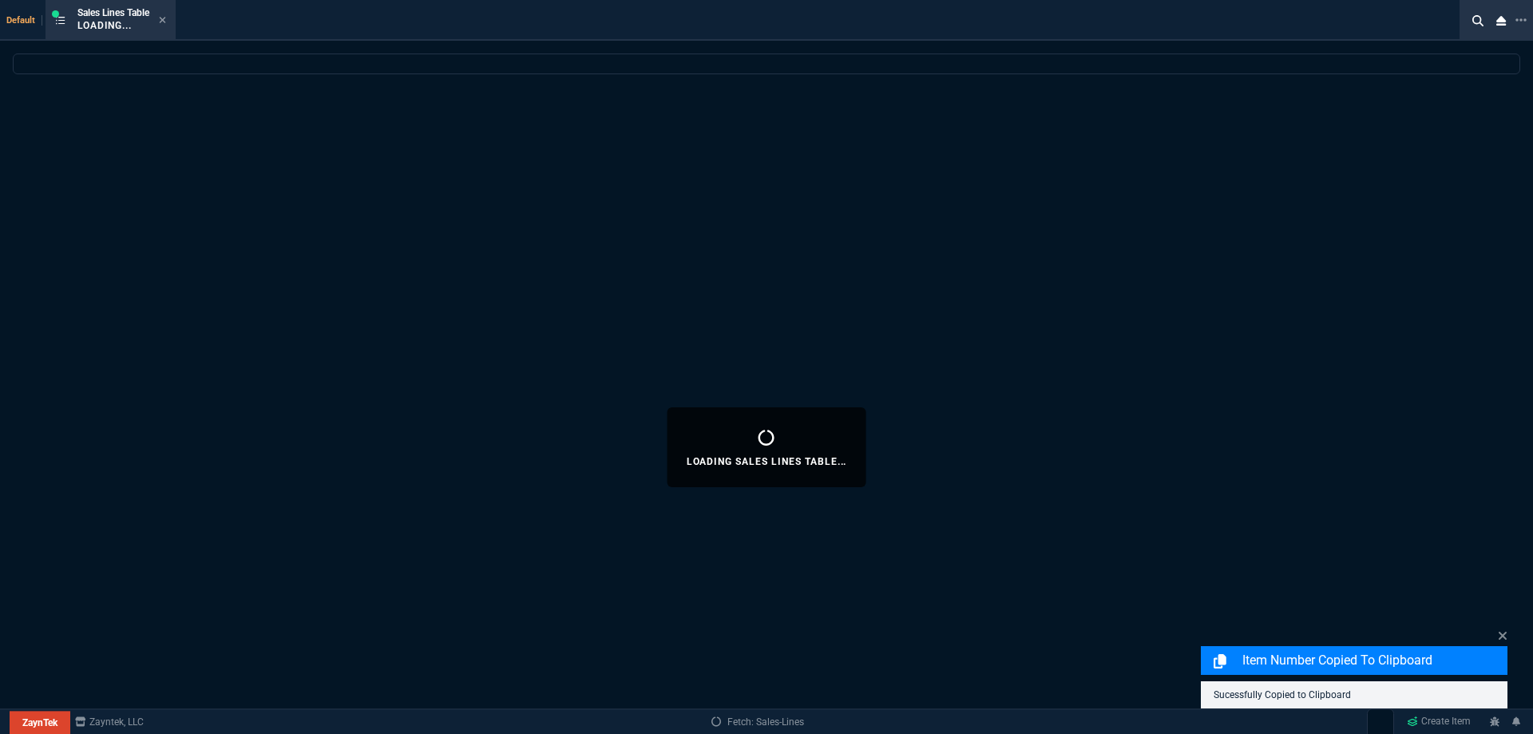
select select
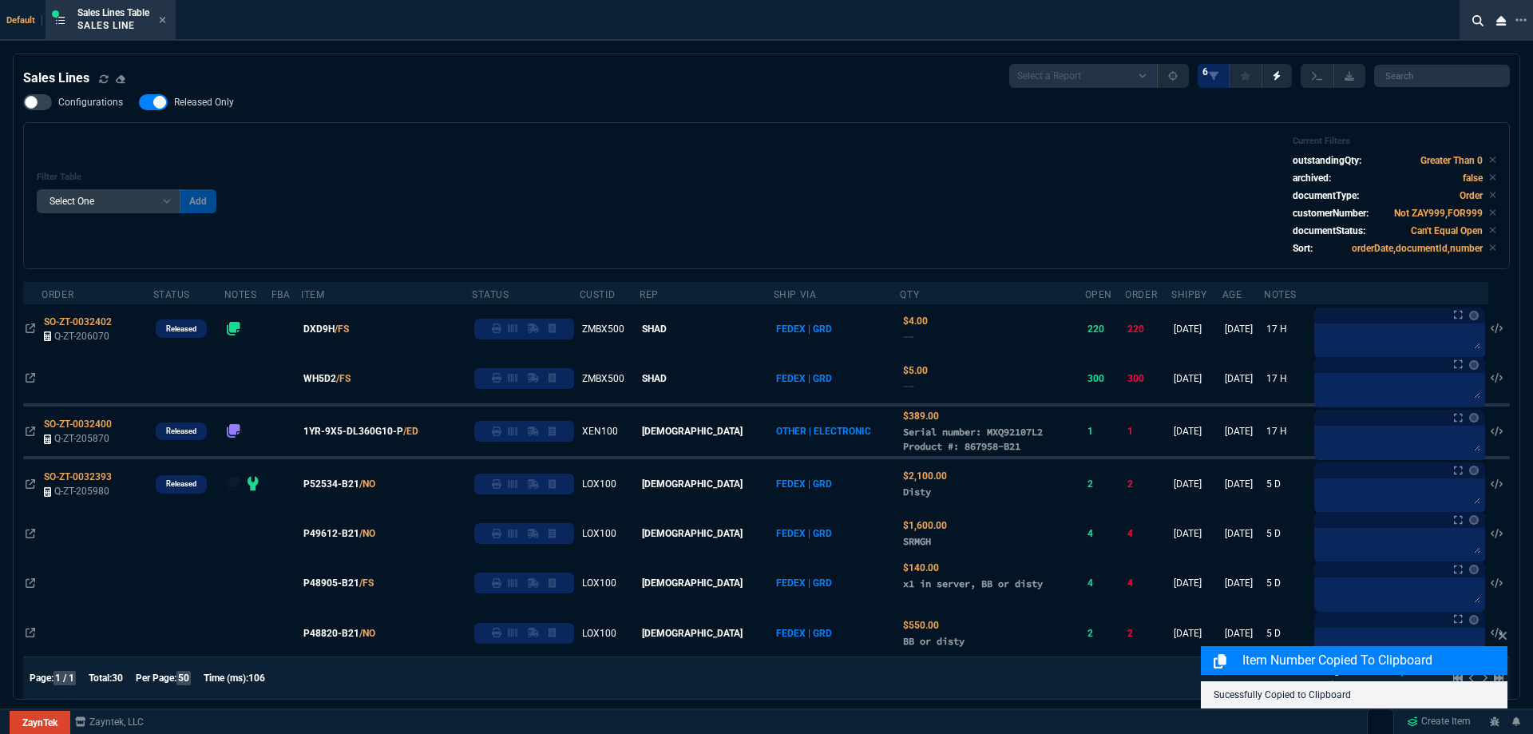
click at [225, 107] on span "Released Only" at bounding box center [204, 102] width 60 height 13
click at [139, 103] on input "Released Only" at bounding box center [138, 102] width 1 height 1
checkbox input "false"
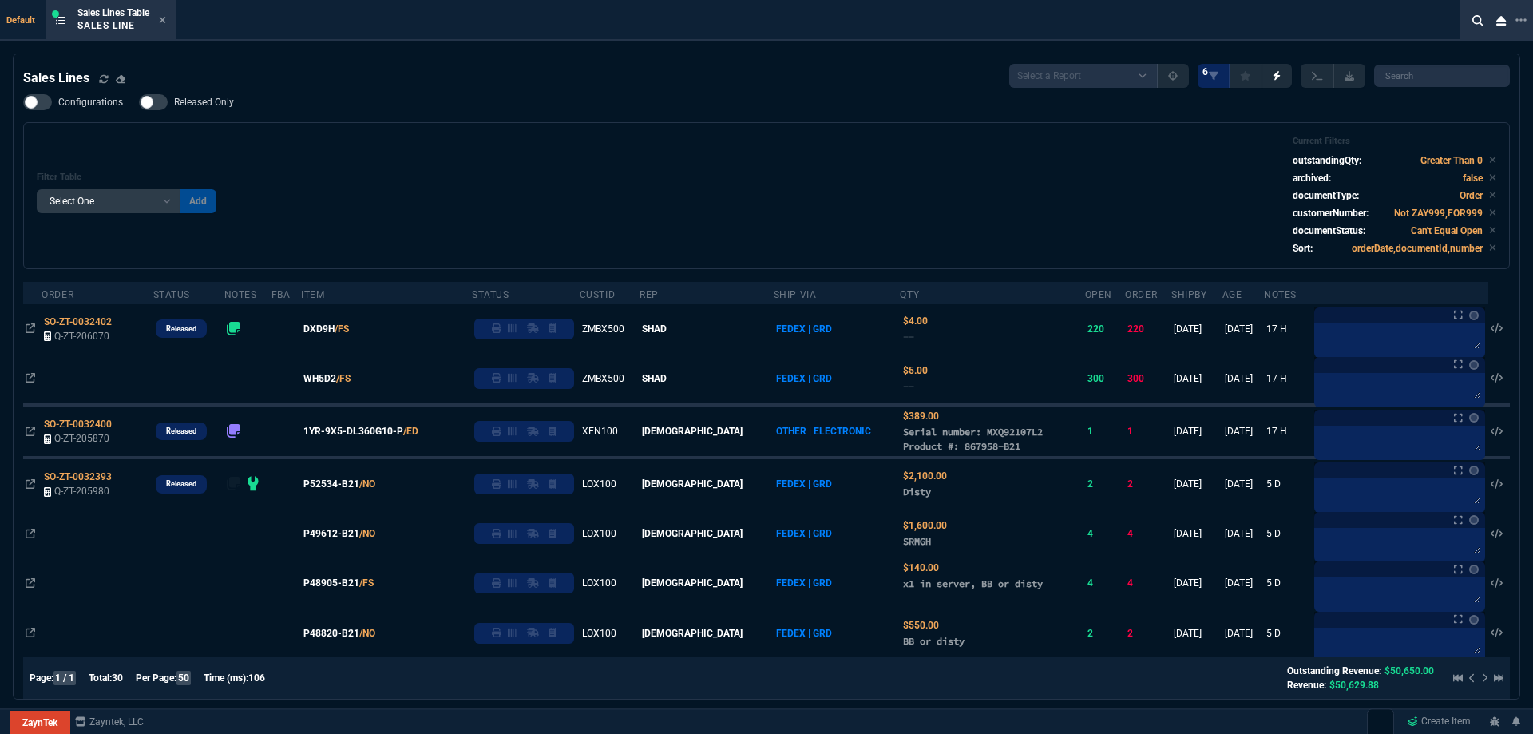
click at [422, 119] on div "Configurations Released Only Filter Table Select One Add Filter () Age () ATS (…" at bounding box center [766, 181] width 1487 height 175
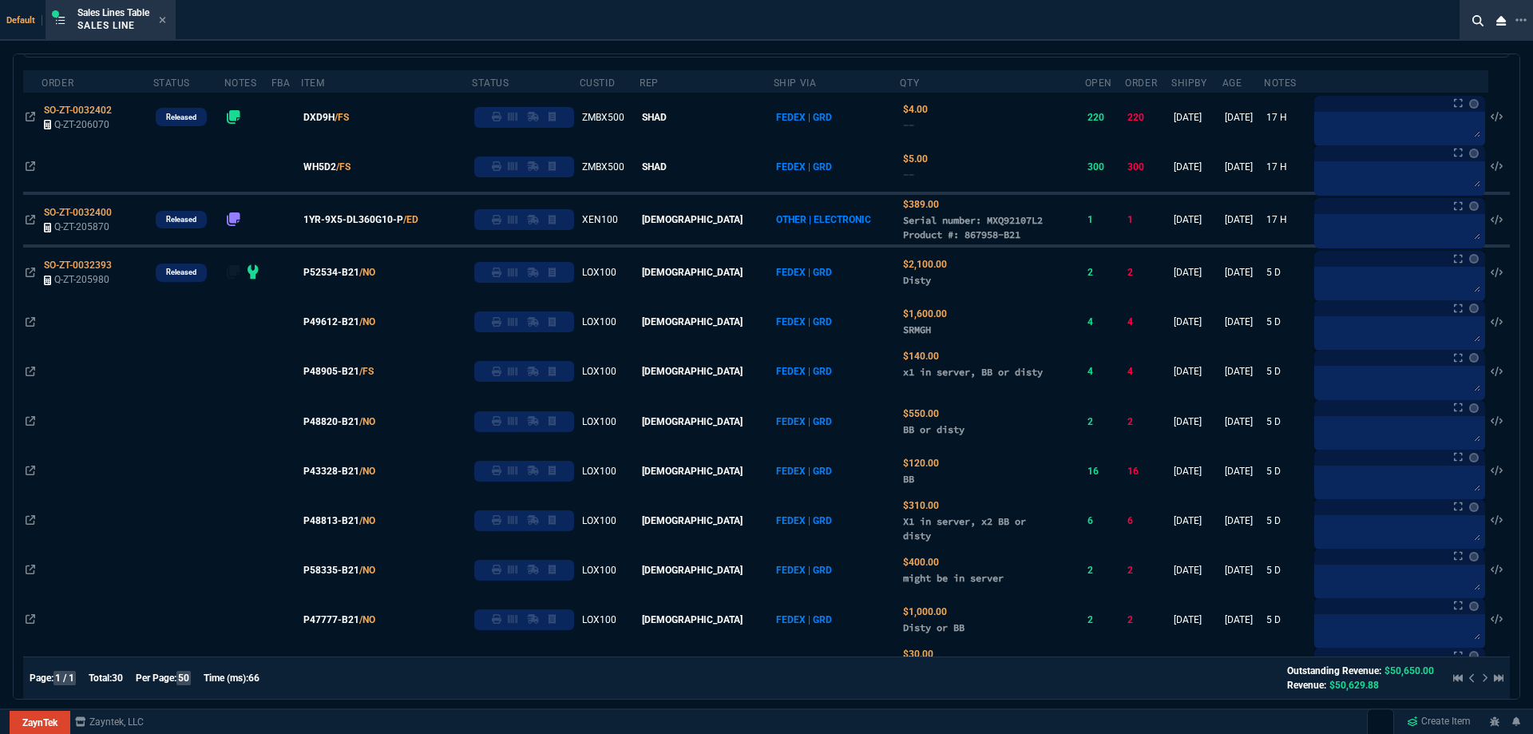
scroll to position [80, 0]
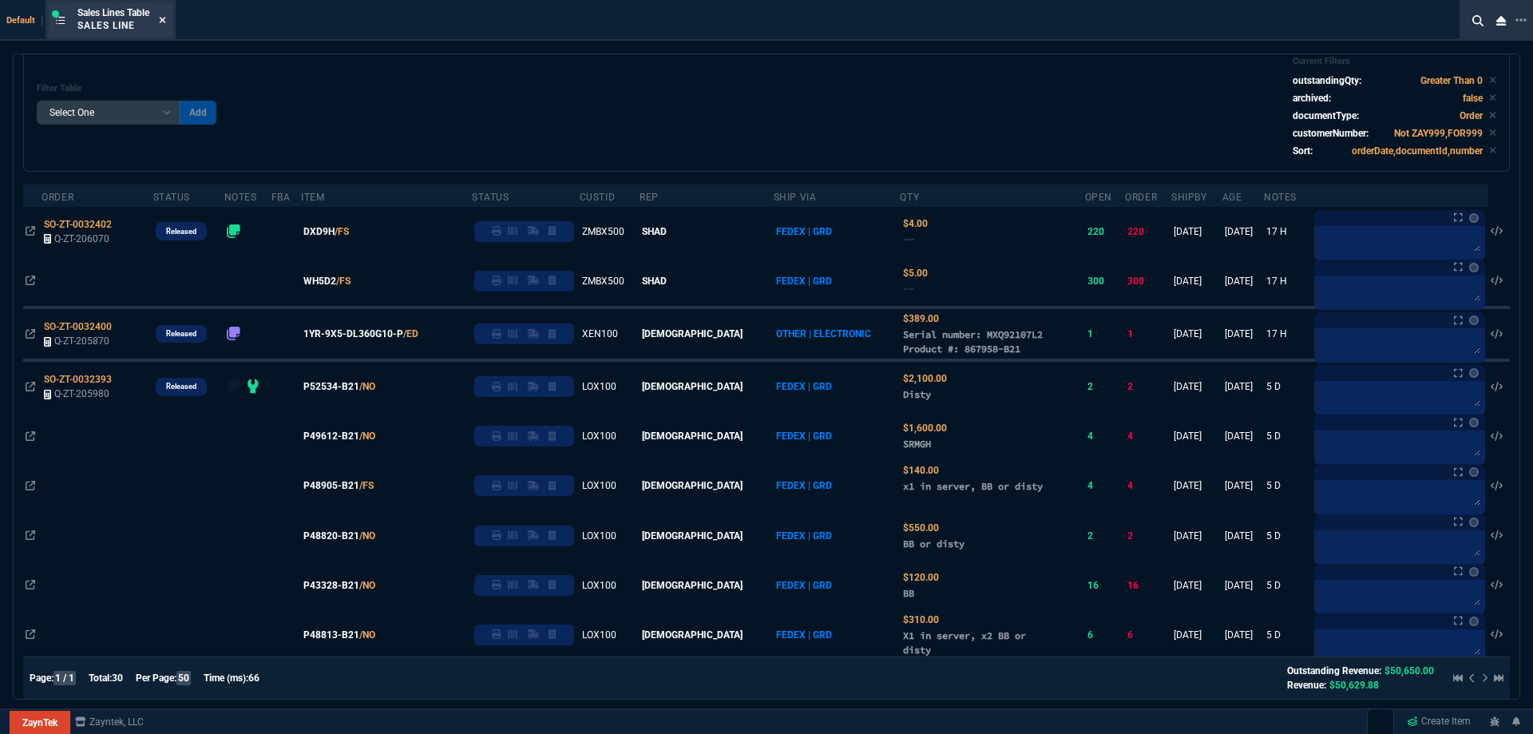
click at [164, 19] on icon at bounding box center [163, 20] width 6 height 6
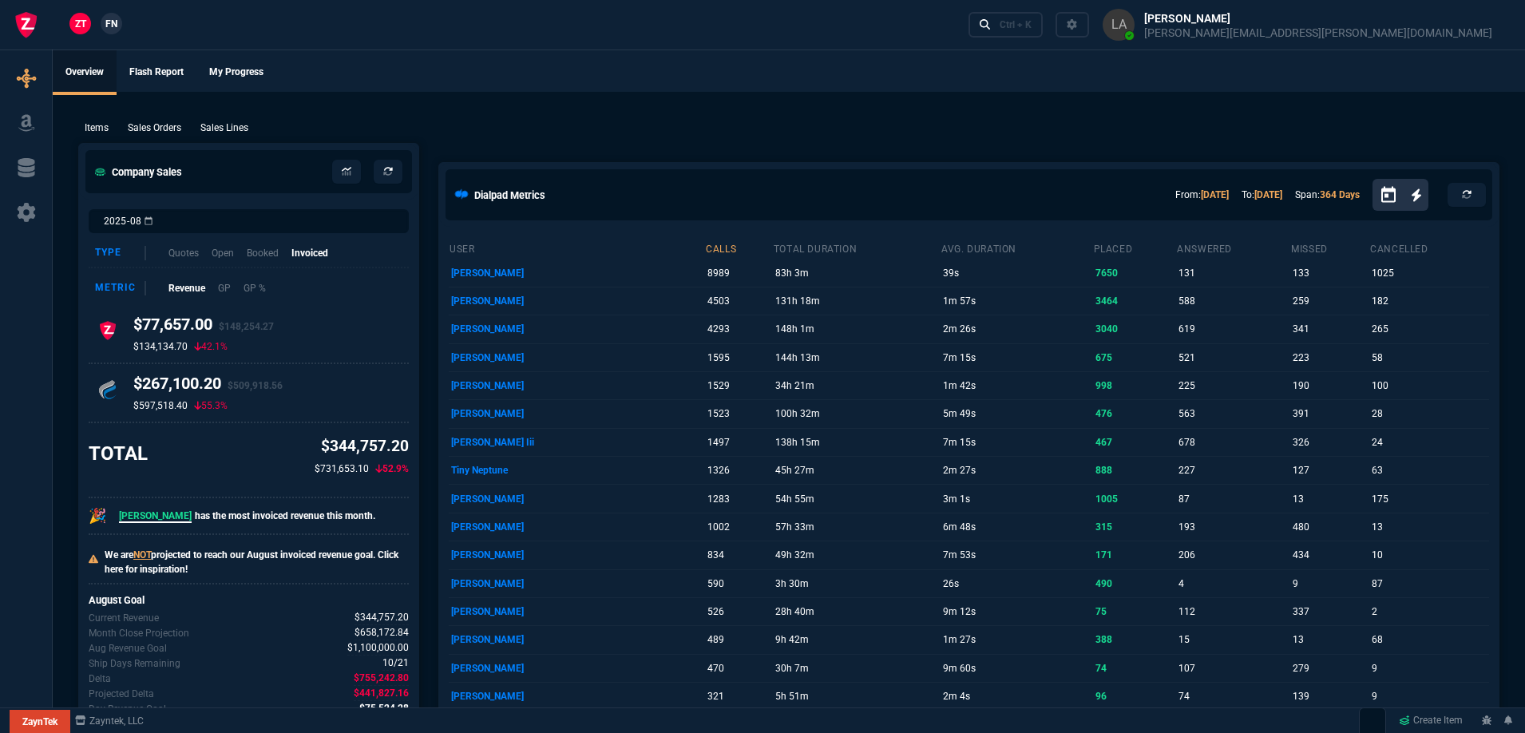
click at [118, 25] on link "FN" at bounding box center [112, 24] width 22 height 22
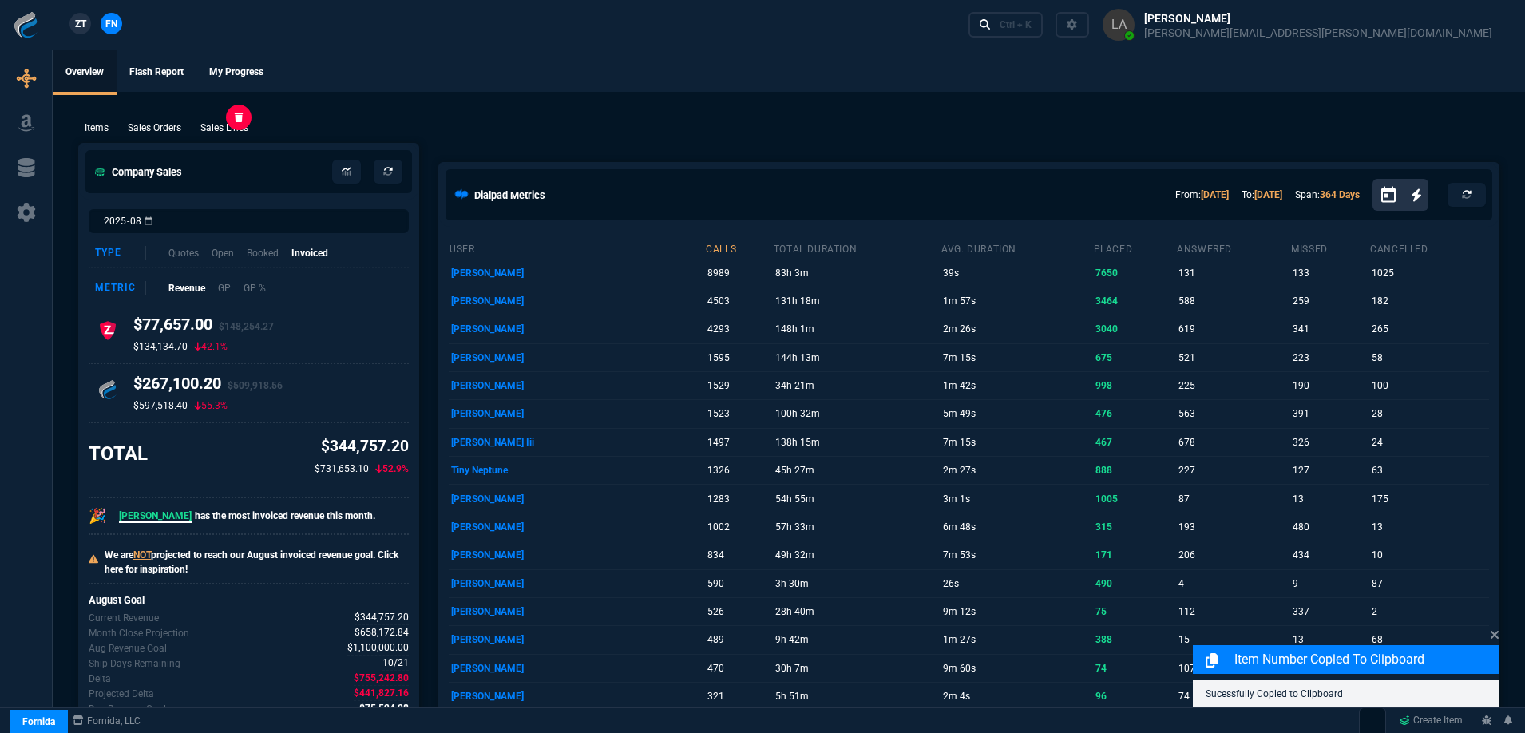
click at [244, 129] on p "Sales Lines" at bounding box center [224, 128] width 48 height 14
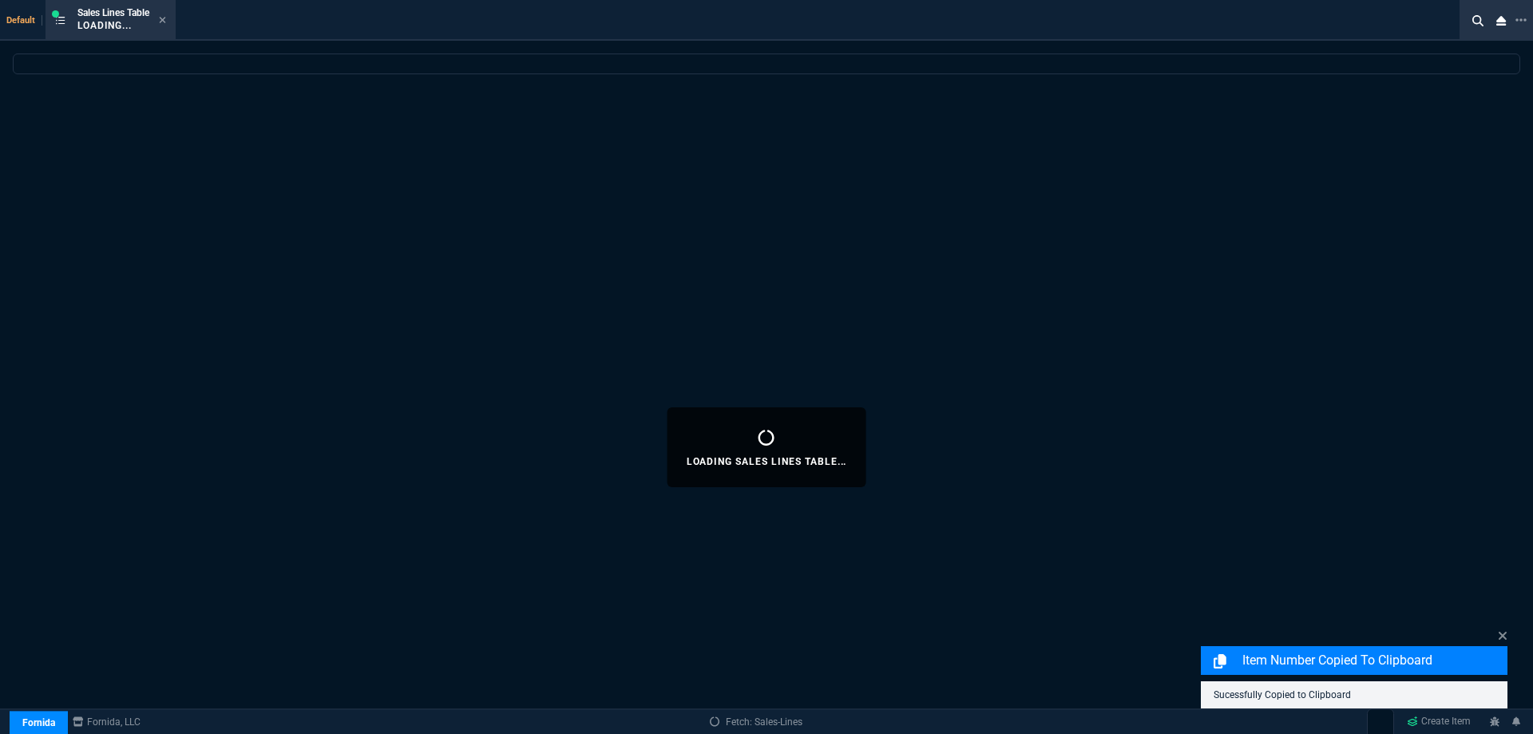
select select
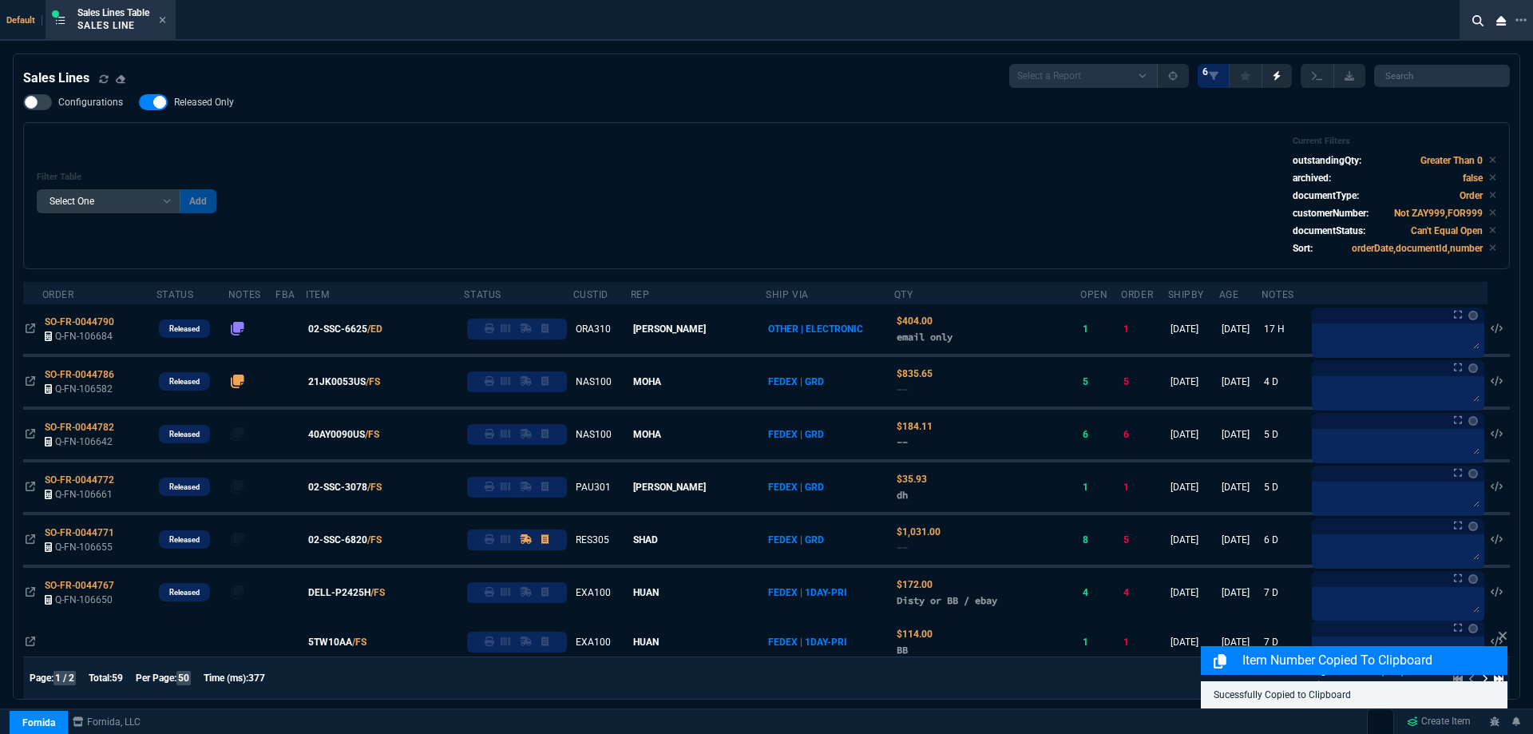
click at [207, 103] on span "Released Only" at bounding box center [204, 102] width 60 height 13
click at [139, 103] on input "Released Only" at bounding box center [138, 102] width 1 height 1
checkbox input "false"
click at [569, 130] on div "Filter Table Select One Add Filter () Age () ATS () Cond (itemVariantCode) Cust…" at bounding box center [766, 195] width 1487 height 147
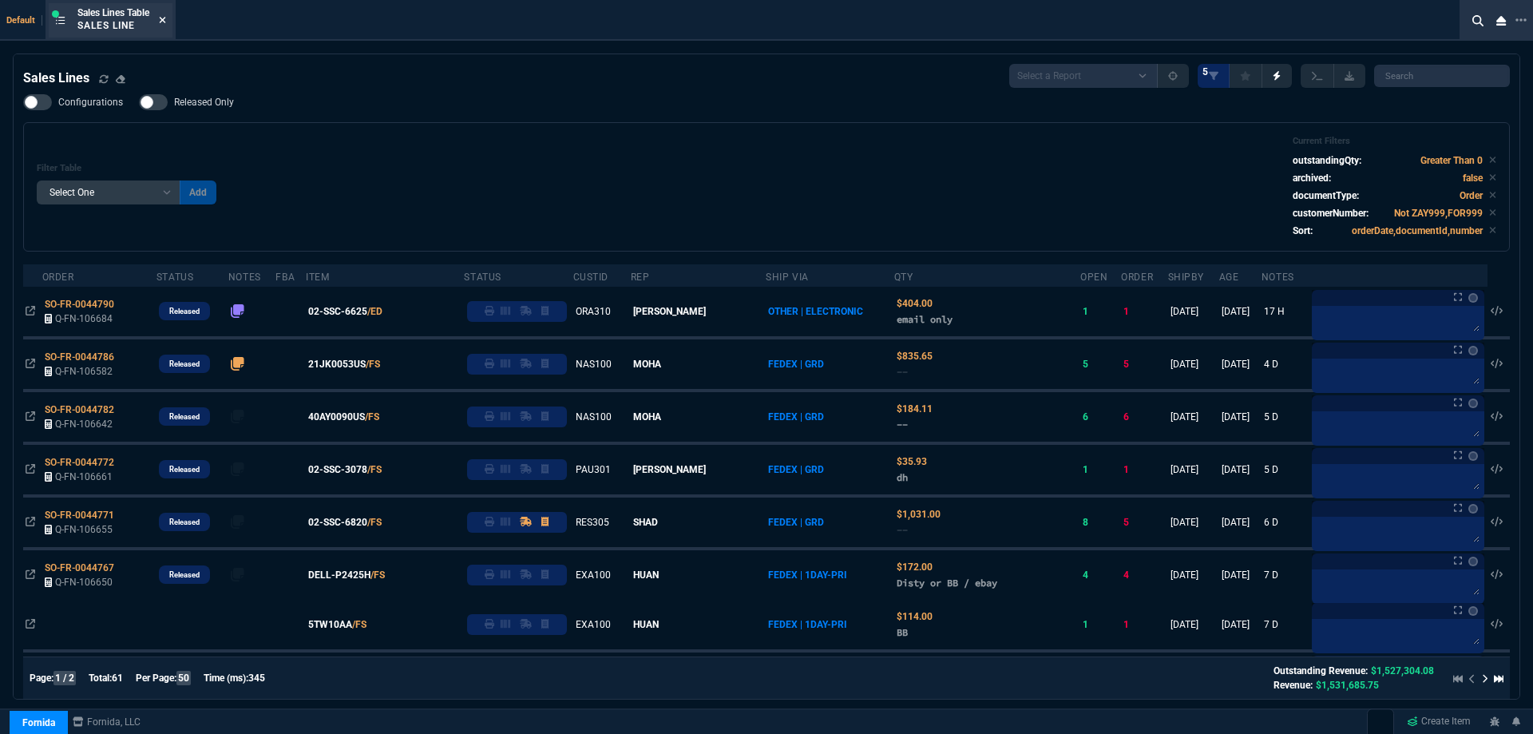
click at [165, 26] on fa-icon at bounding box center [162, 20] width 7 height 11
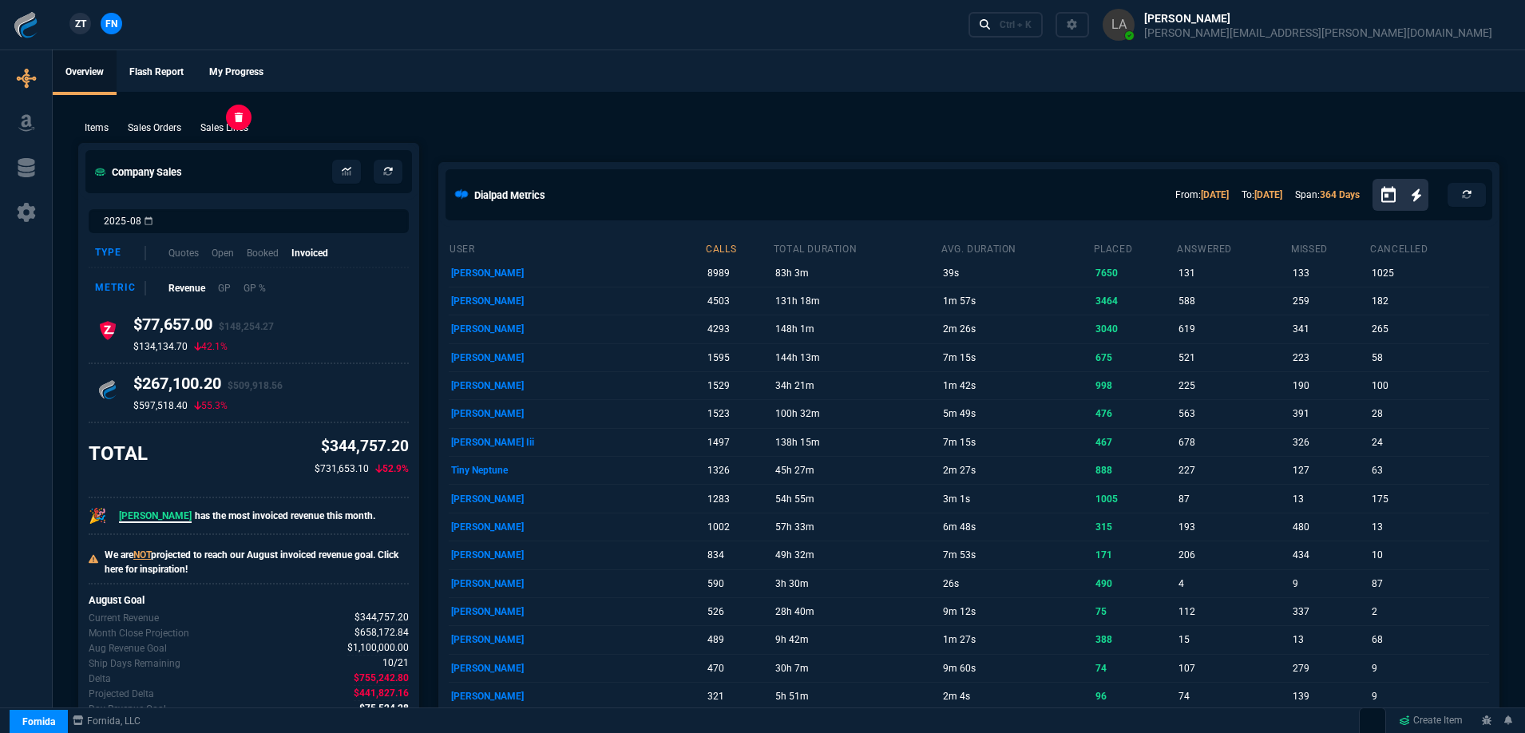
click at [244, 128] on p "Sales Lines" at bounding box center [224, 128] width 48 height 14
click at [88, 24] on link "ZT" at bounding box center [80, 24] width 22 height 22
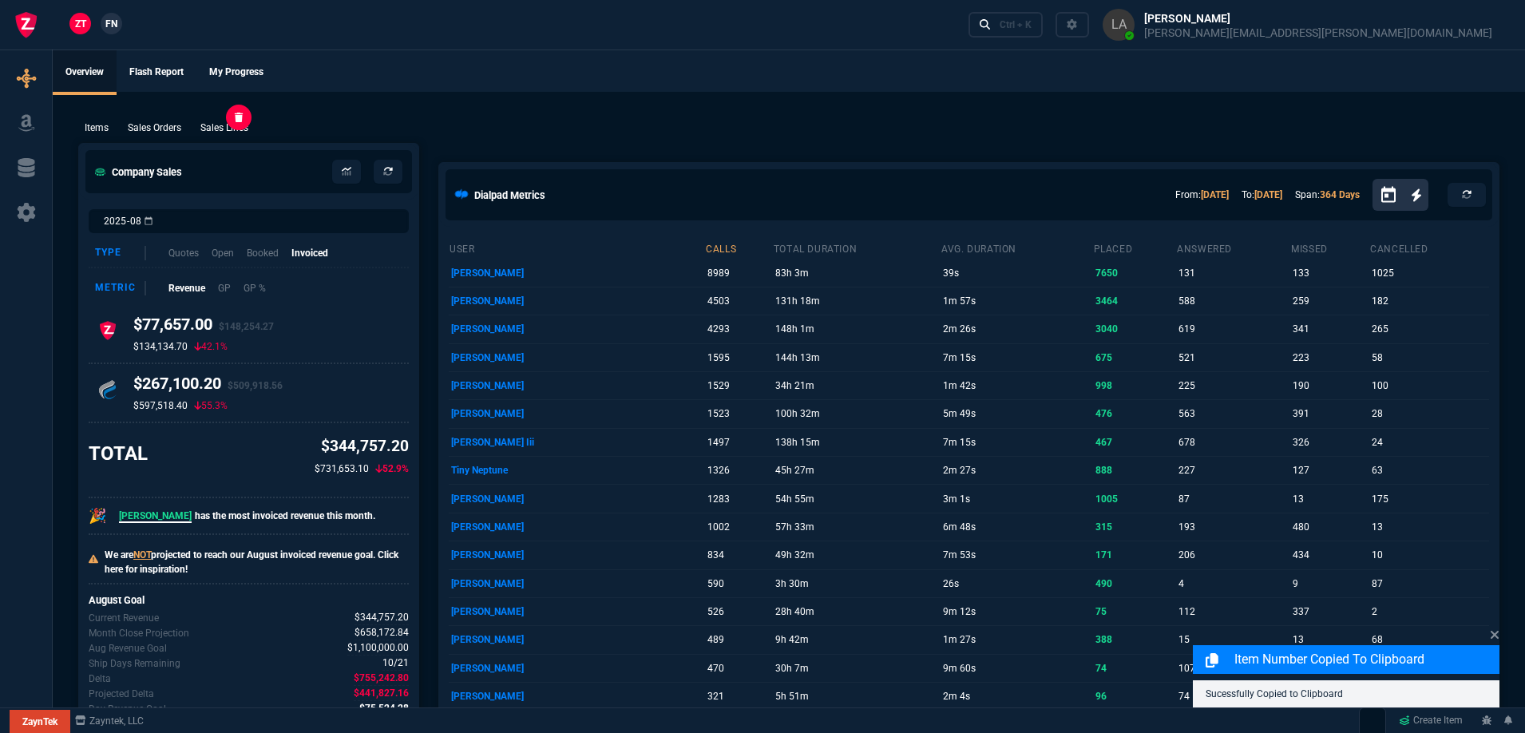
click at [227, 127] on p "Sales Lines" at bounding box center [224, 128] width 48 height 14
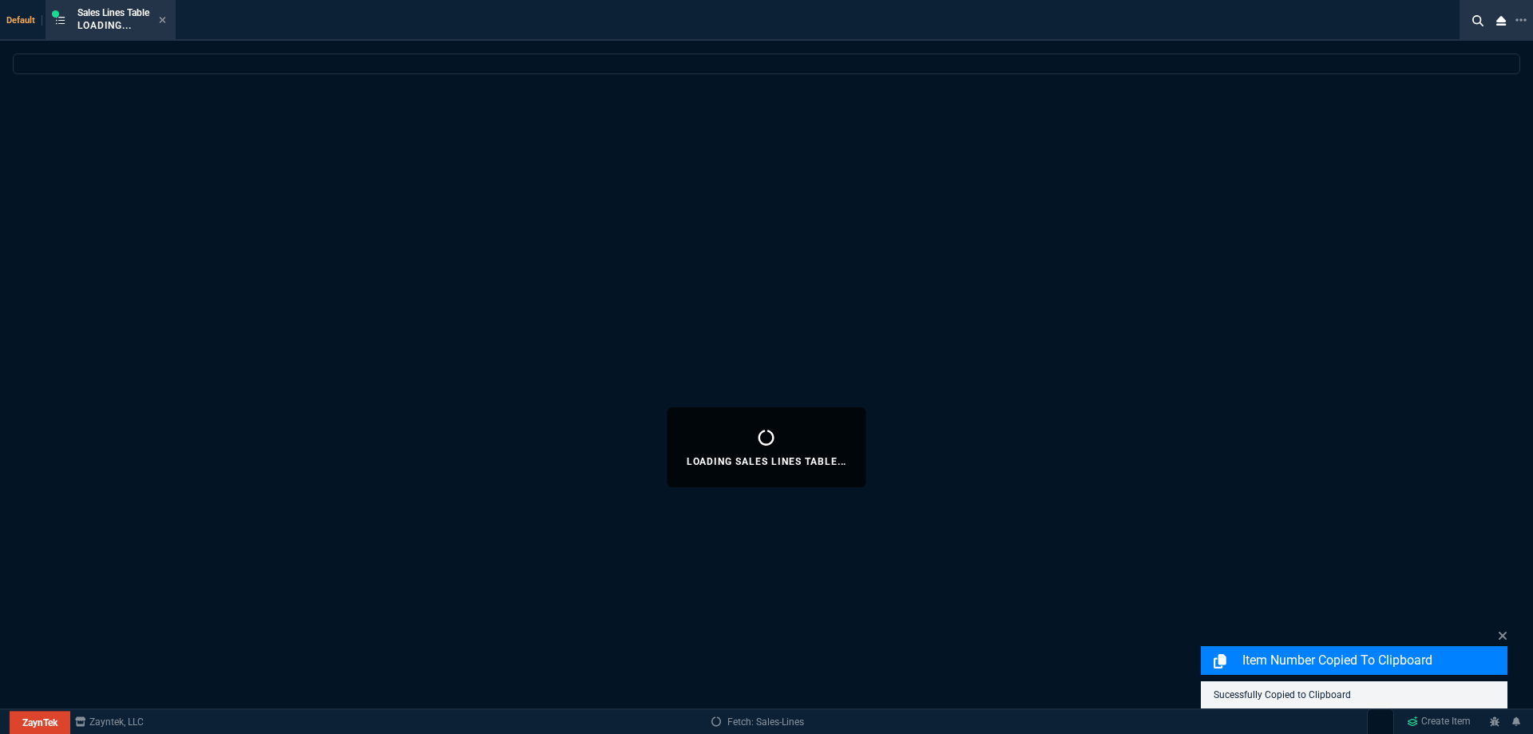
select select
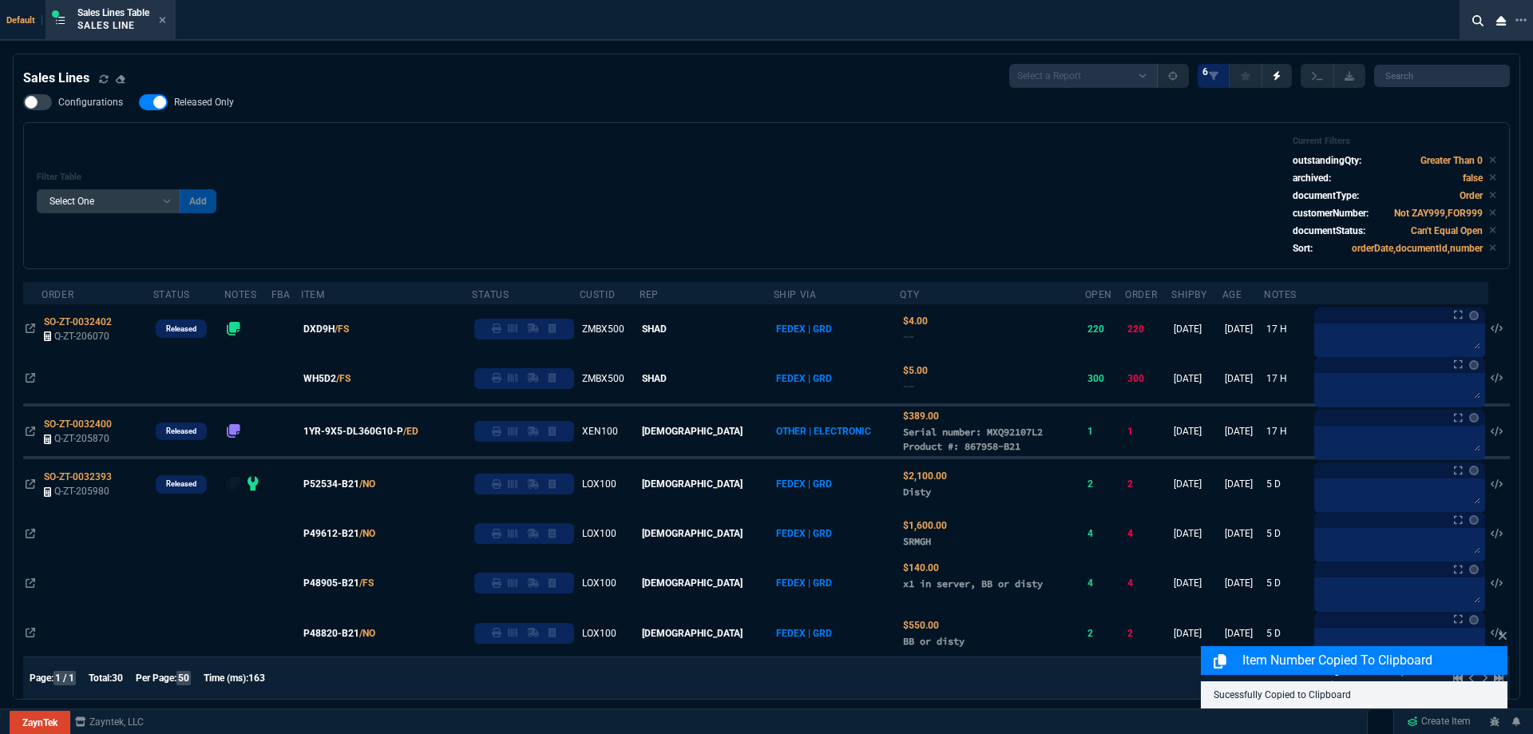
click at [171, 104] on label "Released Only" at bounding box center [194, 102] width 111 height 16
click at [139, 103] on input "Released Only" at bounding box center [138, 102] width 1 height 1
checkbox input "false"
click at [485, 134] on div "Filter Table Select One Add Filter () Age () ATS () Cond (itemVariantCode) Cust…" at bounding box center [766, 195] width 1487 height 147
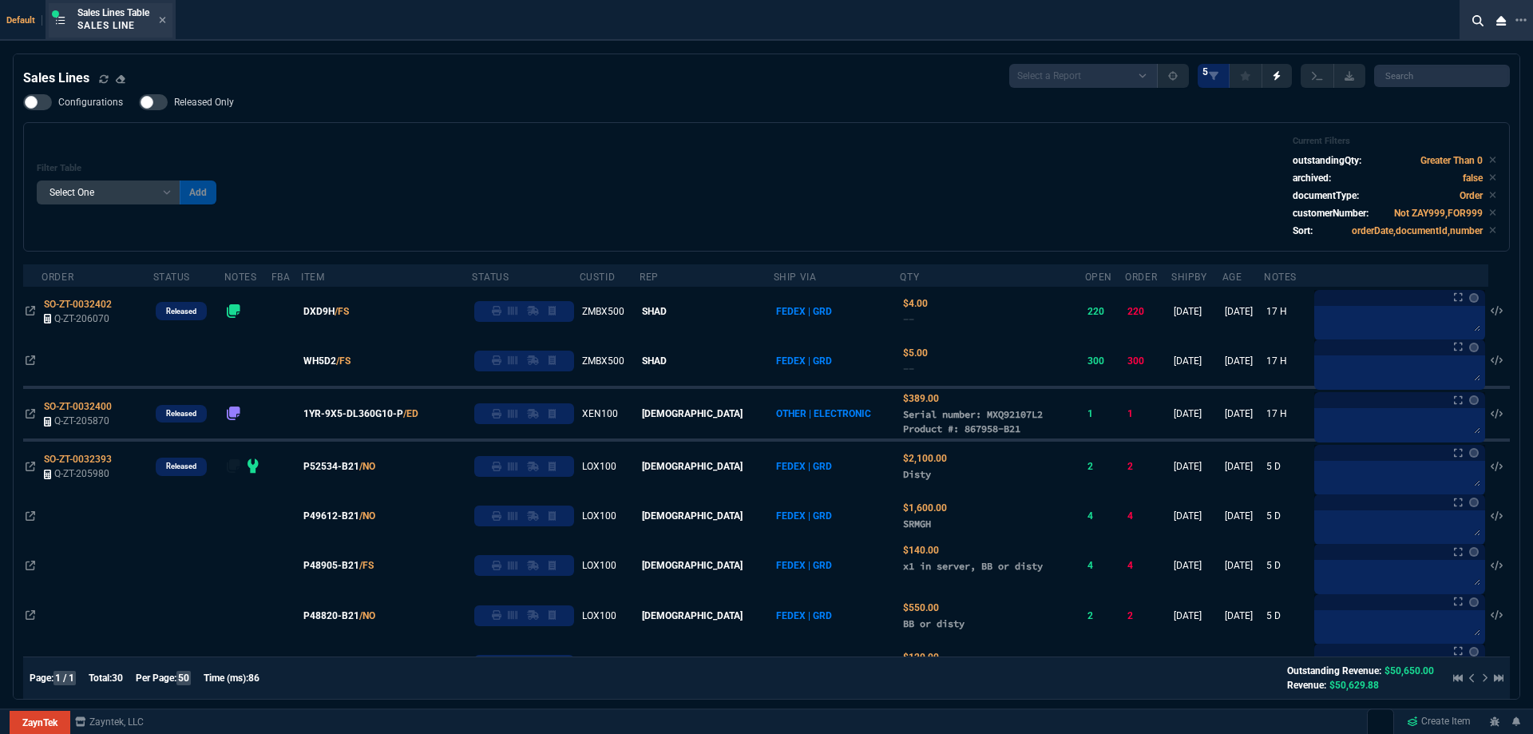
click at [172, 22] on div "Sales Lines Table Sales Line" at bounding box center [111, 20] width 124 height 34
click at [165, 21] on icon at bounding box center [163, 20] width 6 height 6
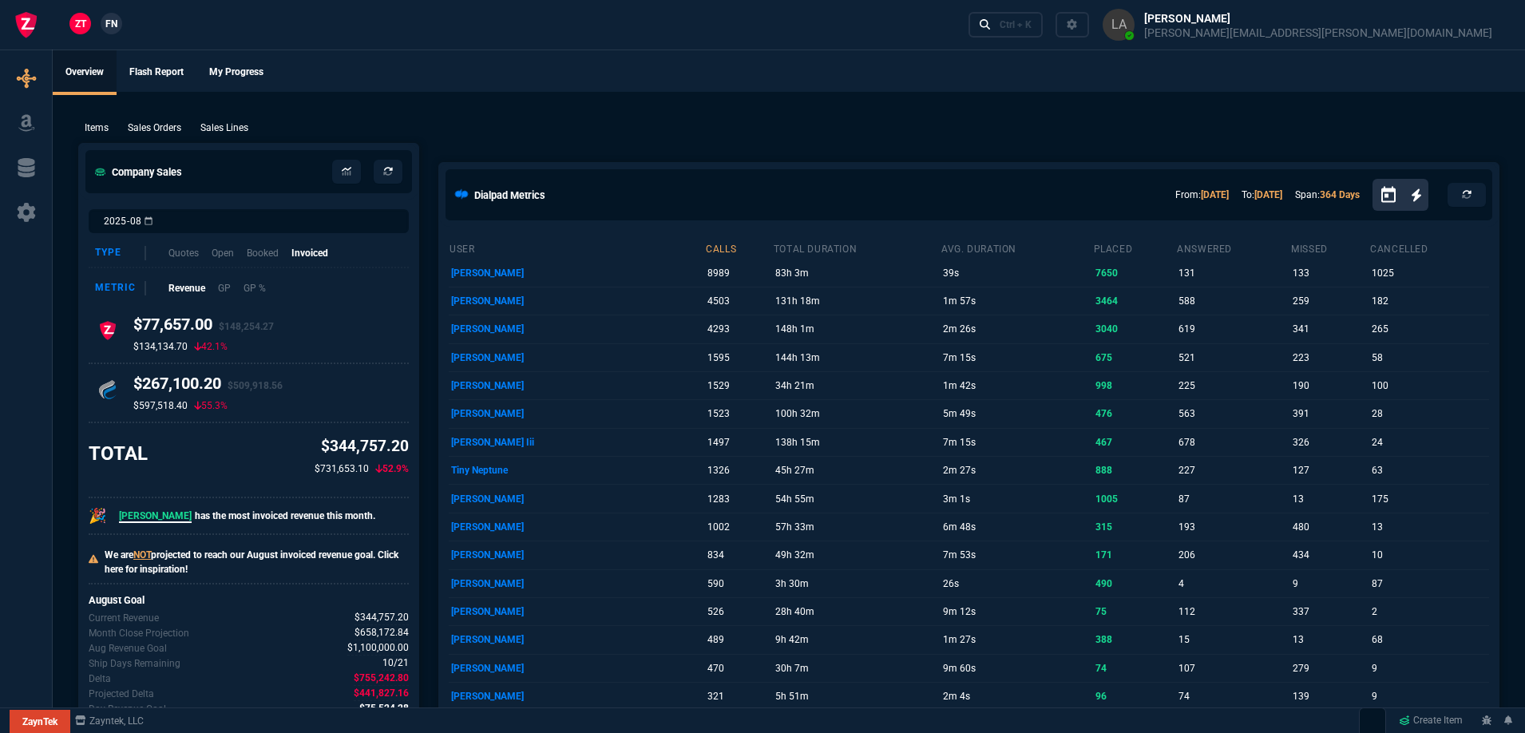
click at [117, 22] on span "FN" at bounding box center [111, 24] width 12 height 14
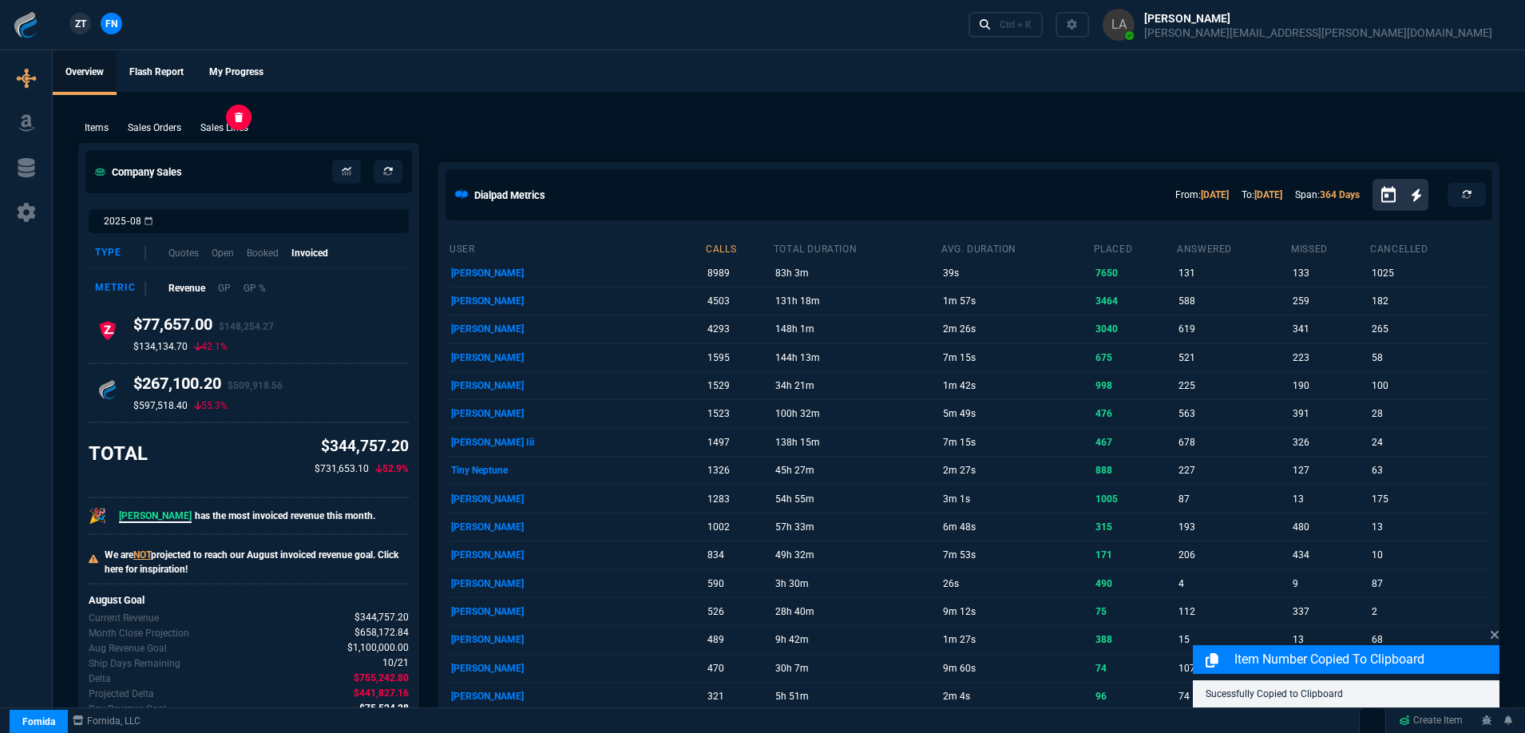
click at [239, 128] on p "Sales Lines" at bounding box center [224, 128] width 48 height 14
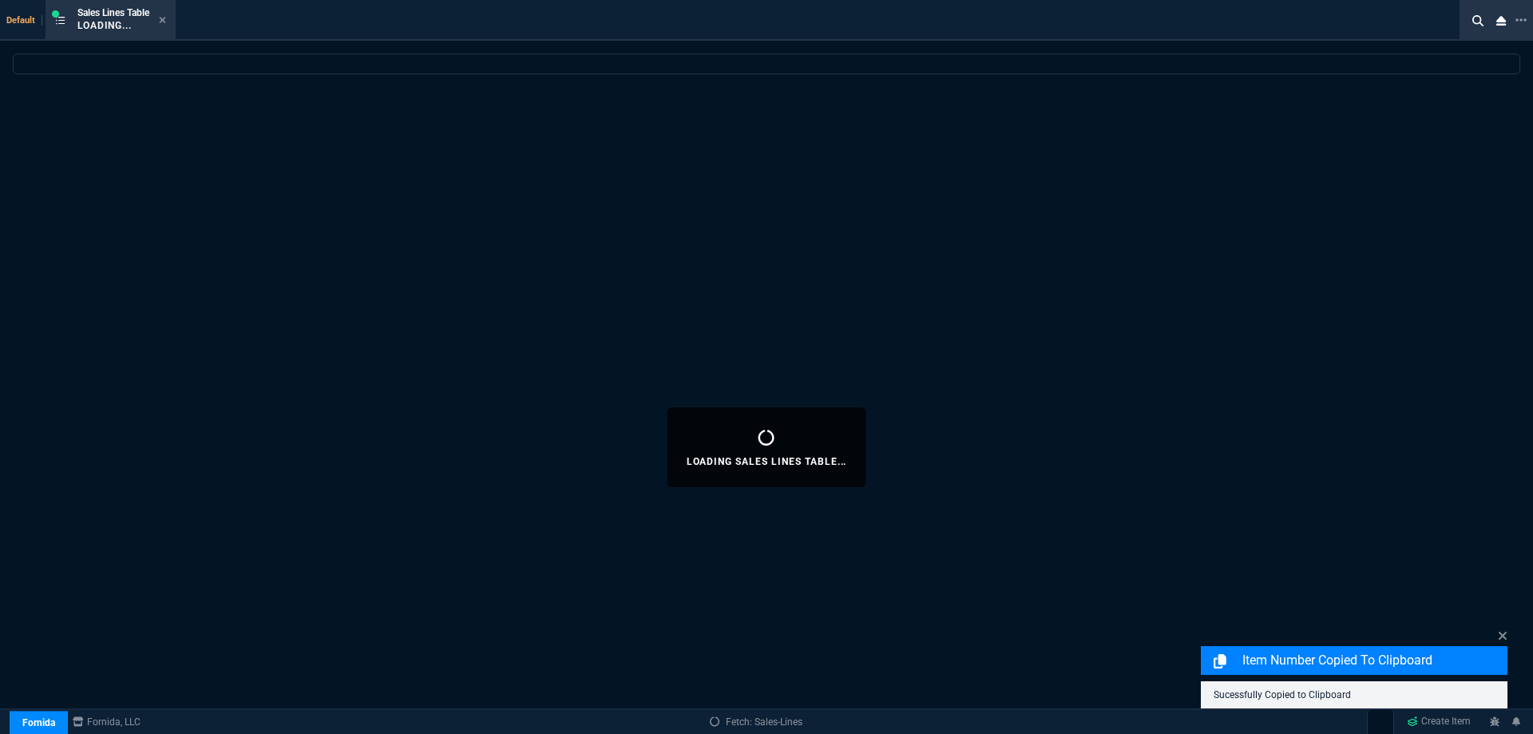
select select
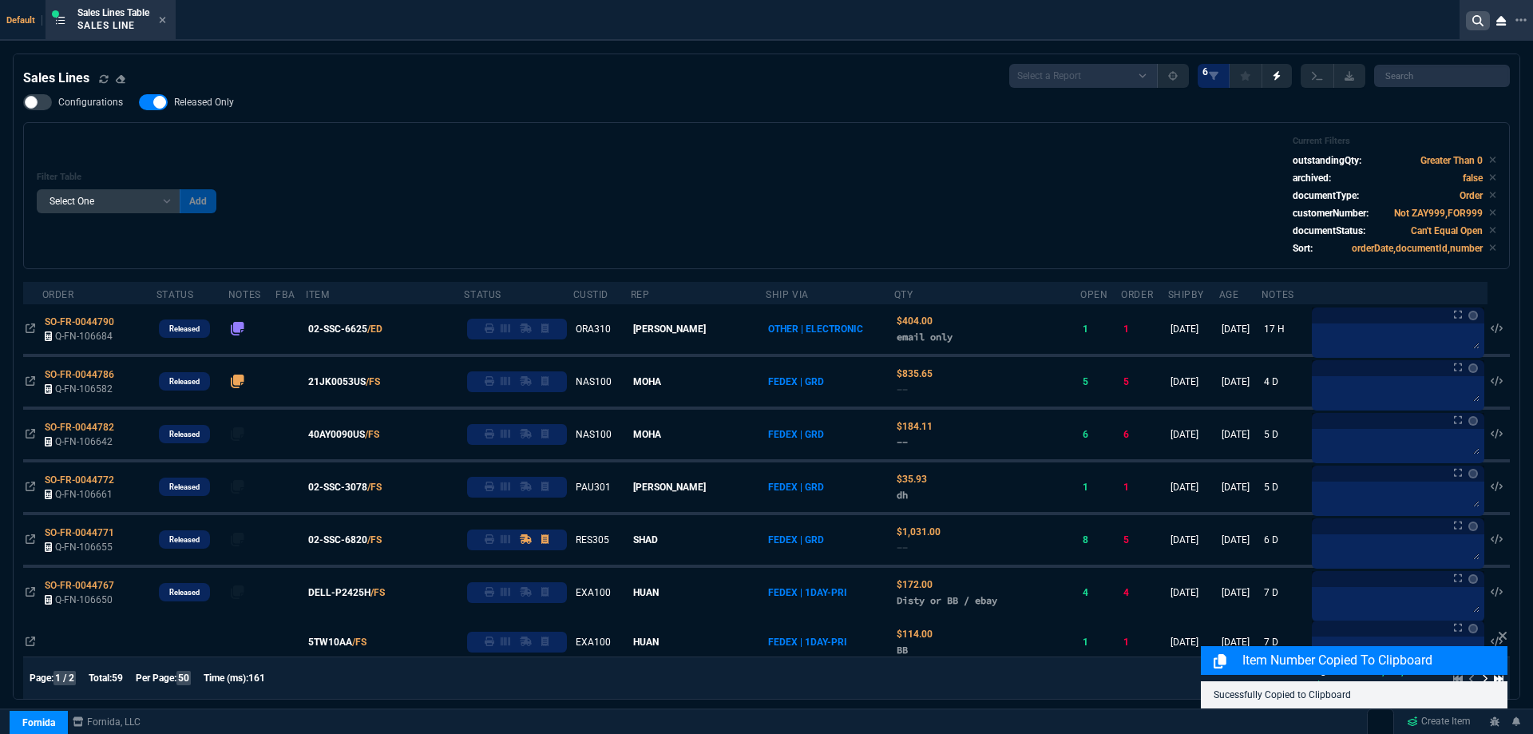
click at [1472, 21] on icon at bounding box center [1477, 20] width 11 height 11
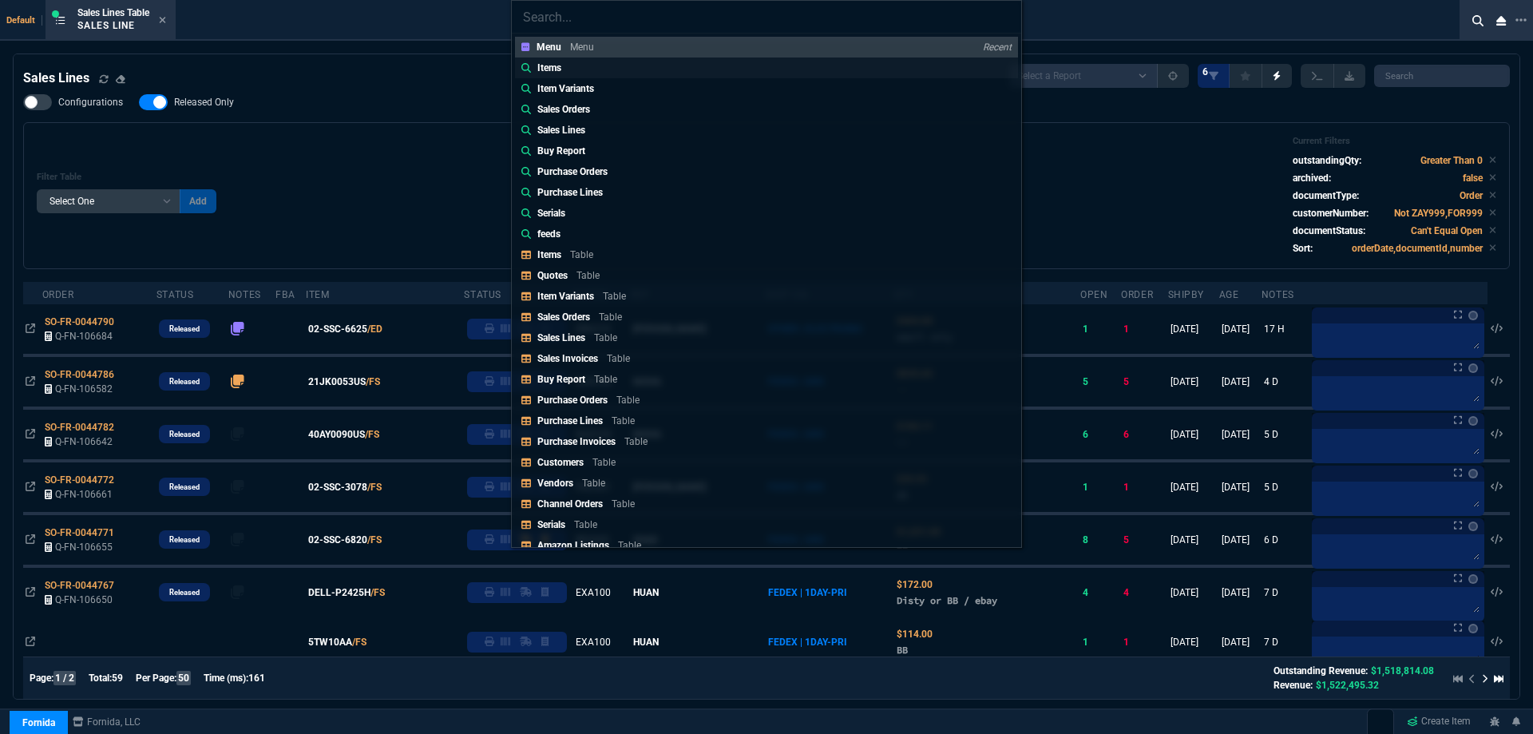
click at [551, 69] on p "Items" at bounding box center [549, 68] width 24 height 14
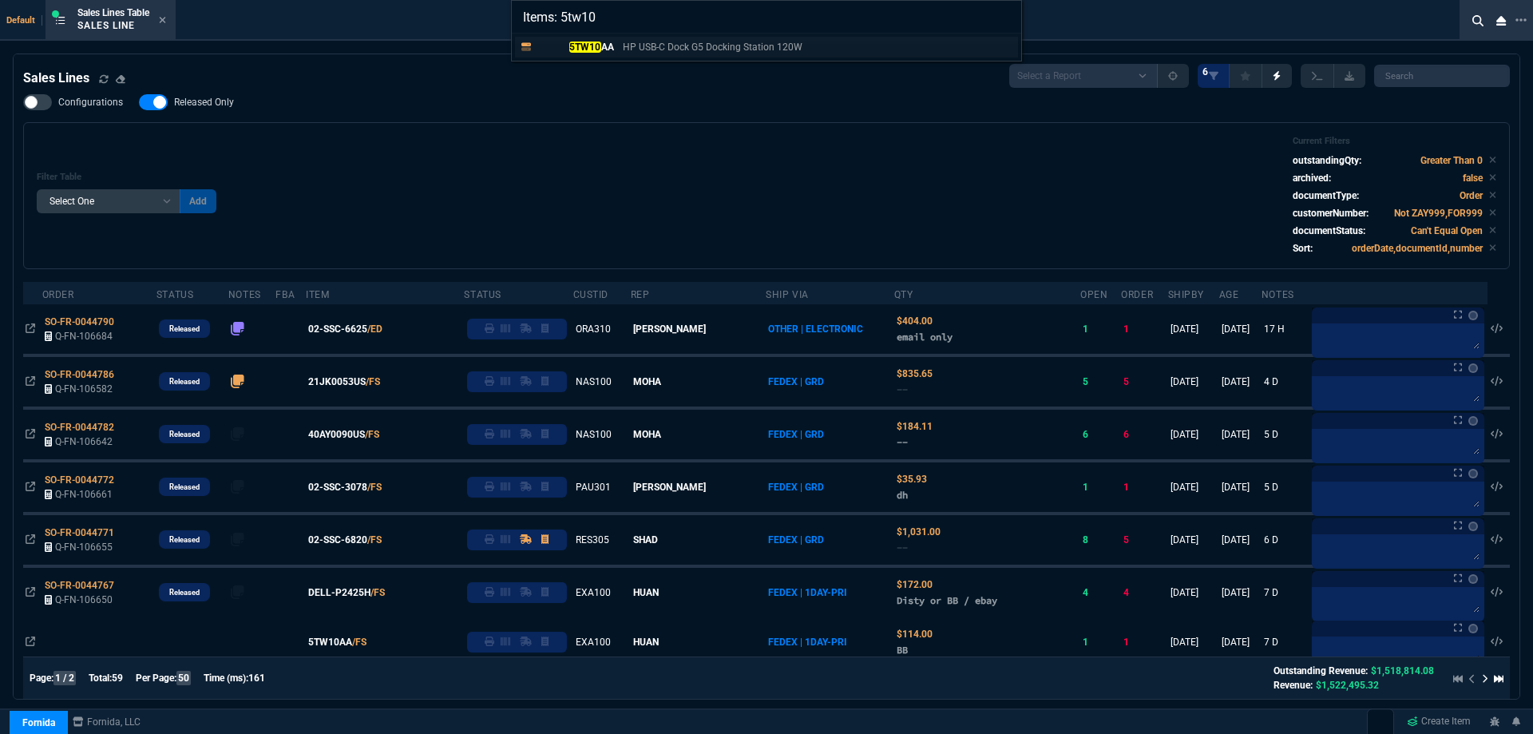
type input "Items: 5tw10"
click at [597, 49] on mark "5TW10" at bounding box center [585, 47] width 32 height 11
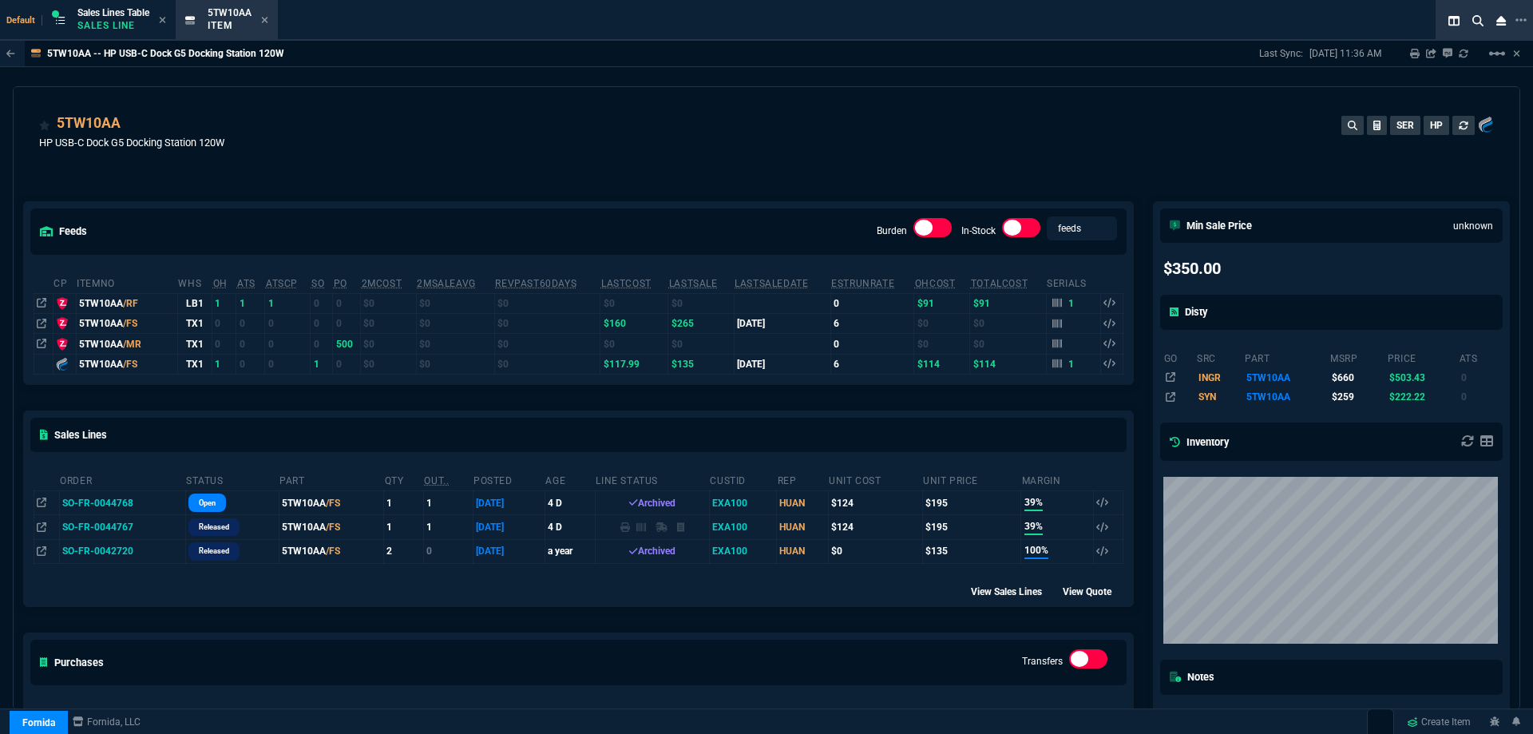
drag, startPoint x: 43, startPoint y: 302, endPoint x: 893, endPoint y: 50, distance: 886.3
click at [43, 302] on icon at bounding box center [42, 303] width 10 height 10
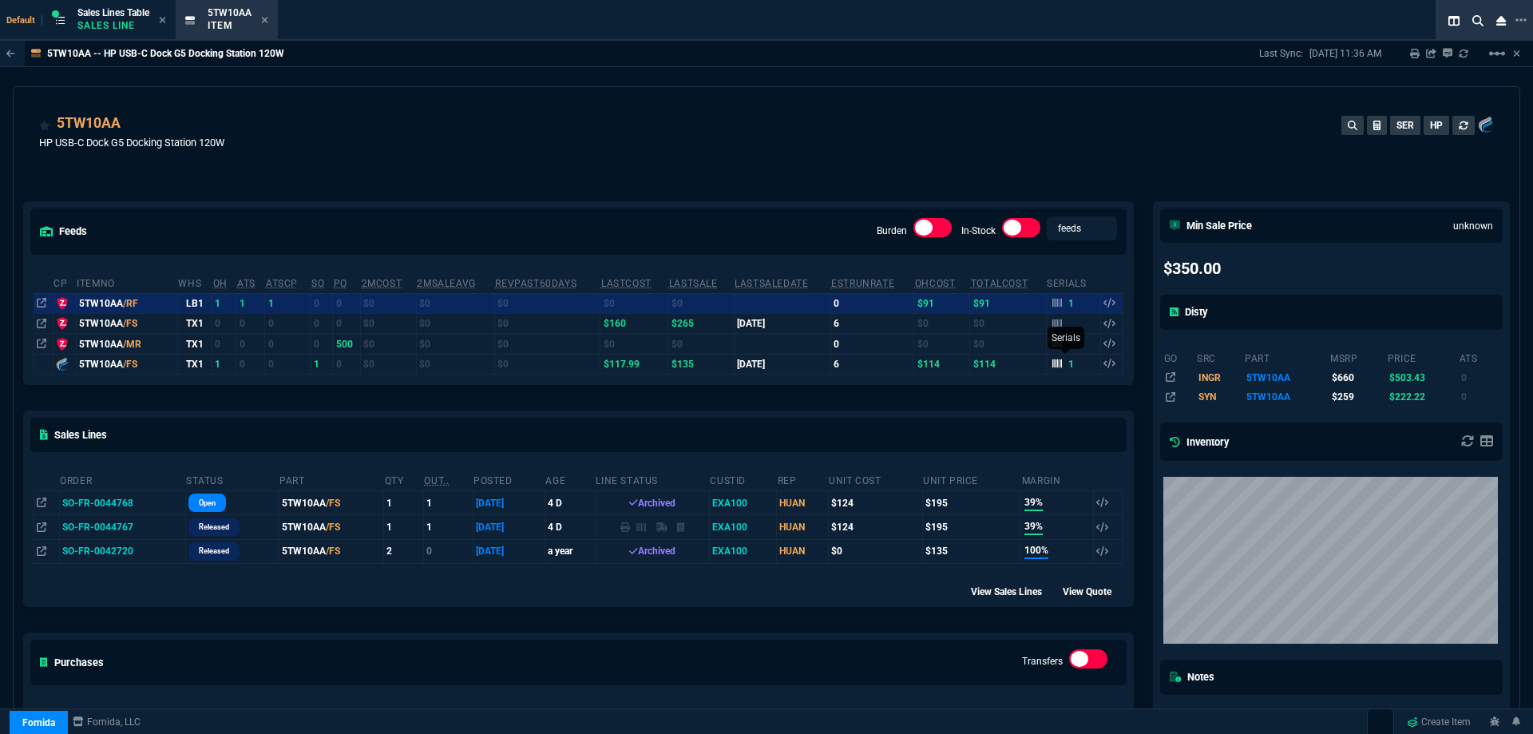
click at [1054, 368] on icon at bounding box center [1057, 364] width 10 height 10
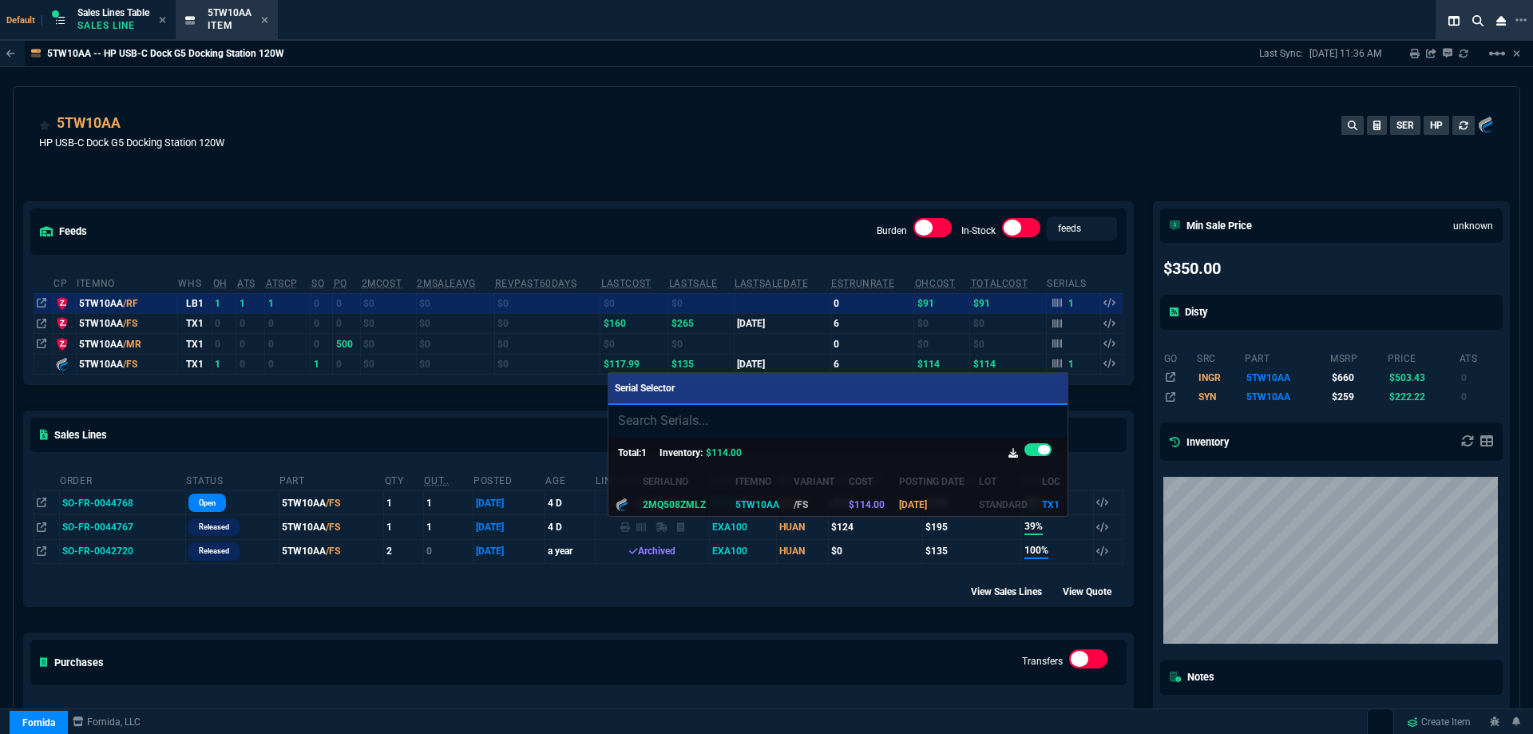
click at [814, 125] on div at bounding box center [766, 367] width 1533 height 734
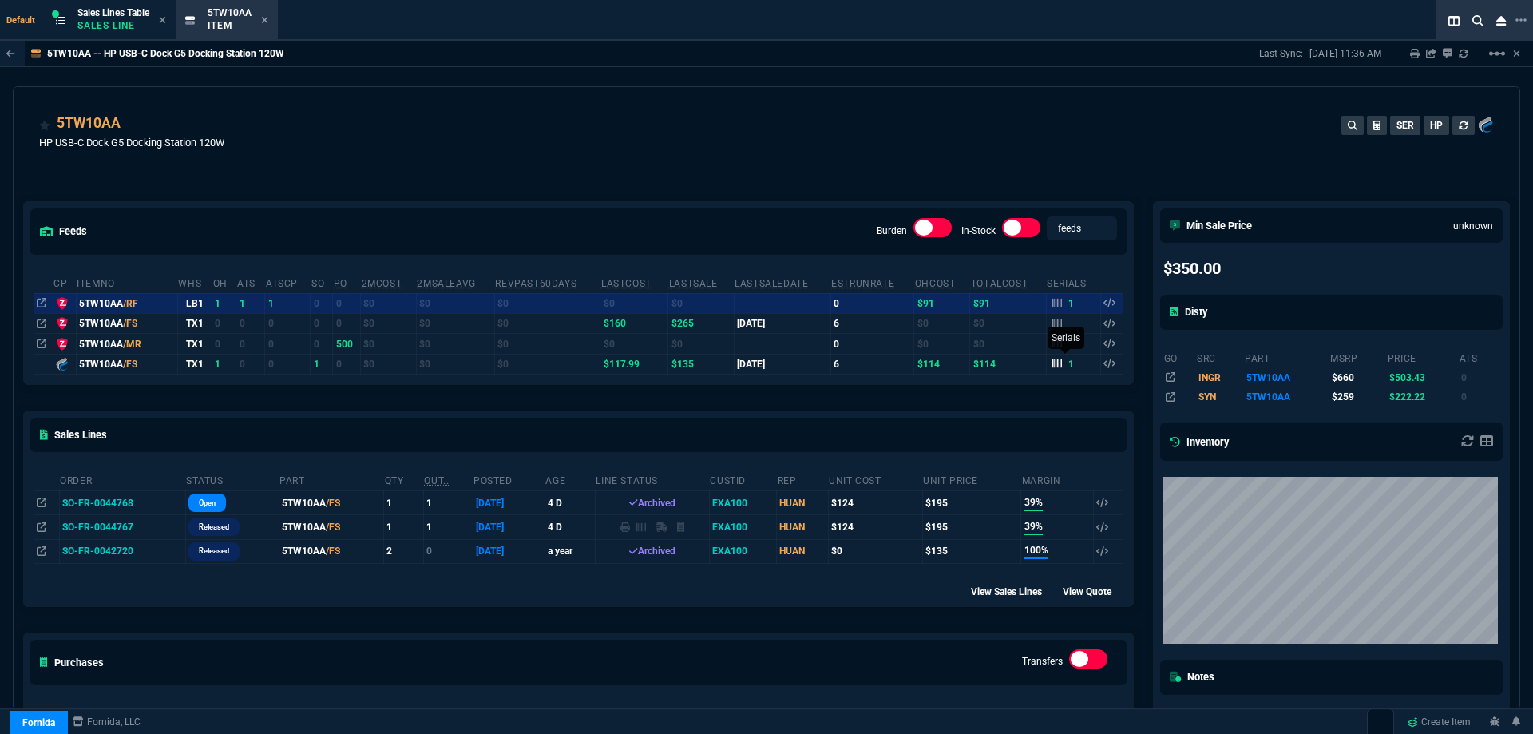
click at [1052, 367] on icon at bounding box center [1057, 363] width 10 height 9
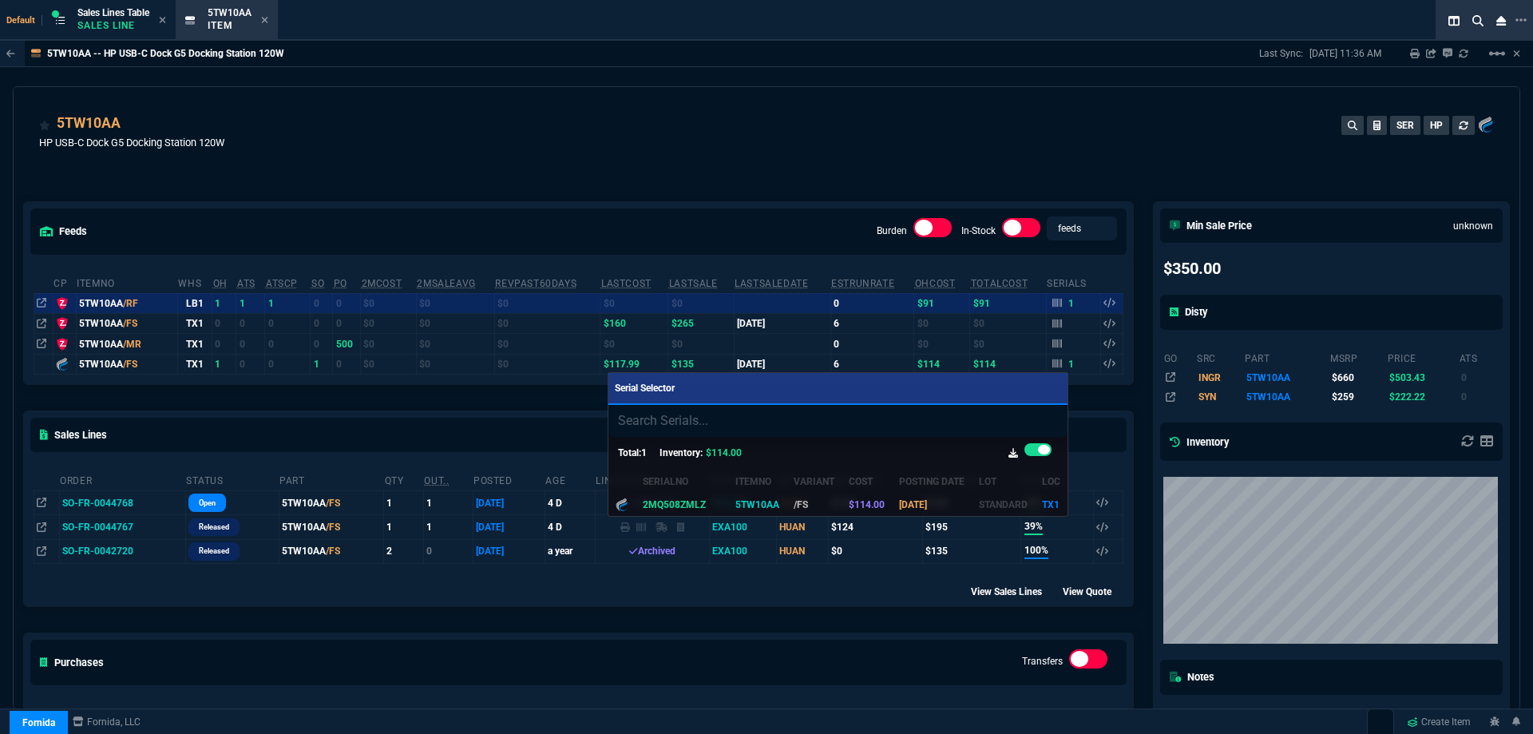
click at [914, 154] on div at bounding box center [766, 367] width 1533 height 734
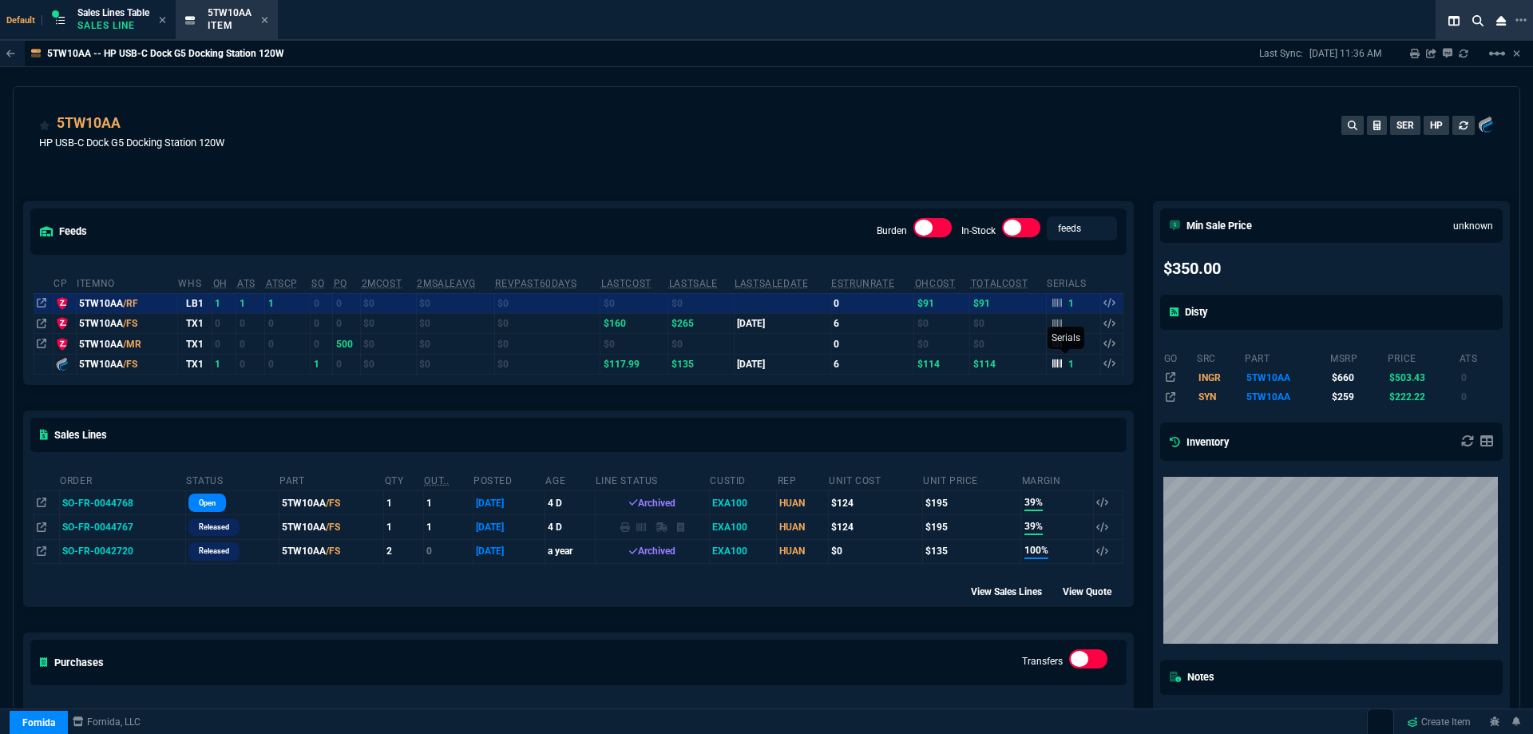
click at [1052, 368] on icon at bounding box center [1057, 364] width 10 height 10
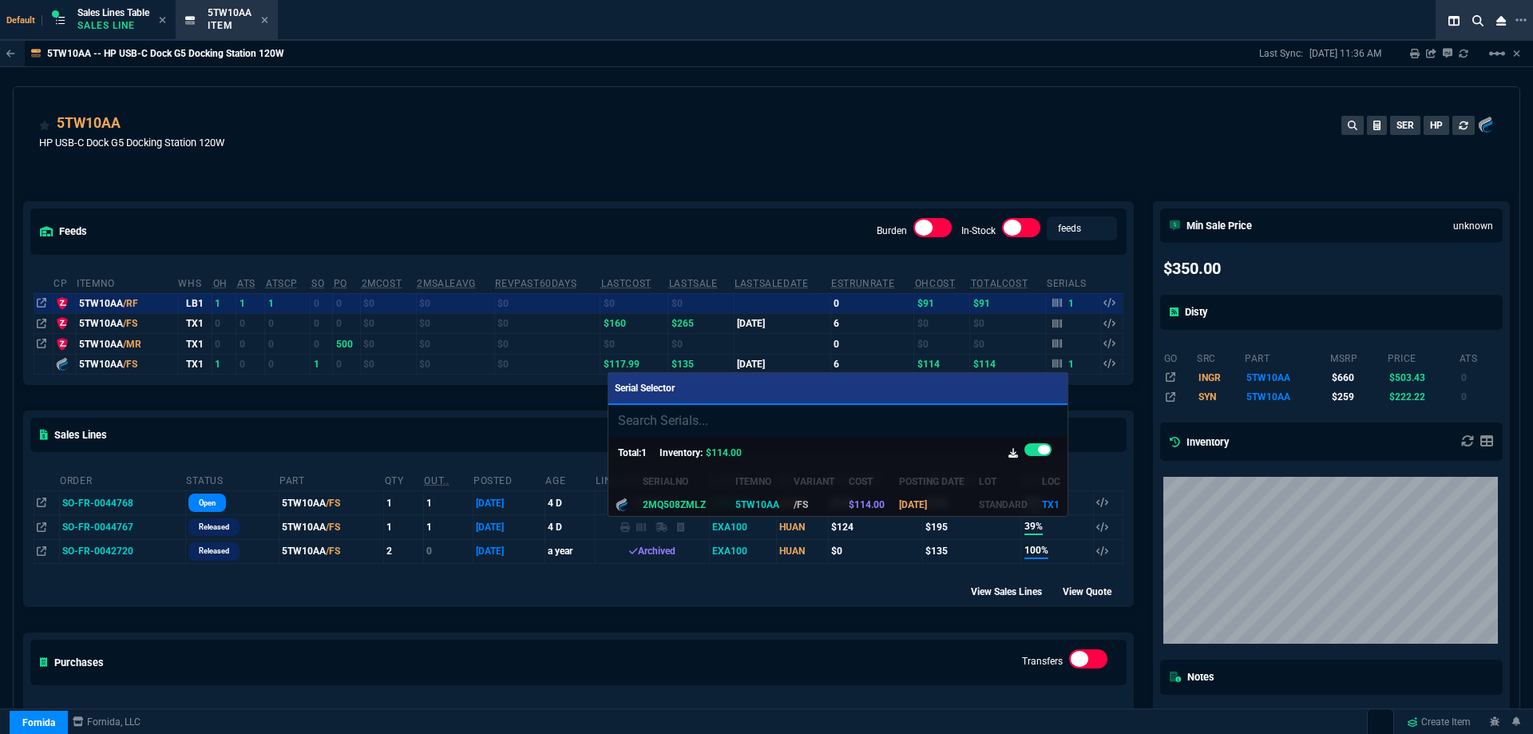
click at [921, 133] on div at bounding box center [766, 367] width 1533 height 734
